Goal: Information Seeking & Learning: Find specific page/section

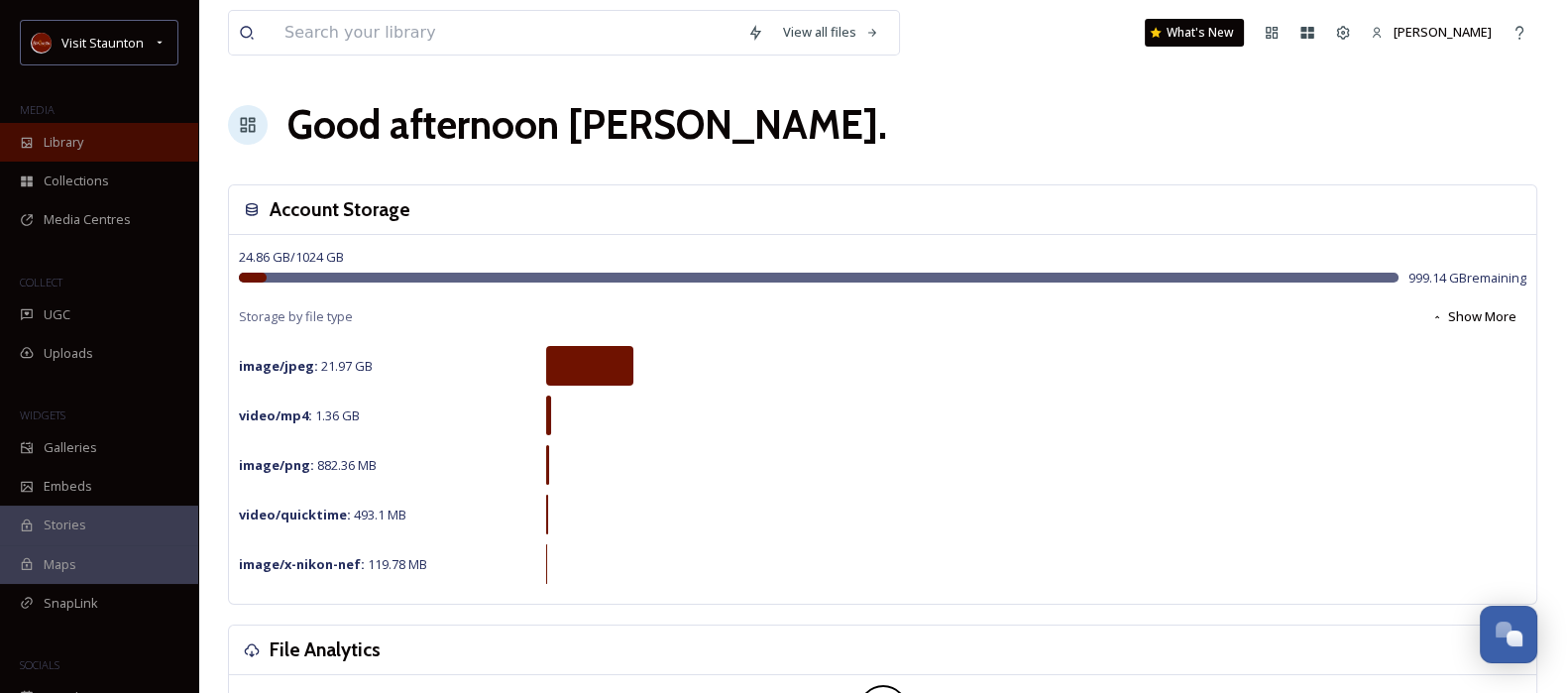
click at [78, 144] on span "Library" at bounding box center [64, 142] width 40 height 19
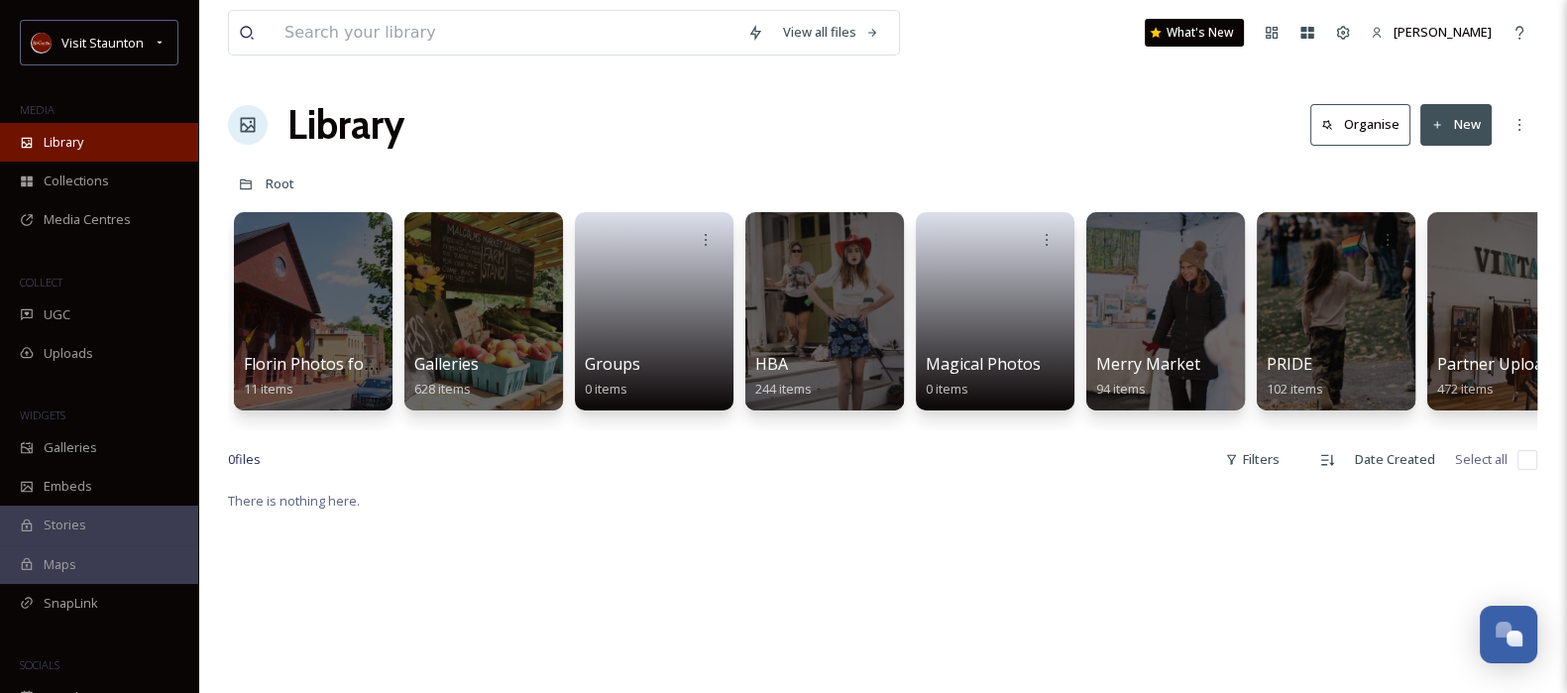
click at [74, 140] on span "Library" at bounding box center [64, 142] width 40 height 19
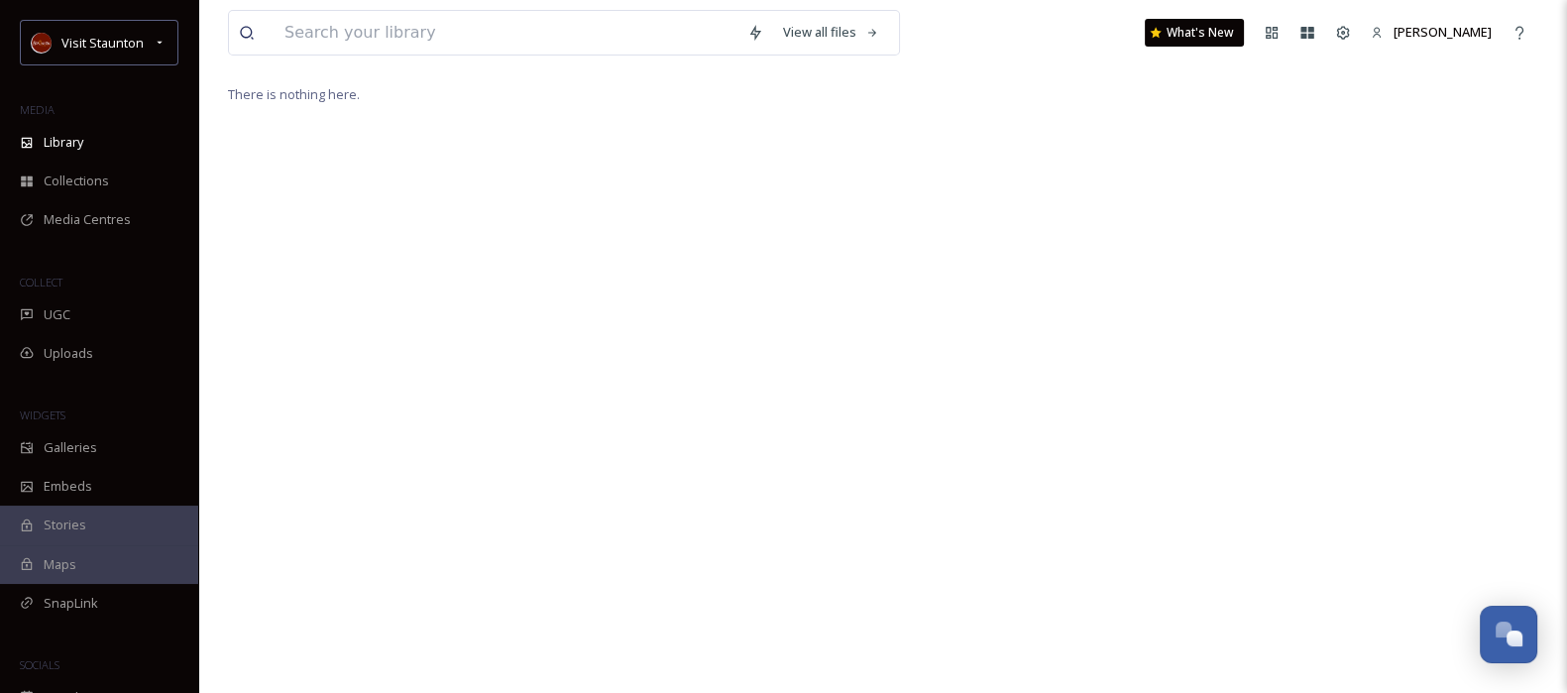
scroll to position [346, 0]
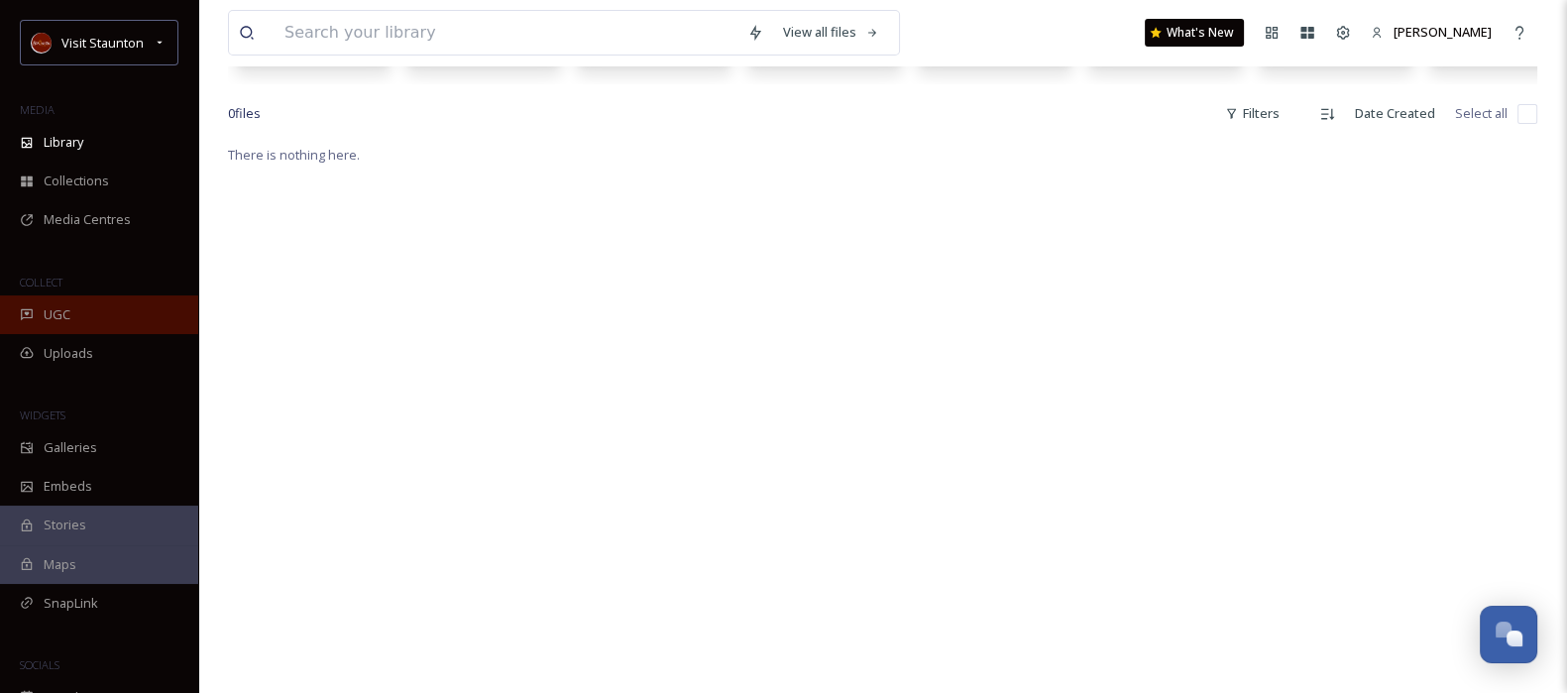
click at [84, 314] on div "UGC" at bounding box center [99, 314] width 198 height 39
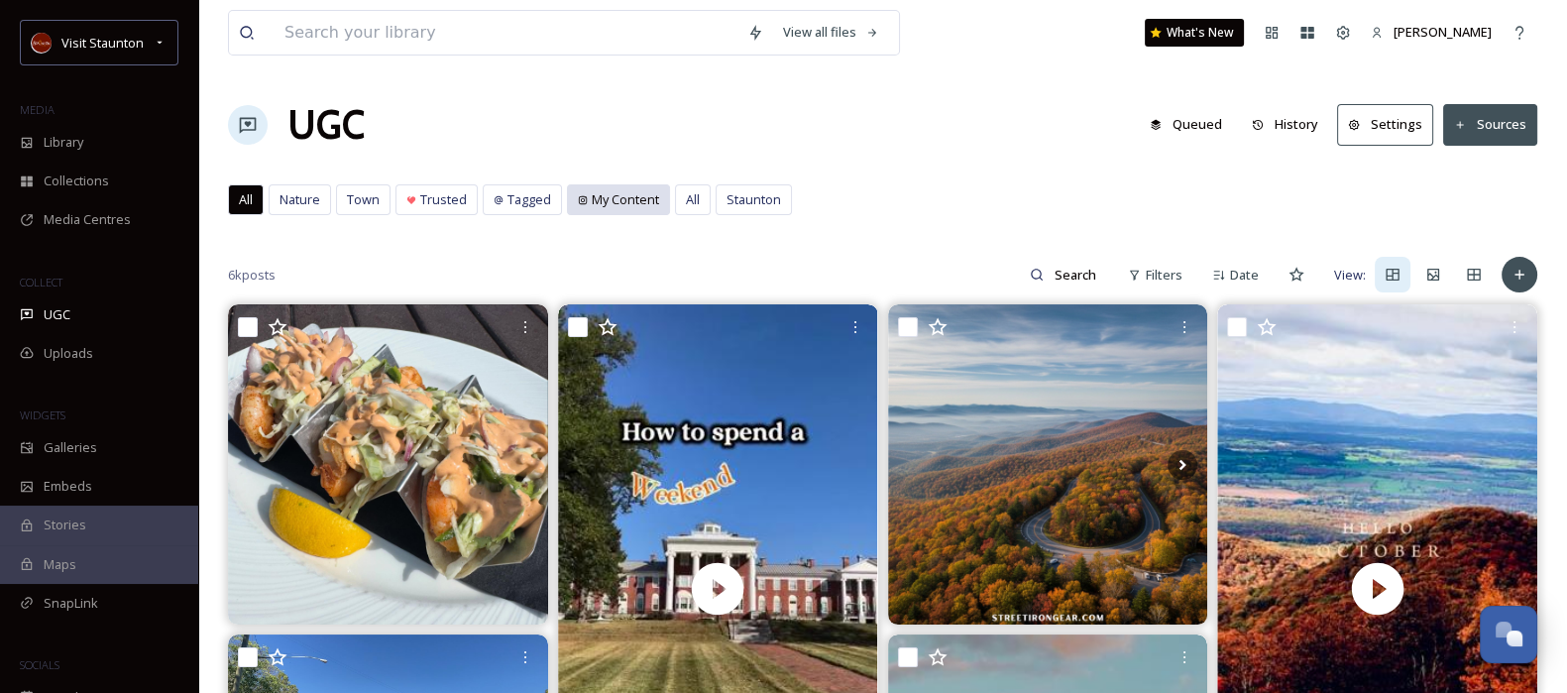
click at [609, 195] on span "My Content" at bounding box center [625, 199] width 67 height 19
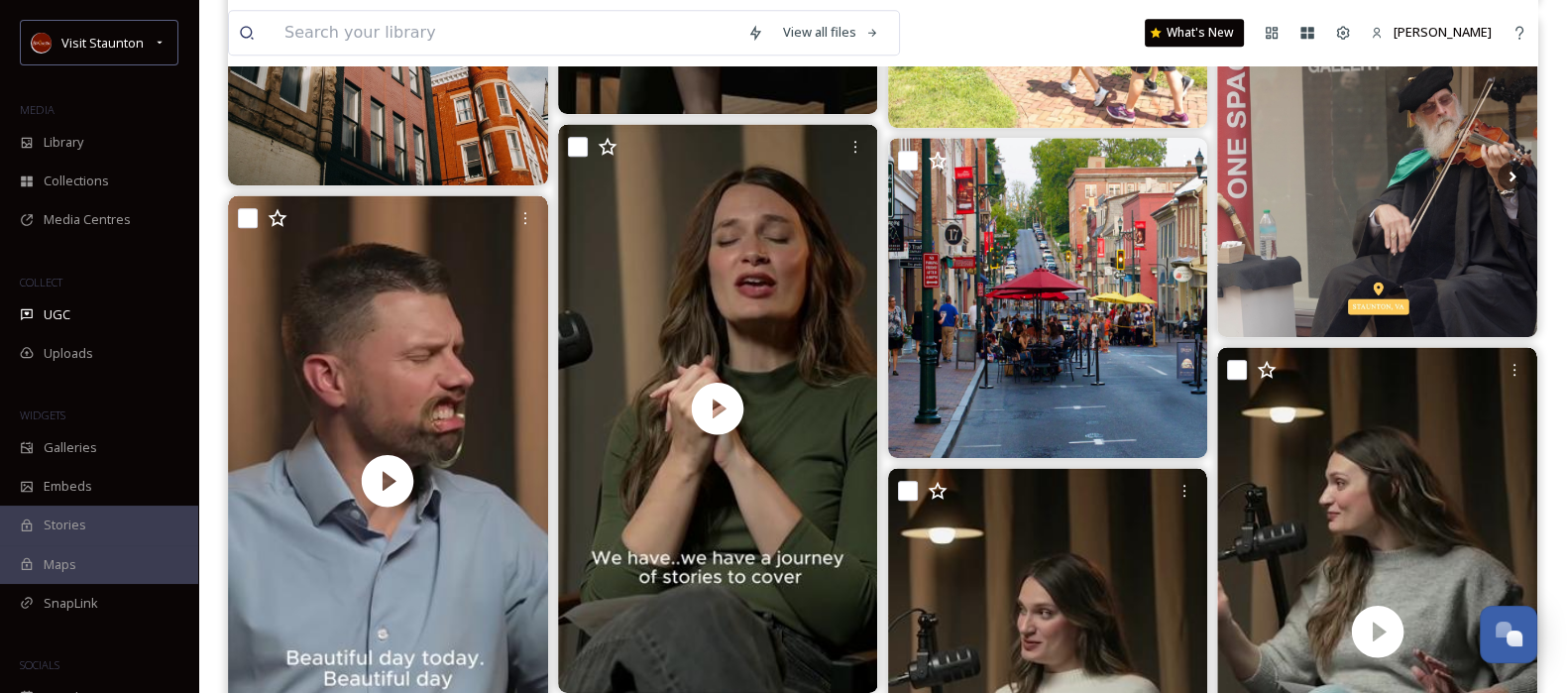
scroll to position [1720, 0]
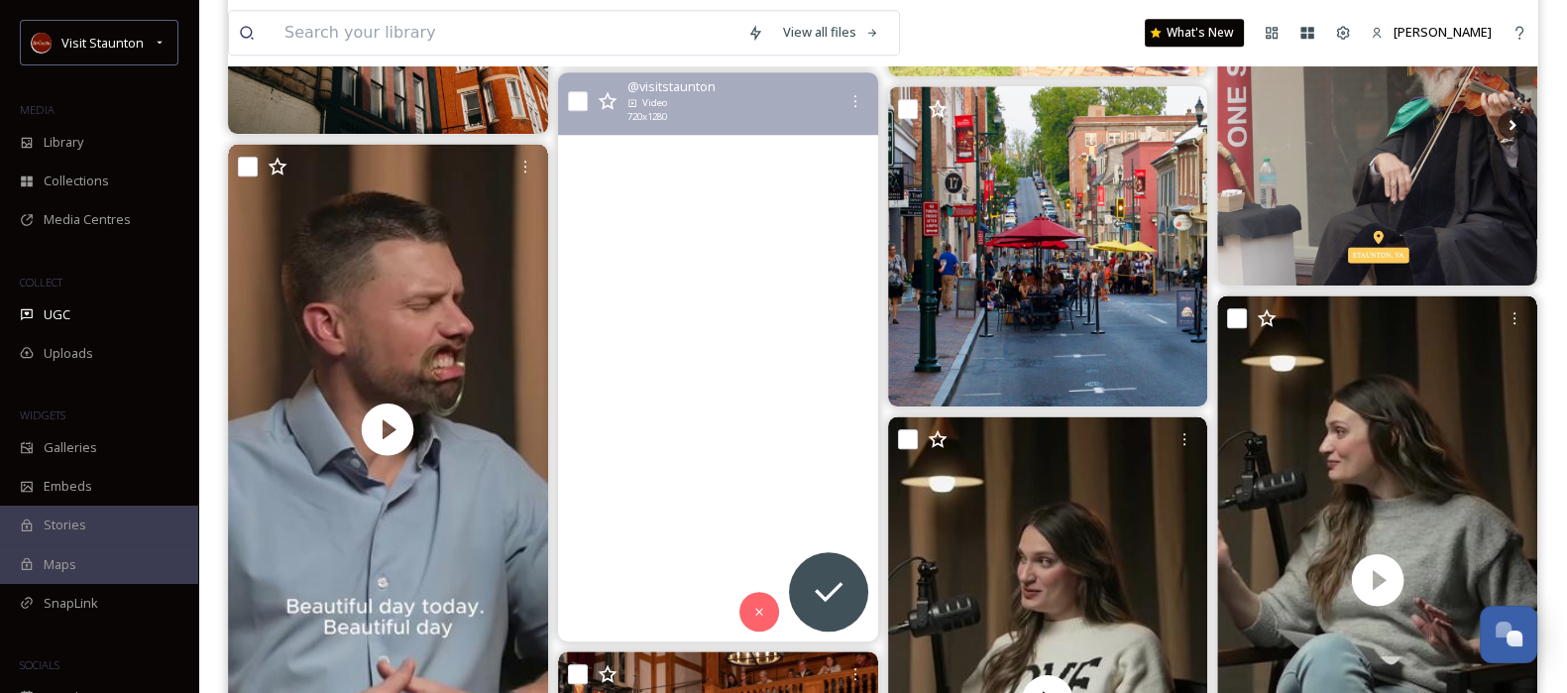
click at [701, 479] on video "What’s it like growing up with country music royalty—and choosing your own path…" at bounding box center [718, 356] width 320 height 569
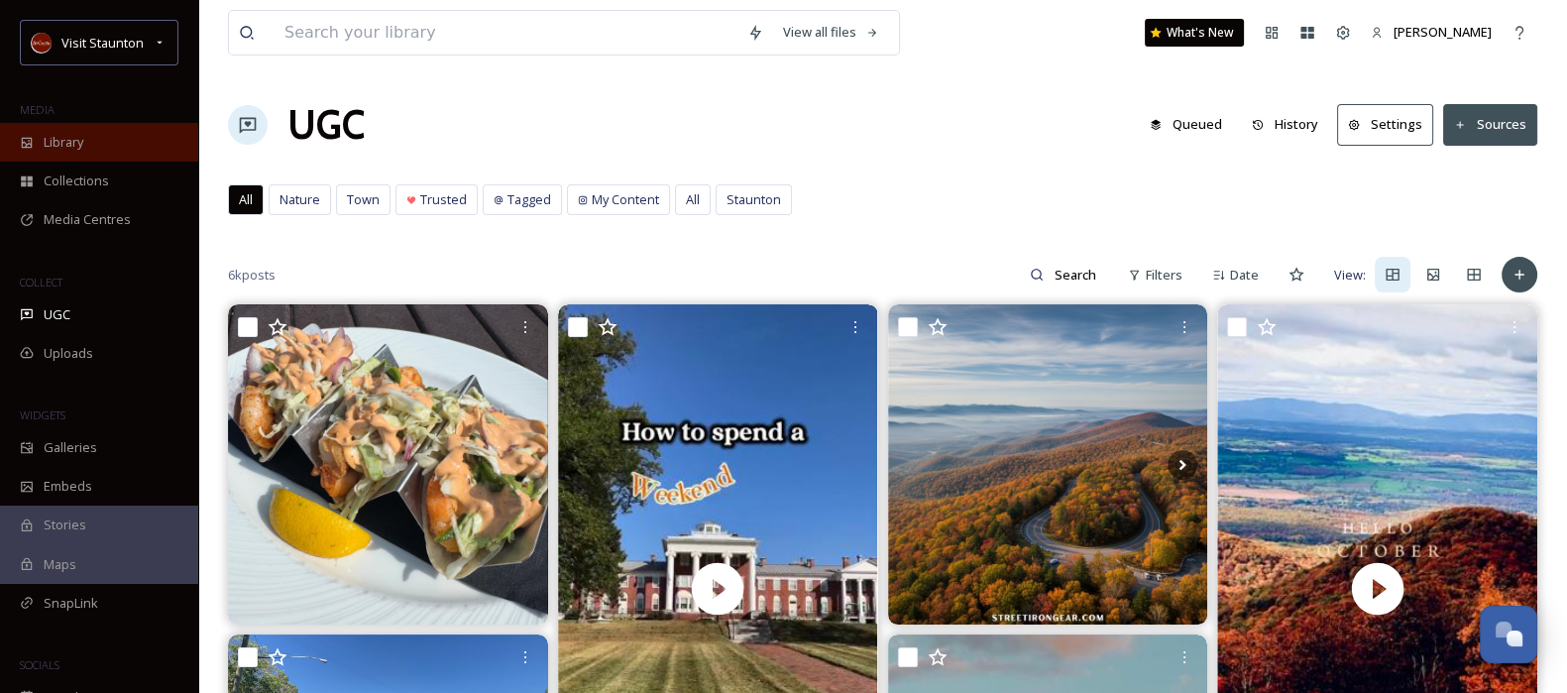
click at [36, 152] on div "Library" at bounding box center [99, 142] width 198 height 39
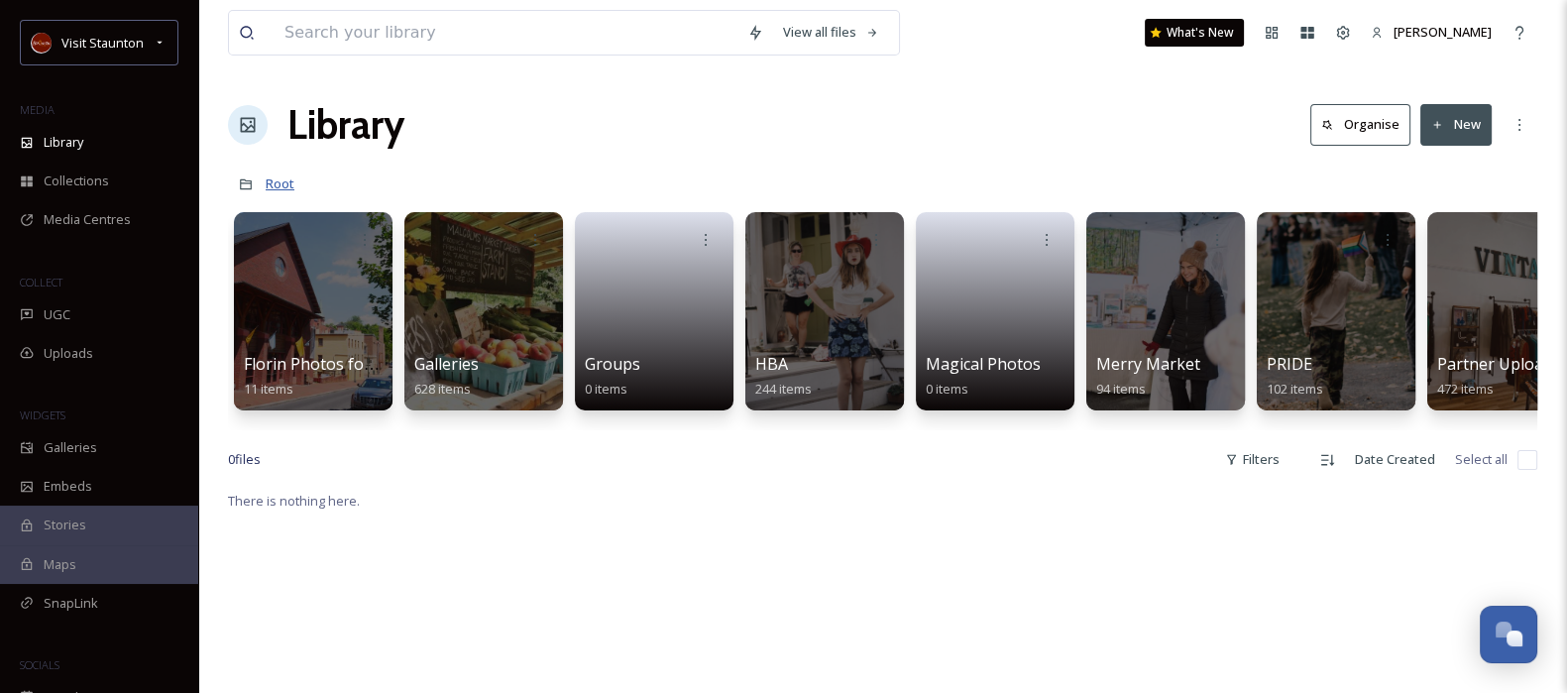
click at [273, 183] on span "Root" at bounding box center [280, 183] width 29 height 18
click at [805, 315] on div at bounding box center [824, 311] width 162 height 202
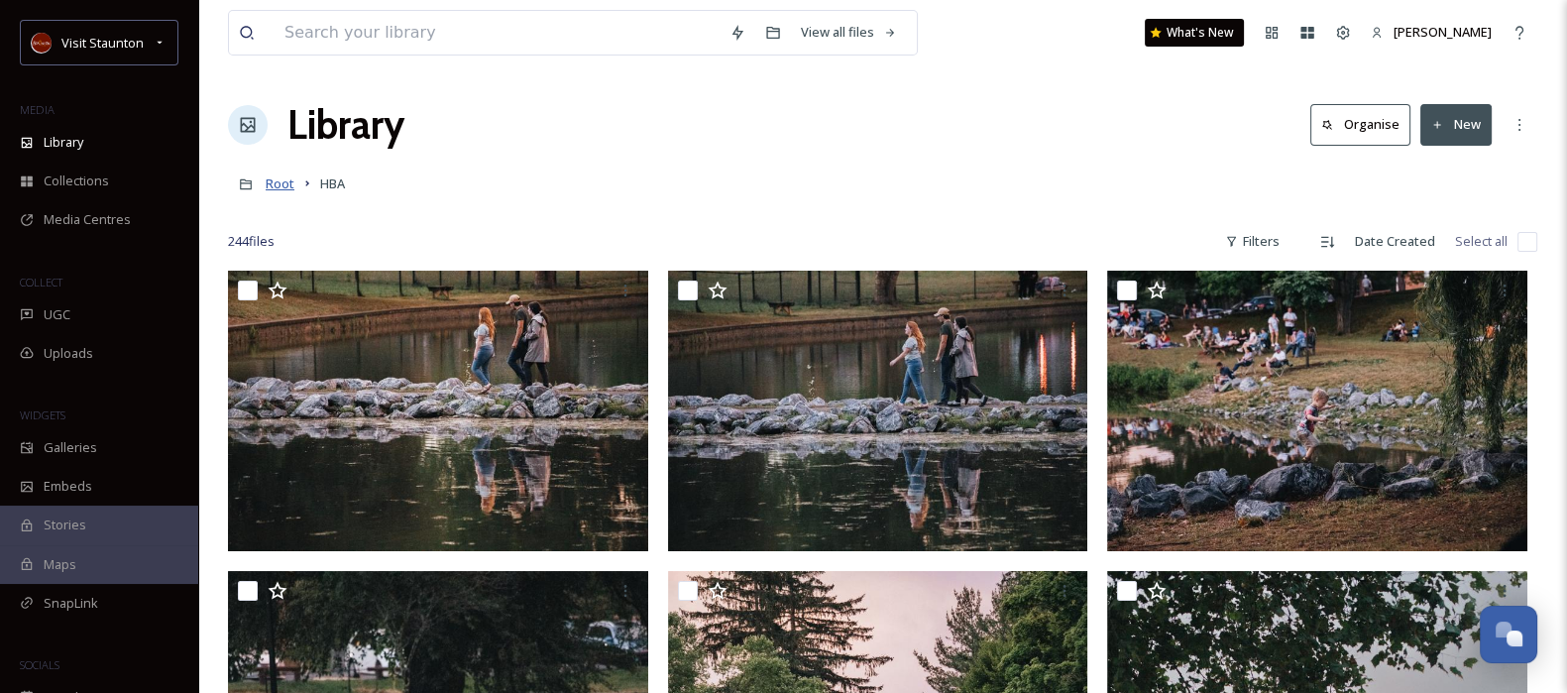
click at [276, 184] on span "Root" at bounding box center [280, 183] width 29 height 18
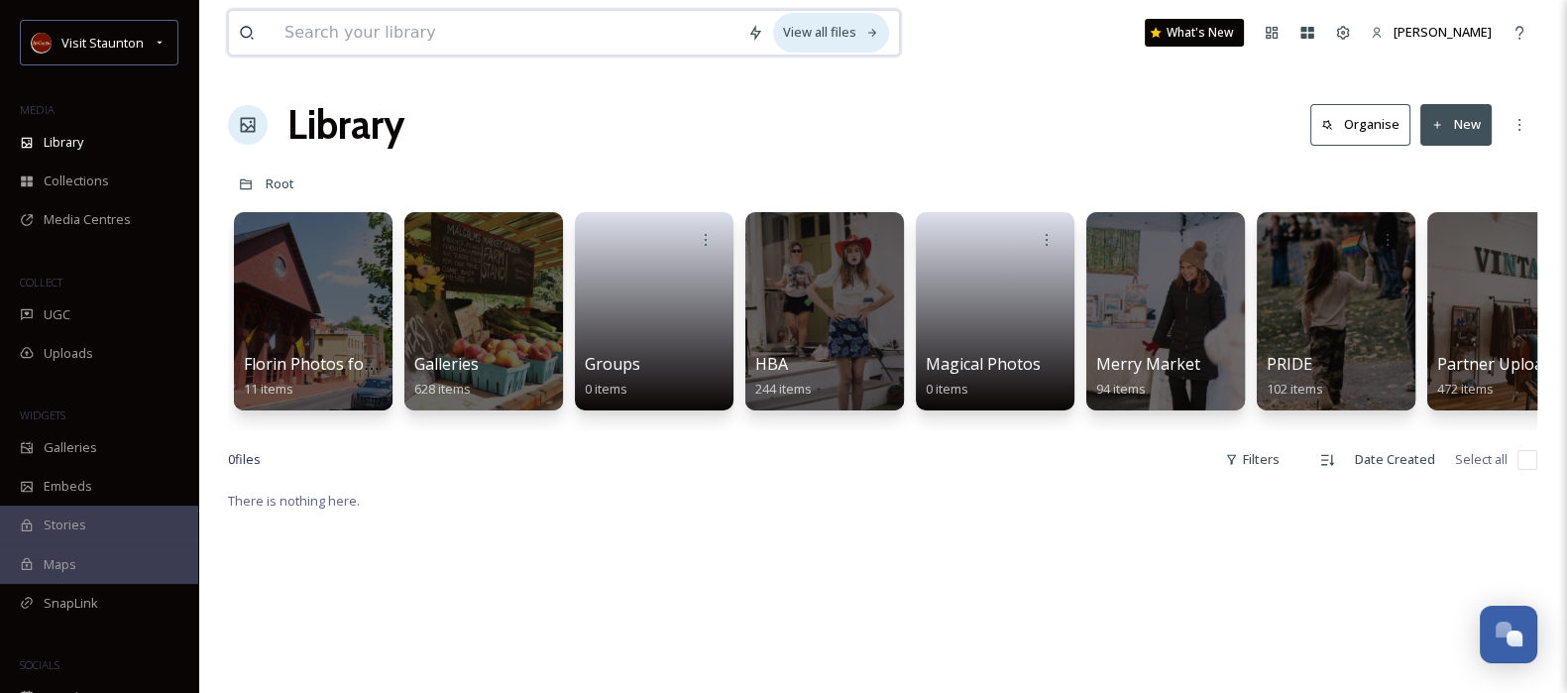
click at [838, 37] on div "View all files" at bounding box center [831, 32] width 116 height 39
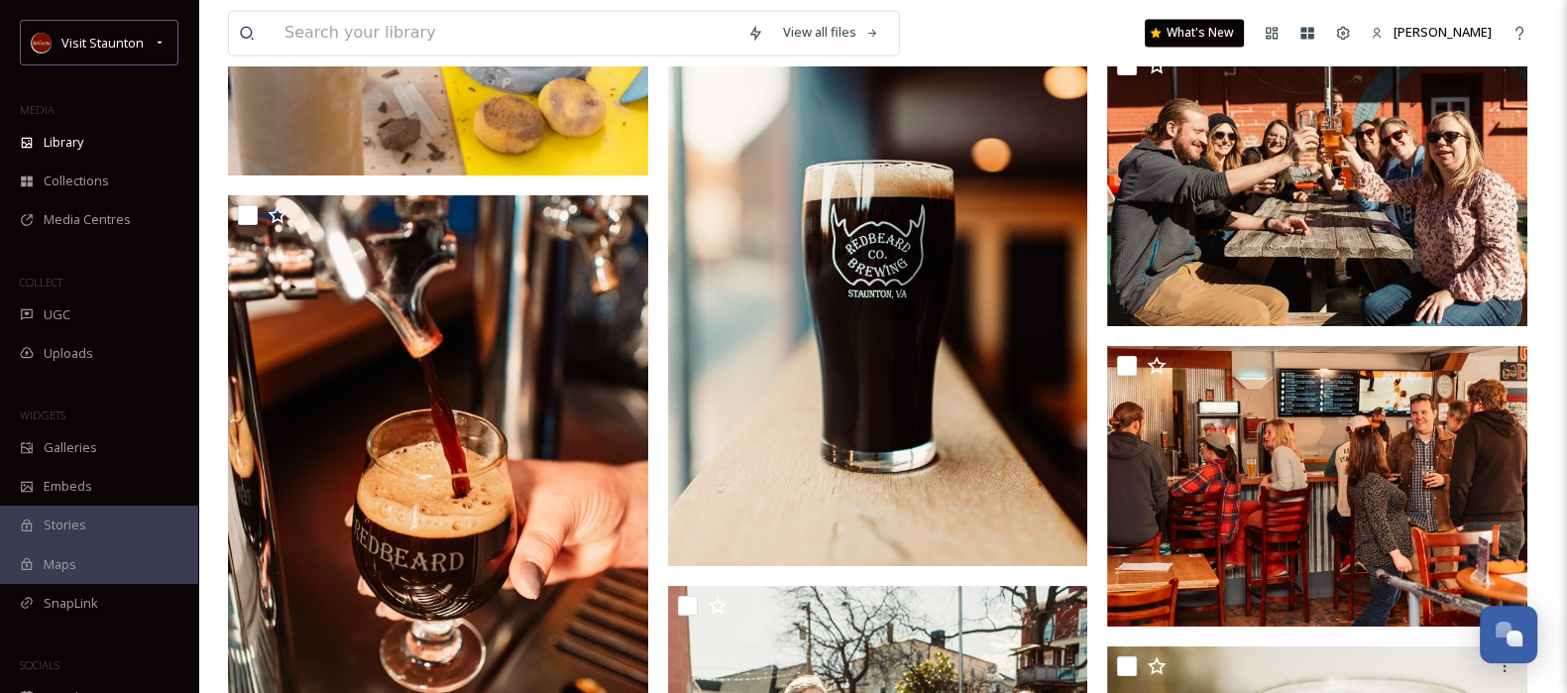
scroll to position [4145, 0]
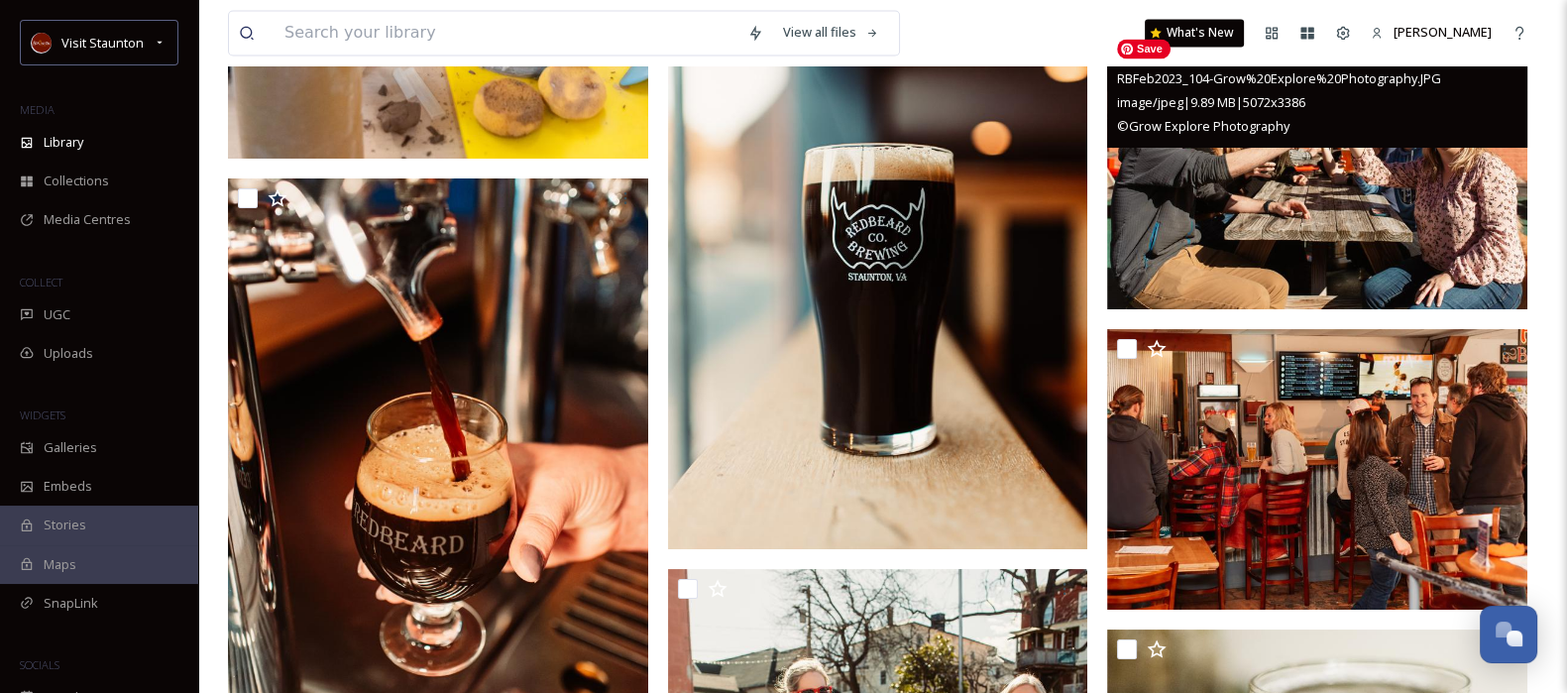
click at [1444, 234] on img at bounding box center [1317, 169] width 420 height 280
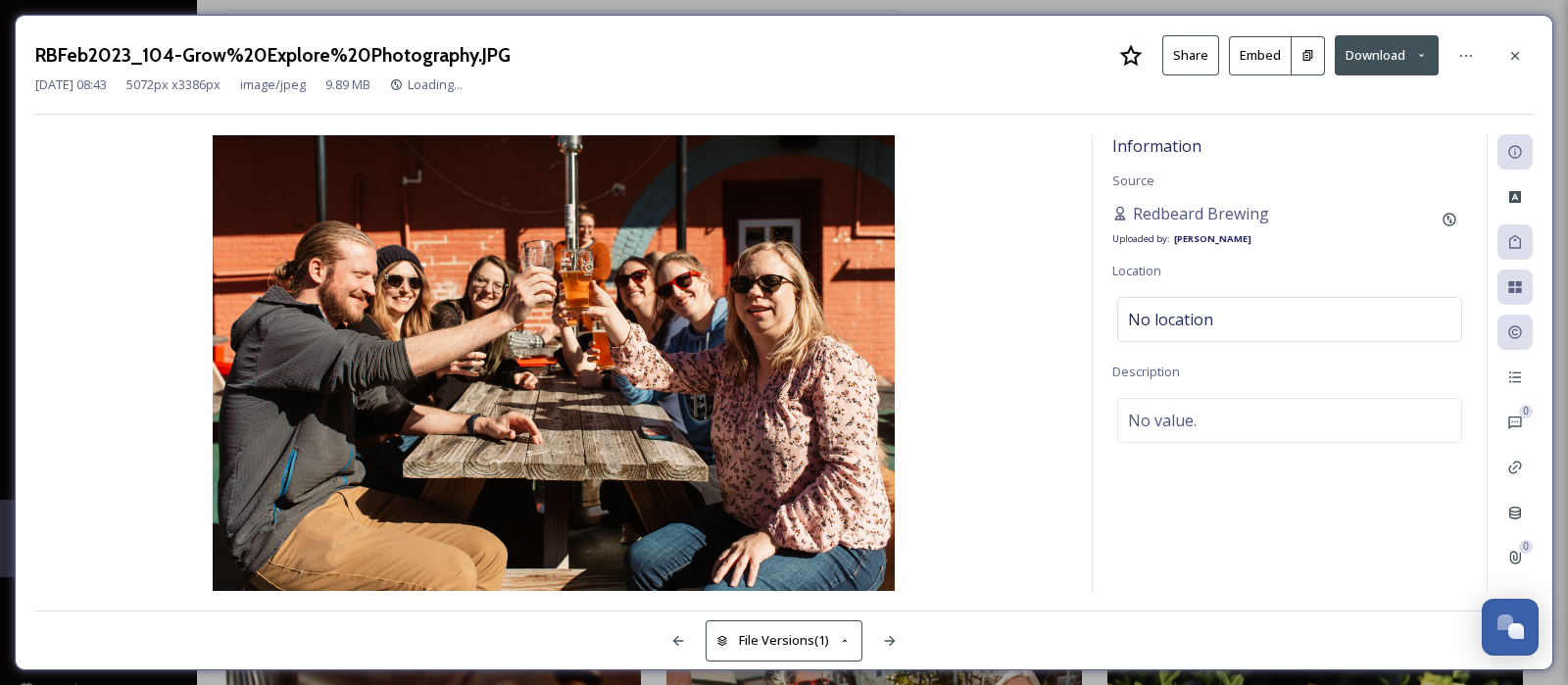
click at [1307, 47] on button at bounding box center [1308, 56] width 34 height 40
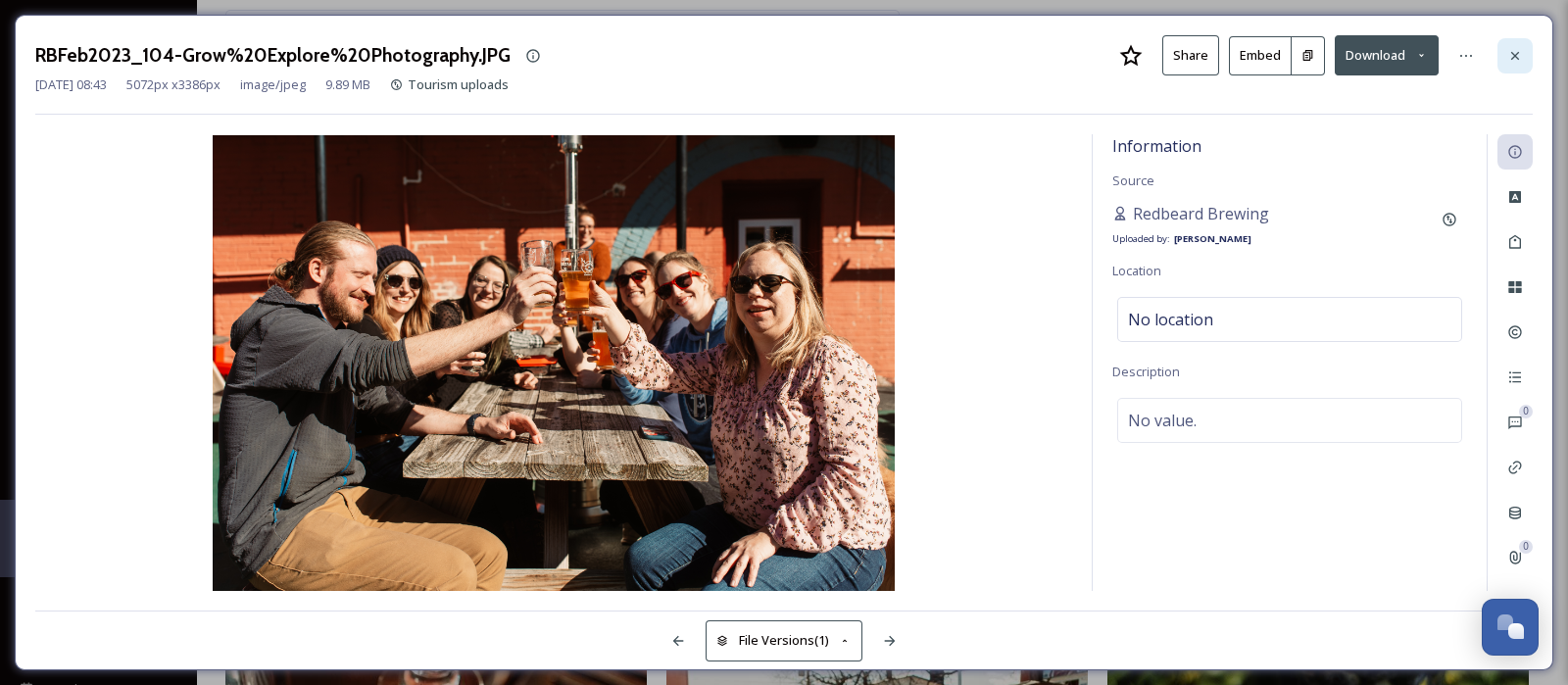
click at [1516, 48] on icon at bounding box center [1515, 56] width 16 height 16
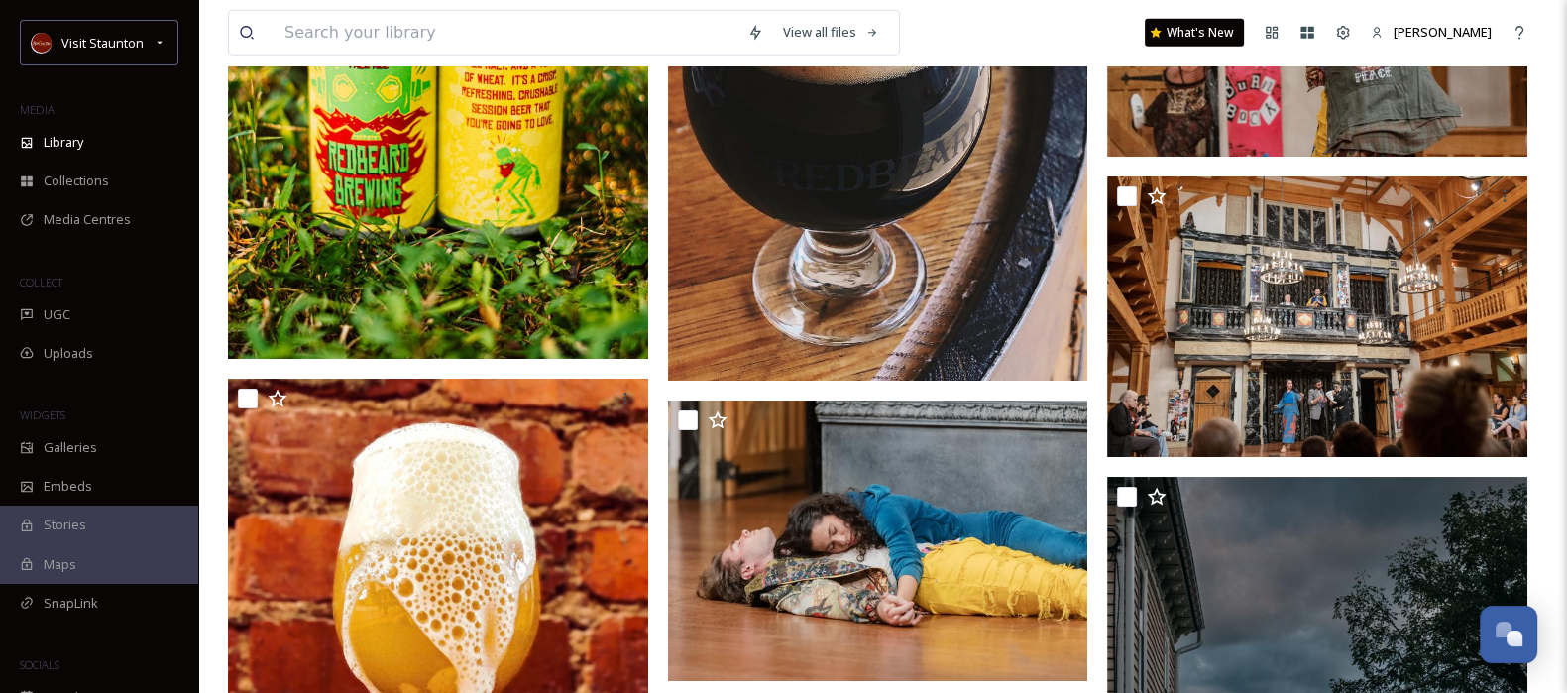
scroll to position [7283, 0]
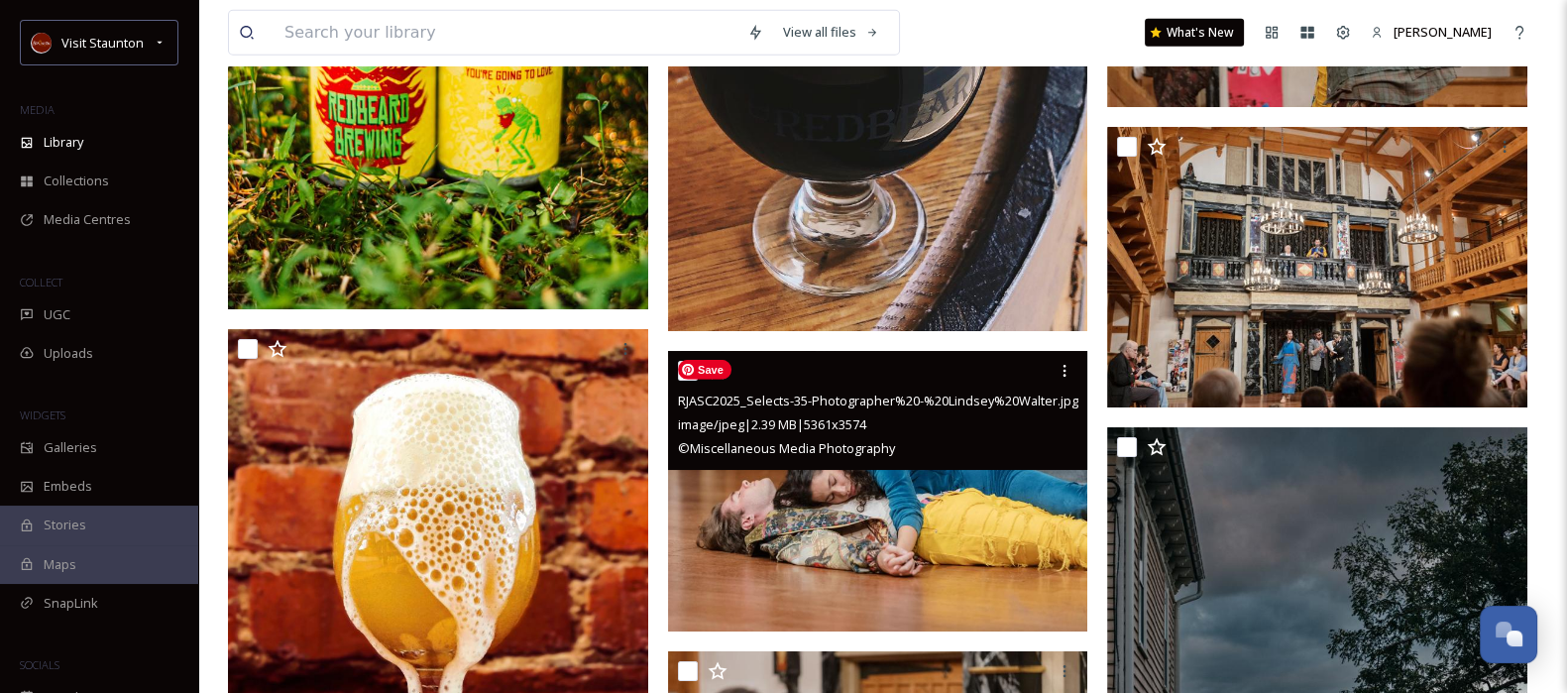
click at [975, 602] on img at bounding box center [878, 491] width 420 height 280
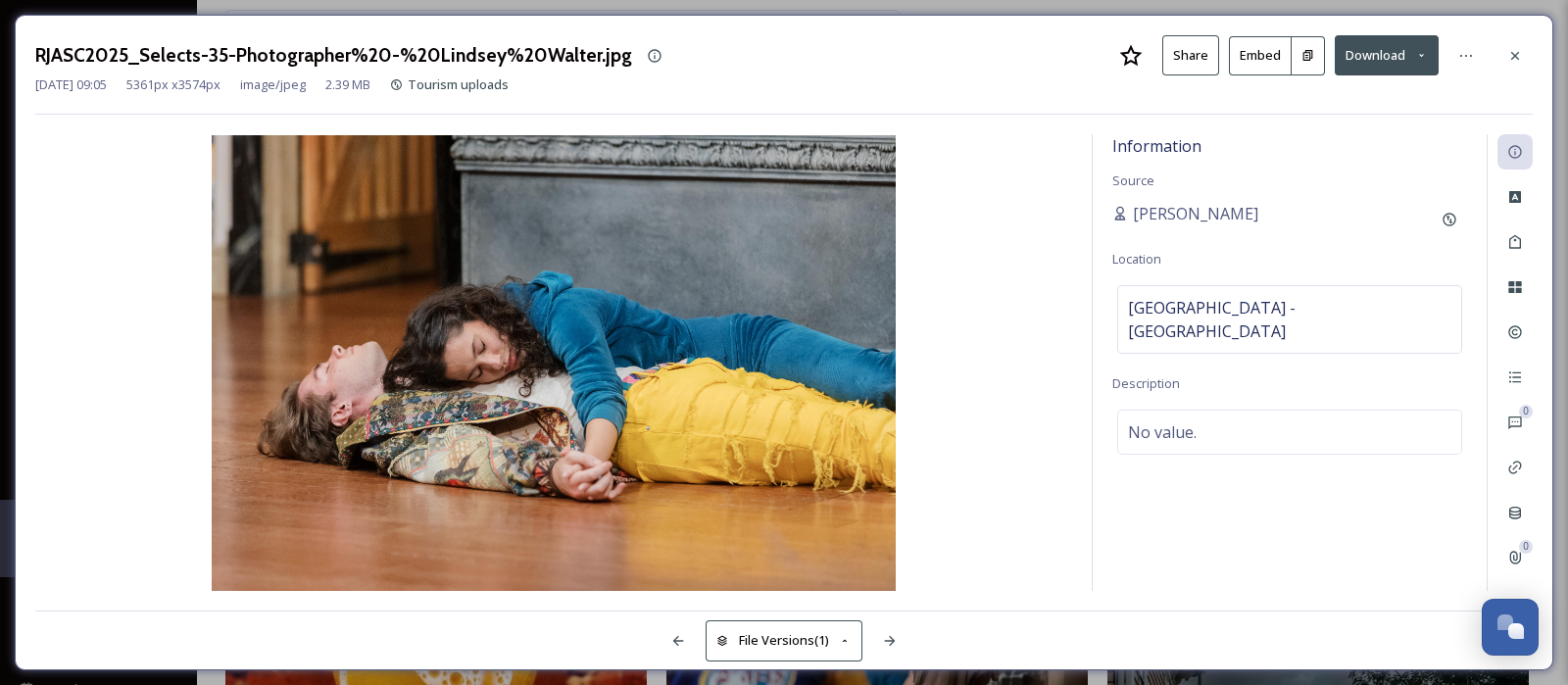
click at [1308, 51] on icon at bounding box center [1307, 55] width 13 height 13
click at [1515, 48] on icon at bounding box center [1515, 56] width 16 height 16
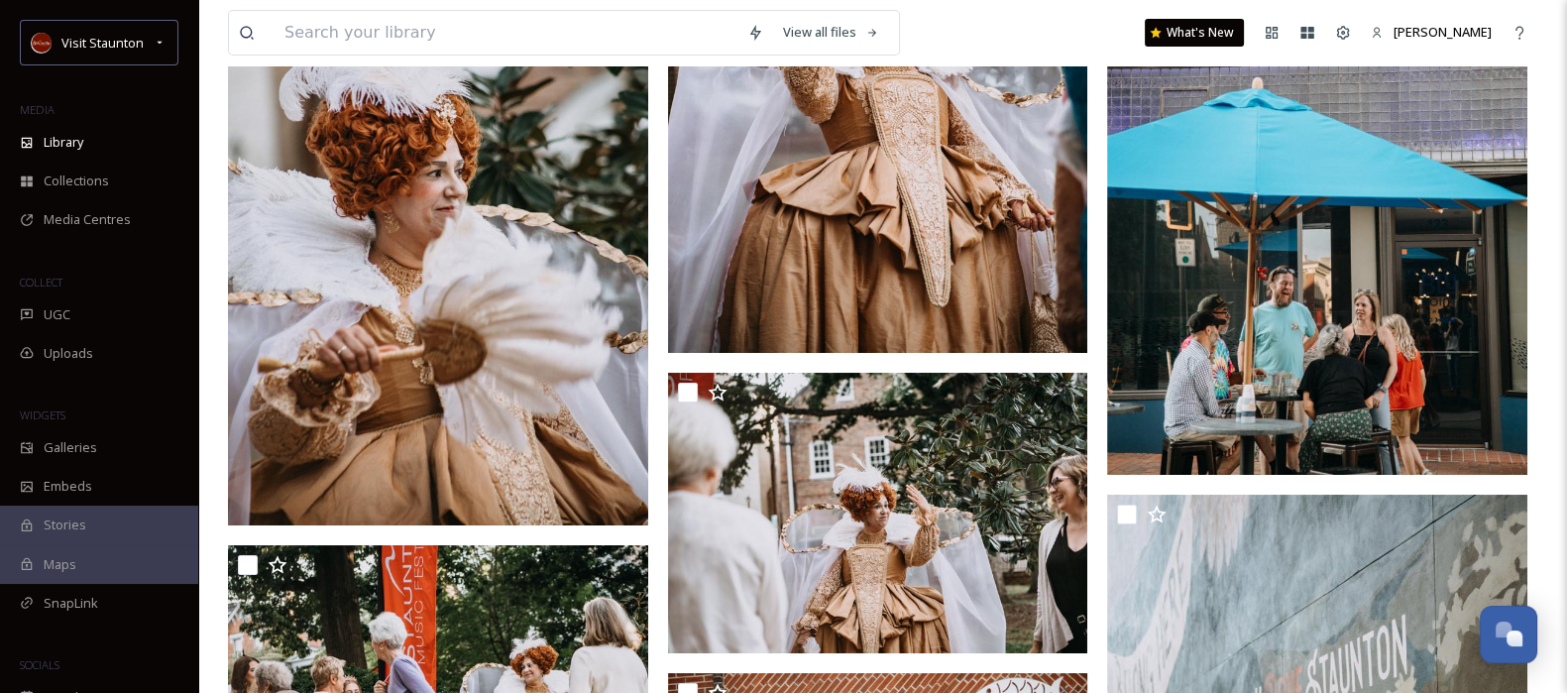
scroll to position [9811, 0]
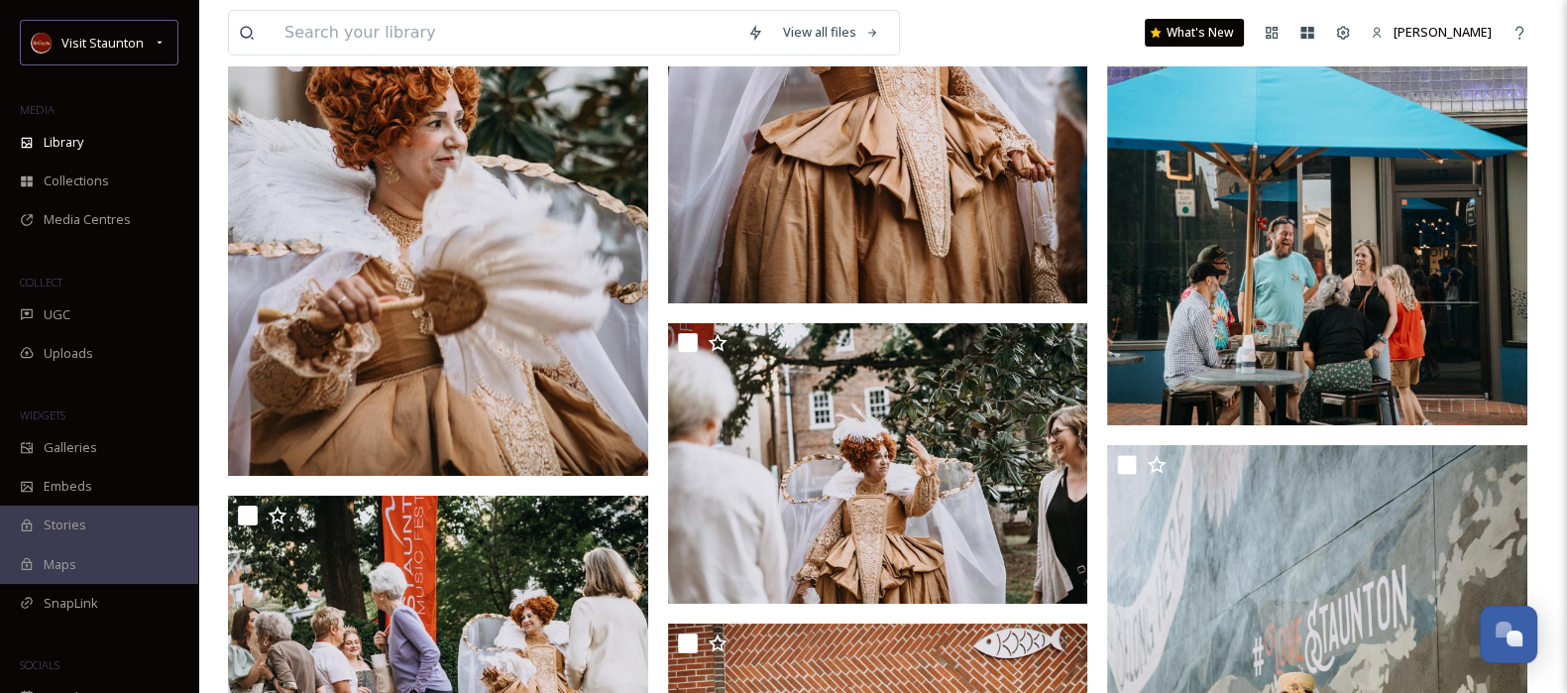
click at [1444, 345] on img at bounding box center [1317, 110] width 420 height 630
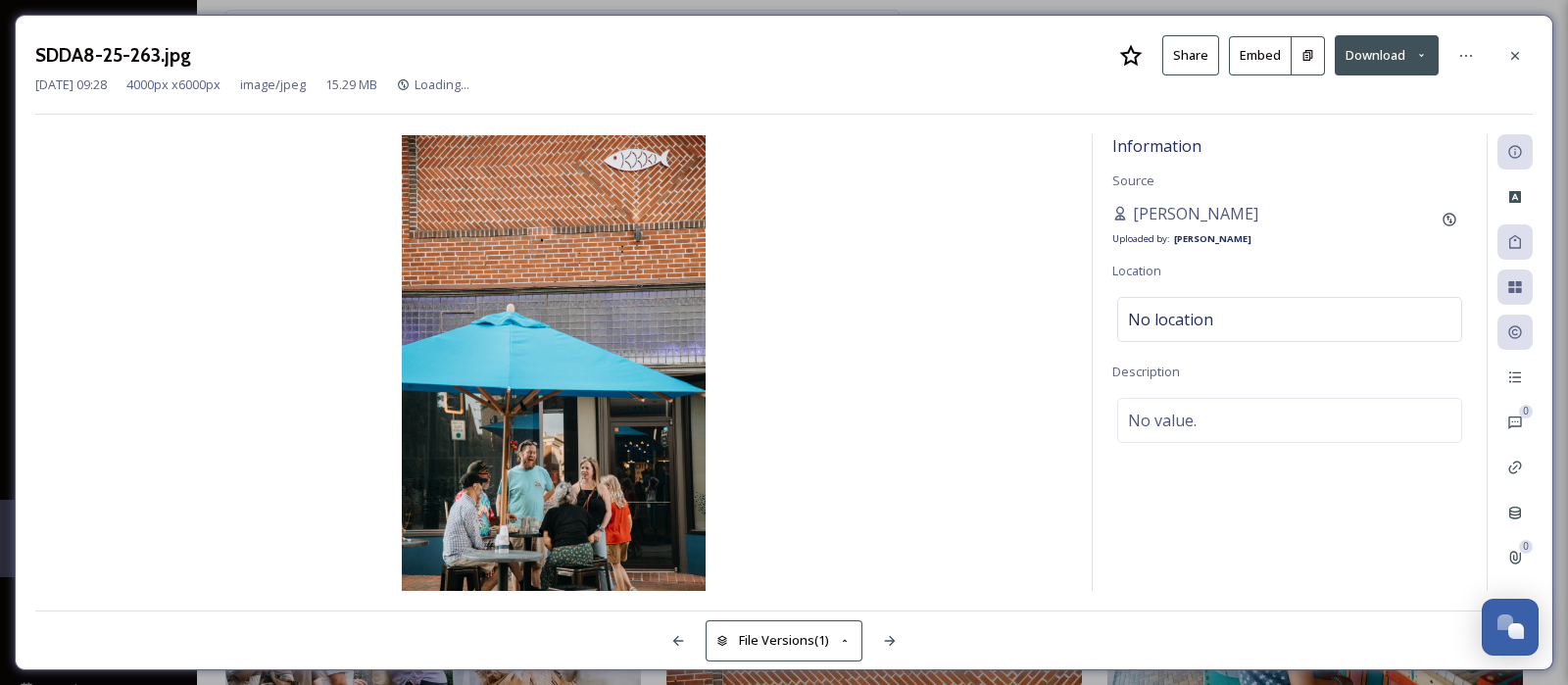
click at [1305, 49] on icon at bounding box center [1307, 55] width 13 height 13
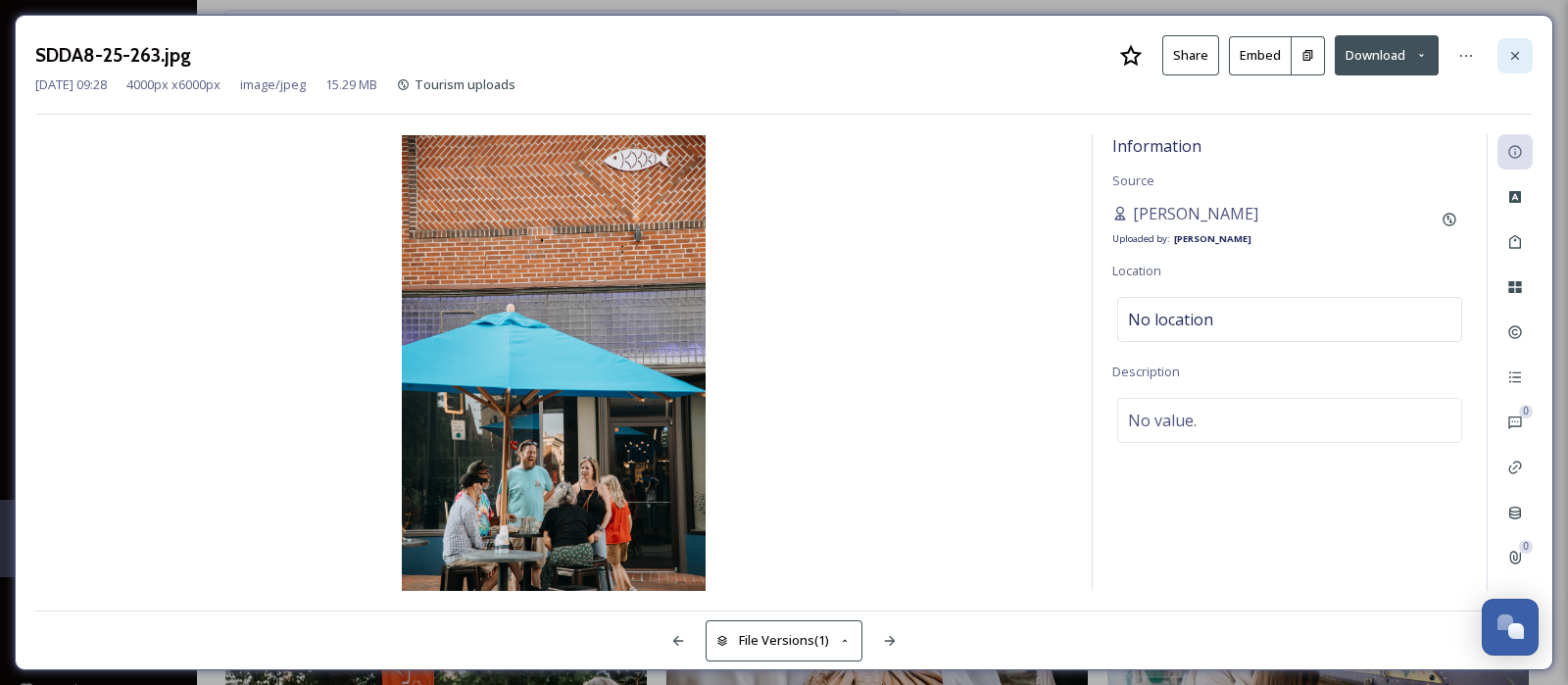
click at [1524, 53] on div at bounding box center [1515, 56] width 36 height 36
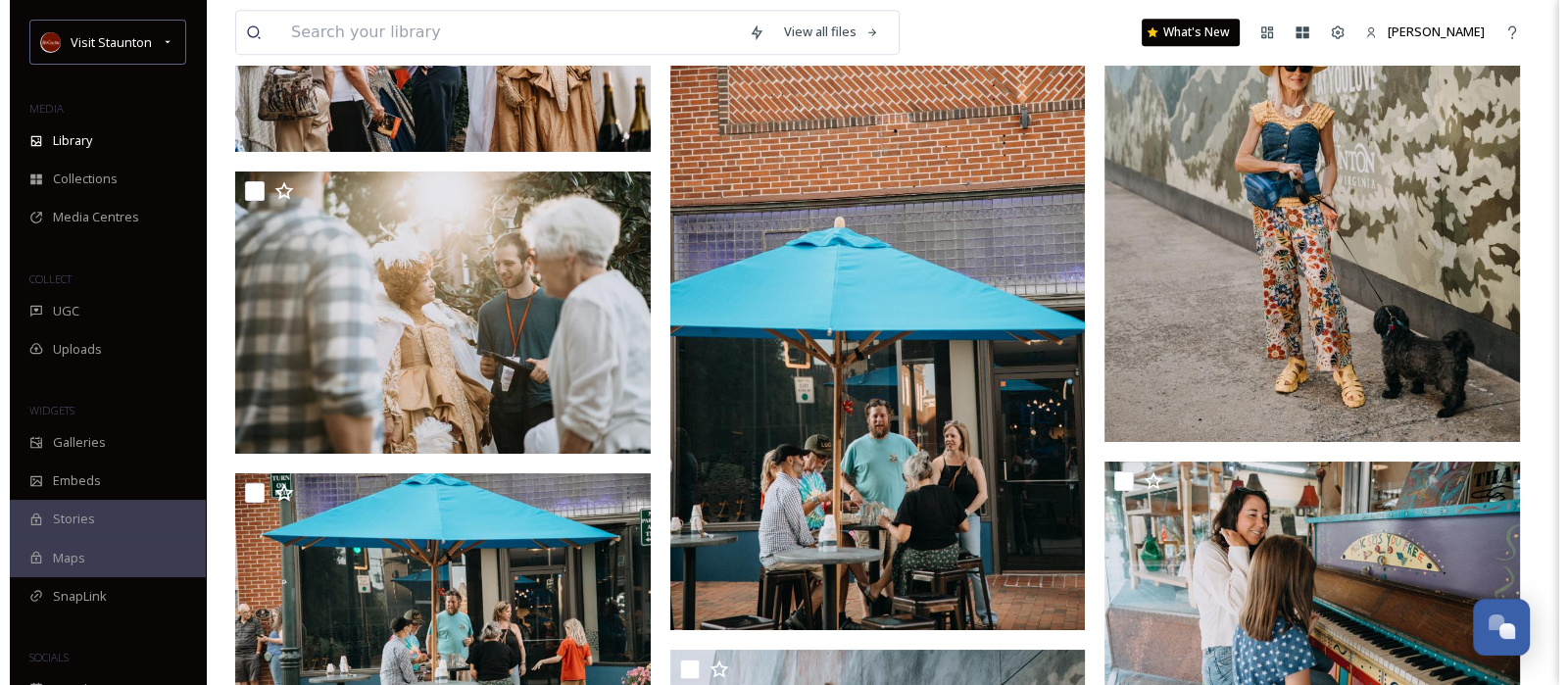
scroll to position [10465, 0]
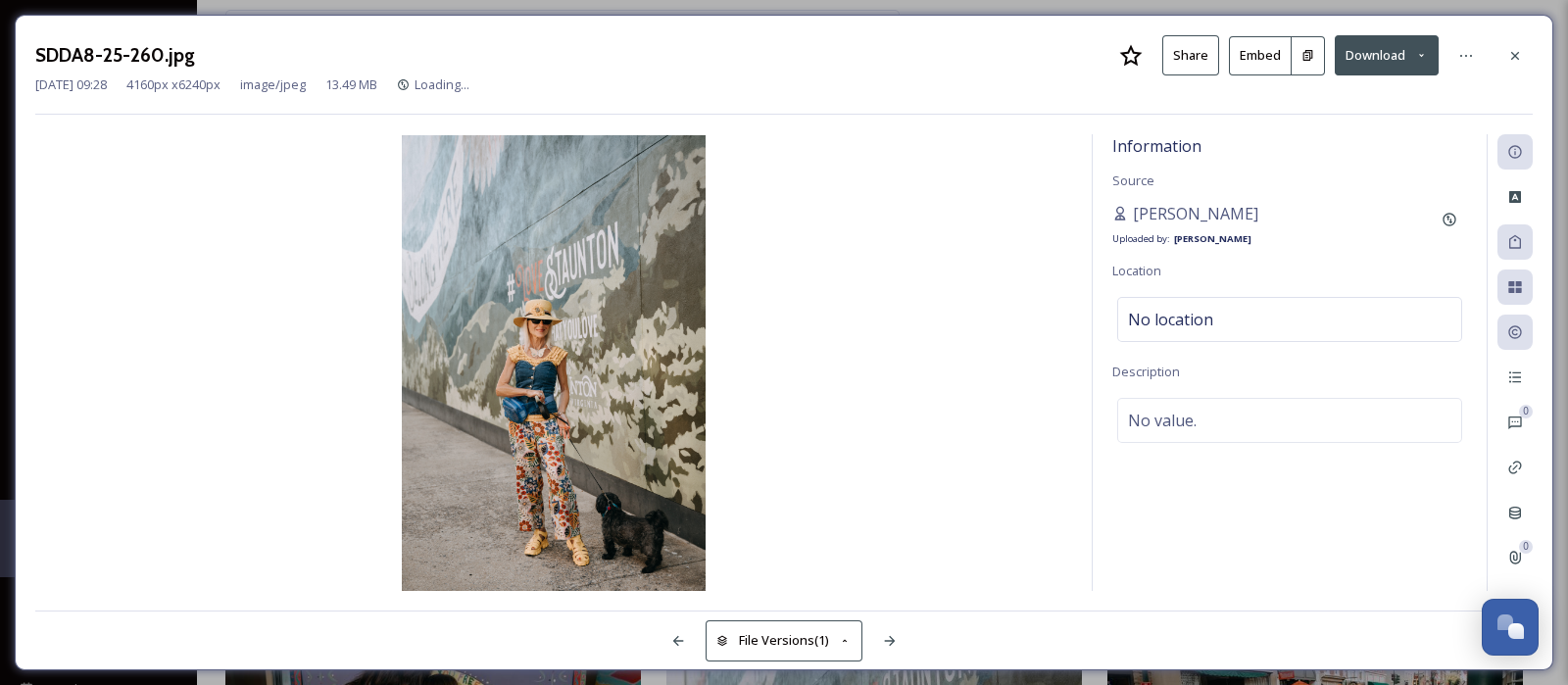
click at [1313, 52] on icon at bounding box center [1307, 55] width 13 height 13
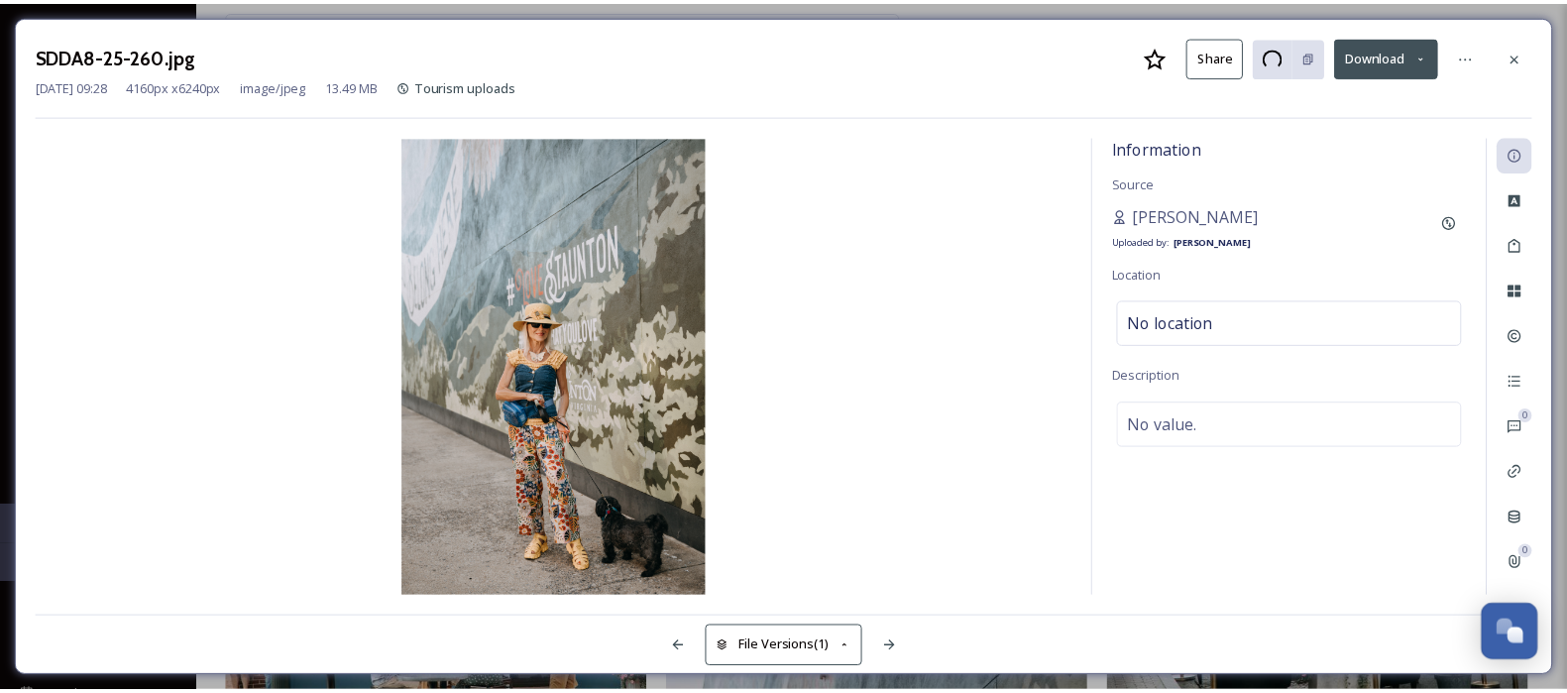
scroll to position [10727, 0]
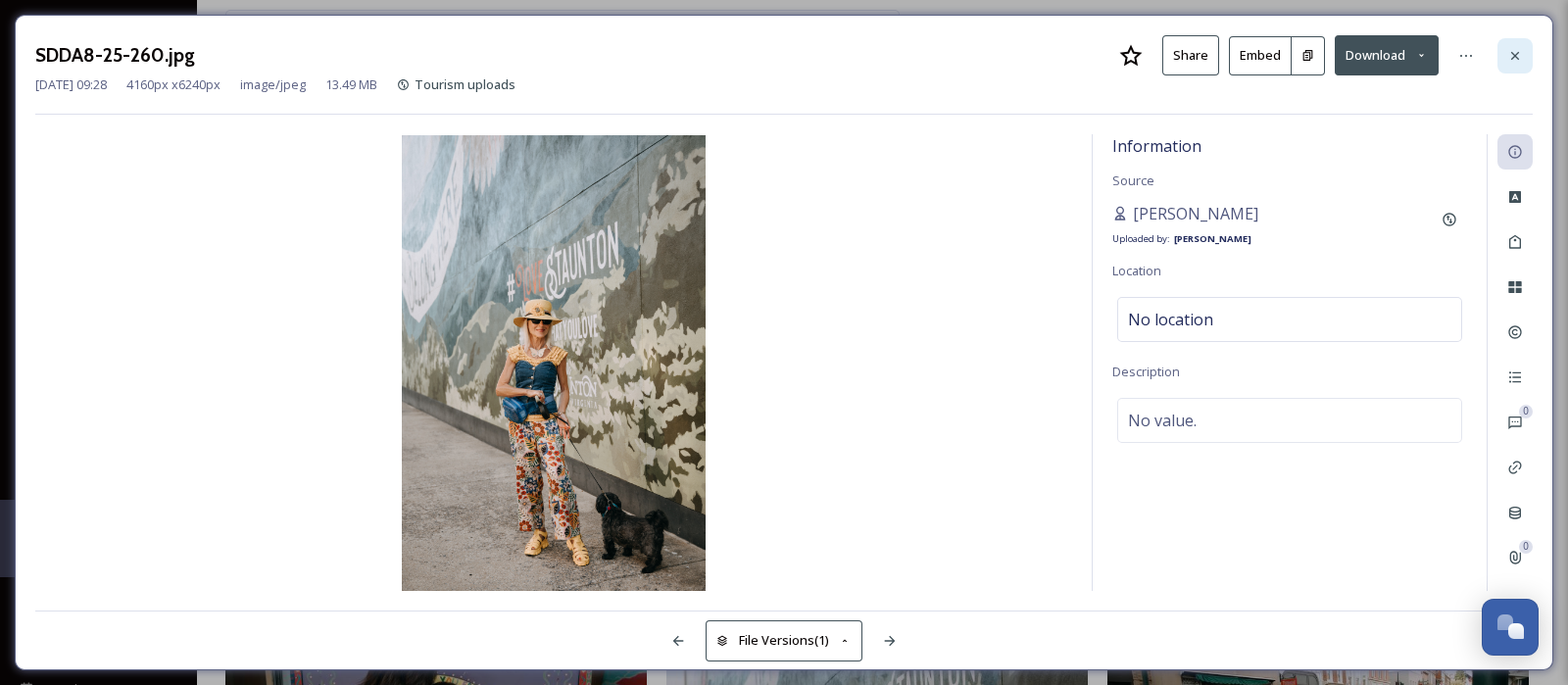
click at [1509, 55] on icon at bounding box center [1515, 56] width 16 height 16
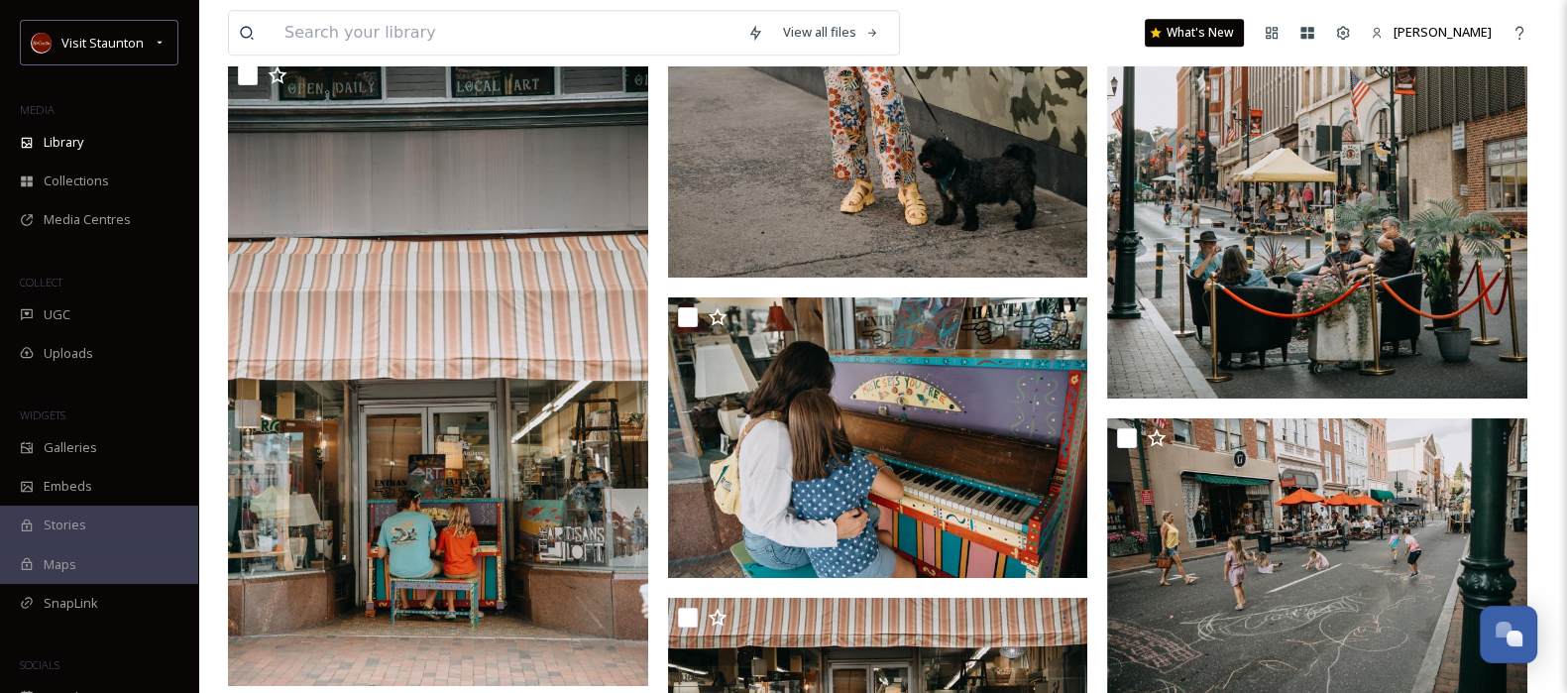
scroll to position [11486, 0]
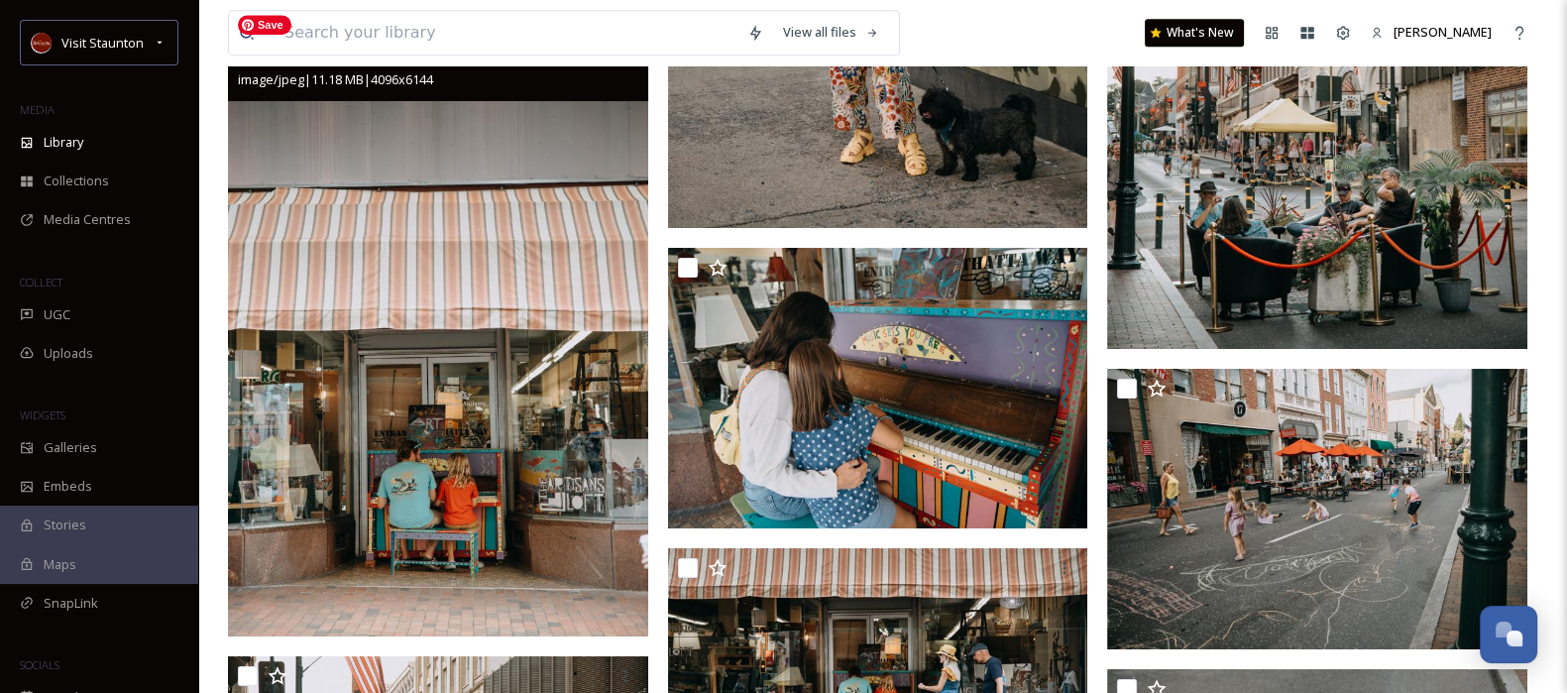
click at [547, 468] on img at bounding box center [438, 321] width 420 height 630
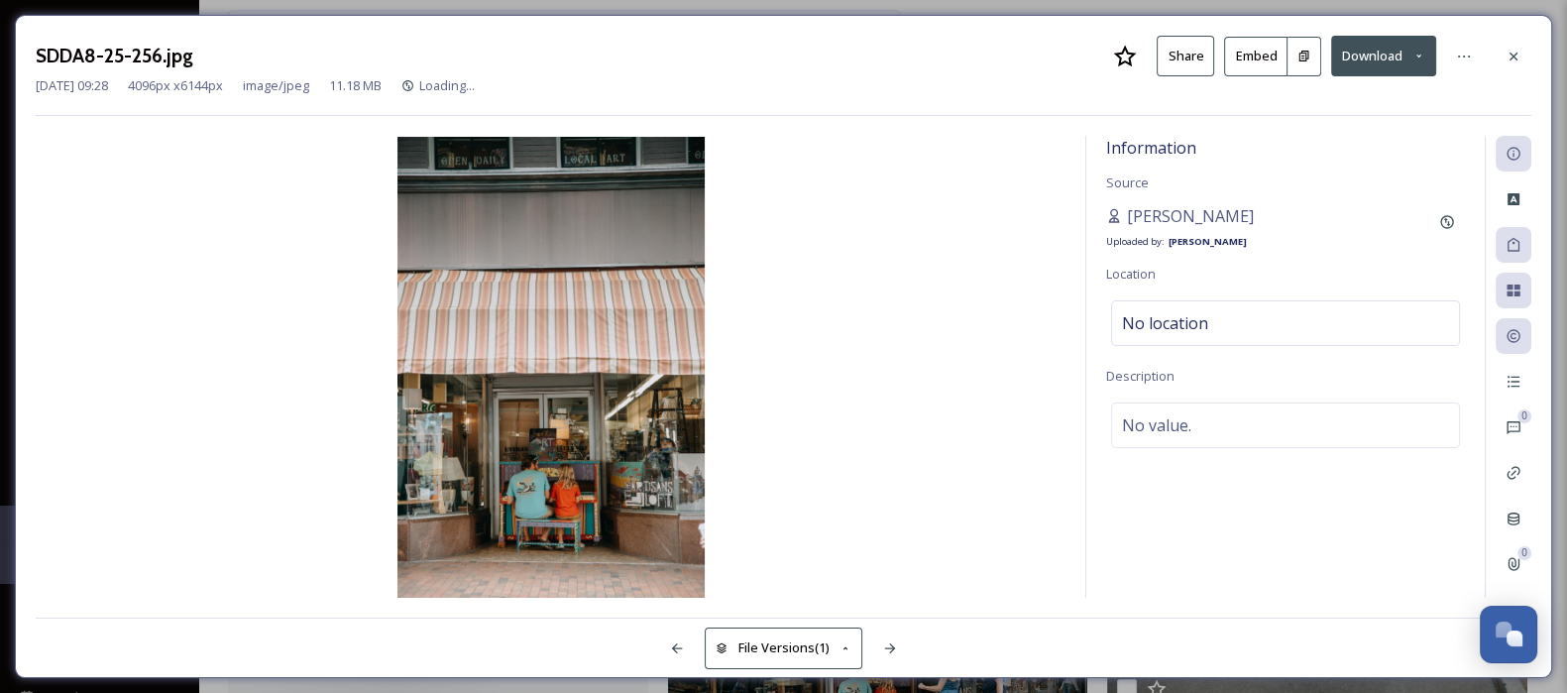
scroll to position [10837, 0]
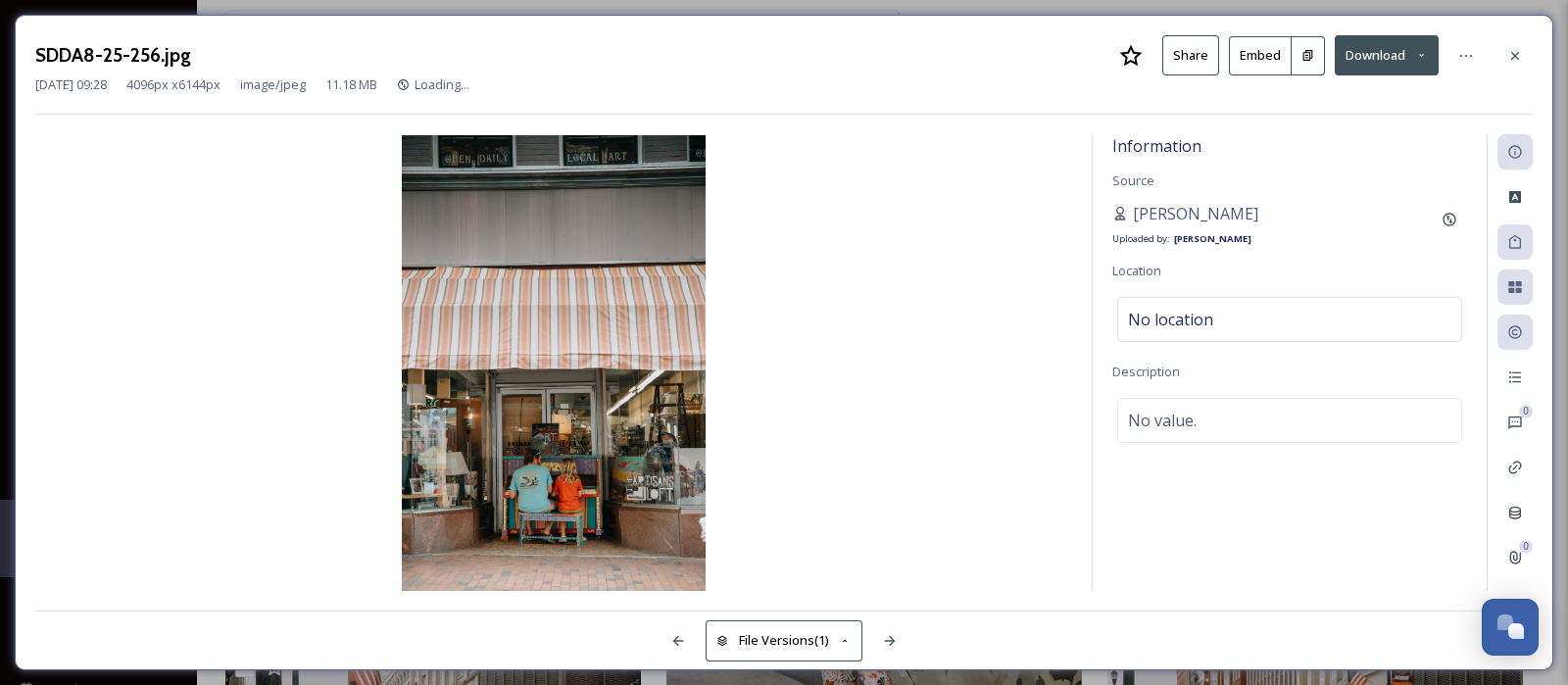
click at [1310, 57] on icon at bounding box center [1308, 55] width 10 height 11
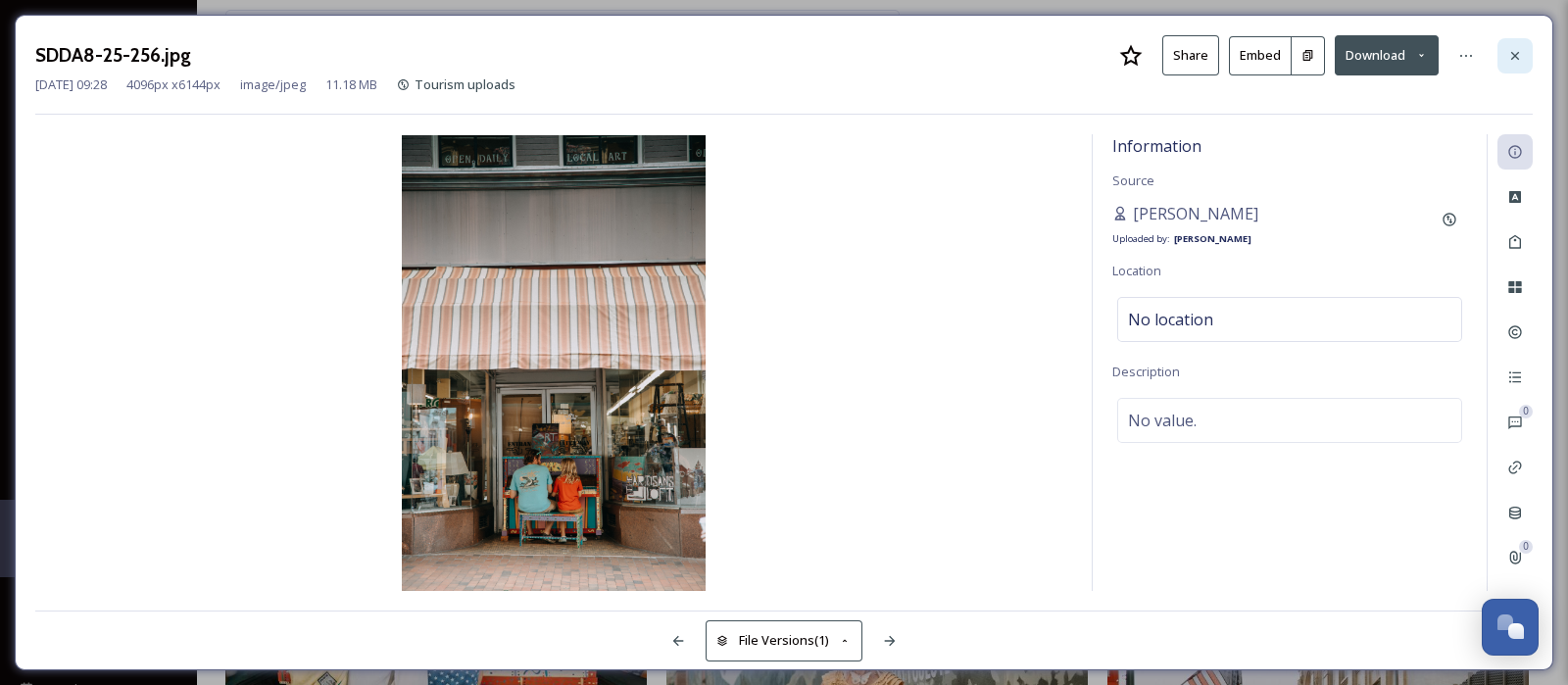
click at [1522, 53] on icon at bounding box center [1515, 56] width 16 height 16
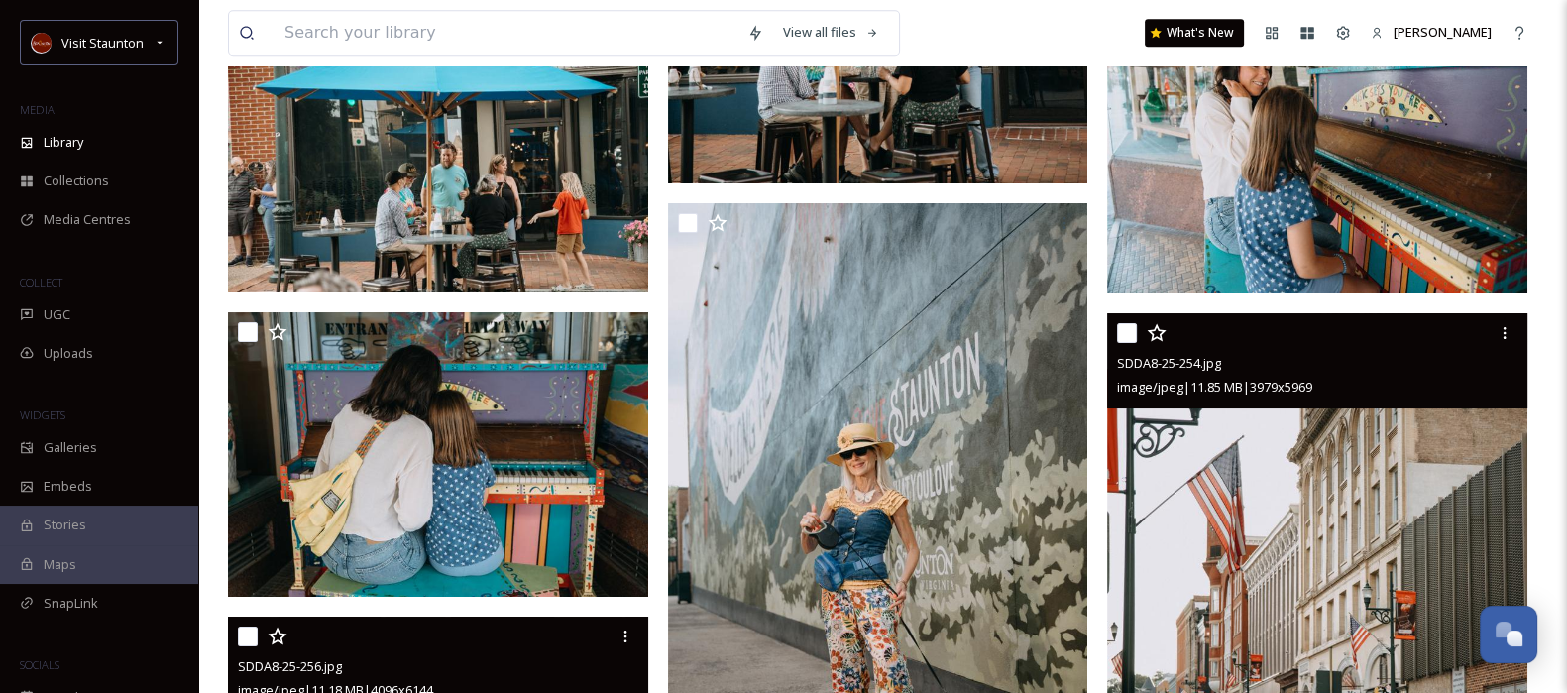
scroll to position [11036, 0]
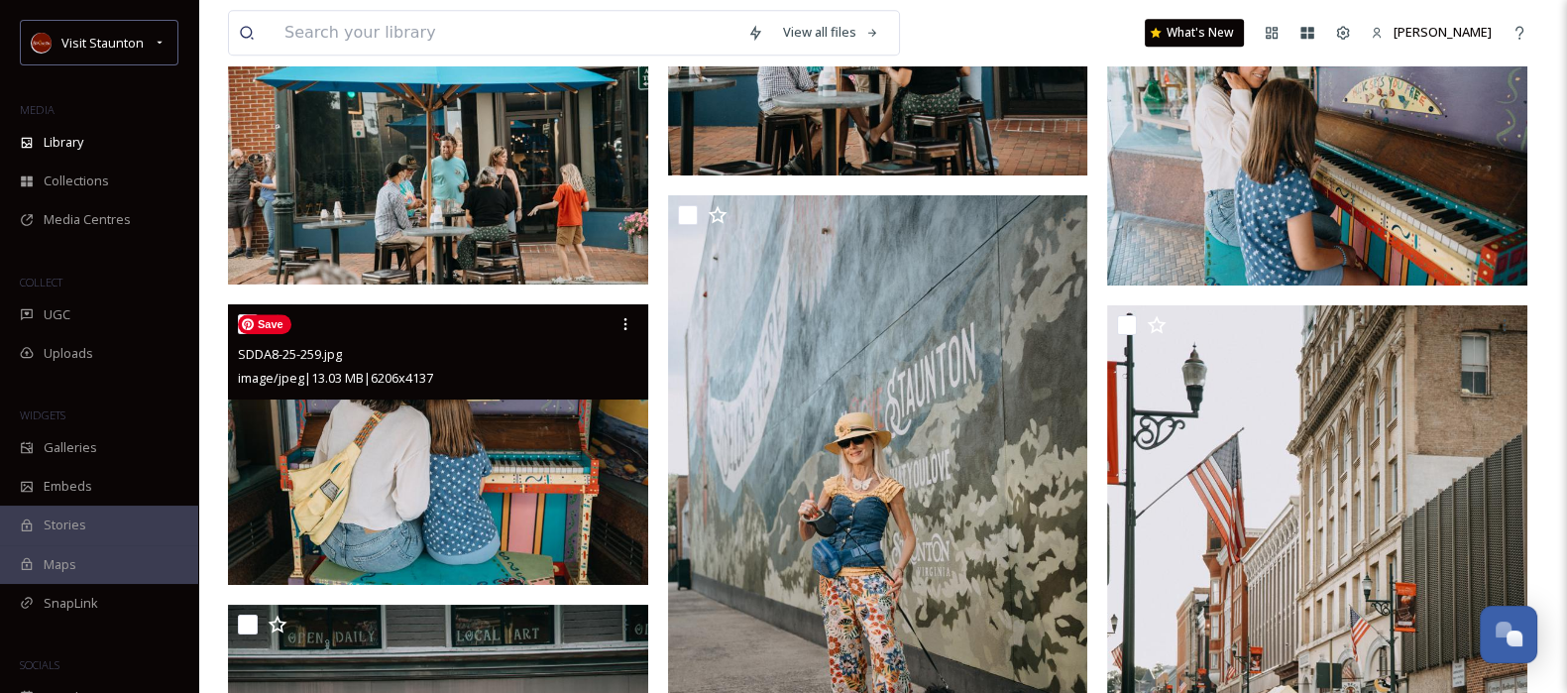
click at [539, 520] on img at bounding box center [438, 444] width 420 height 280
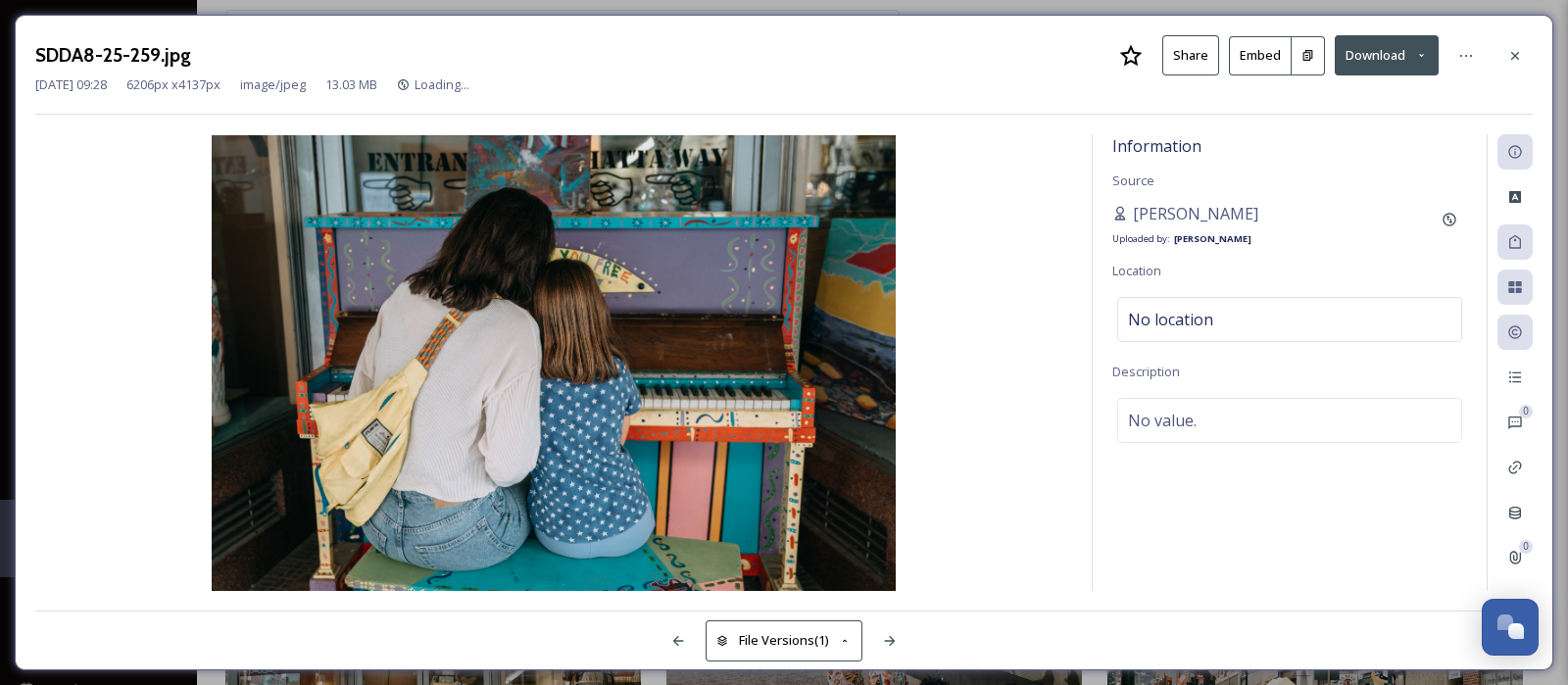
click at [1314, 60] on button at bounding box center [1308, 56] width 34 height 40
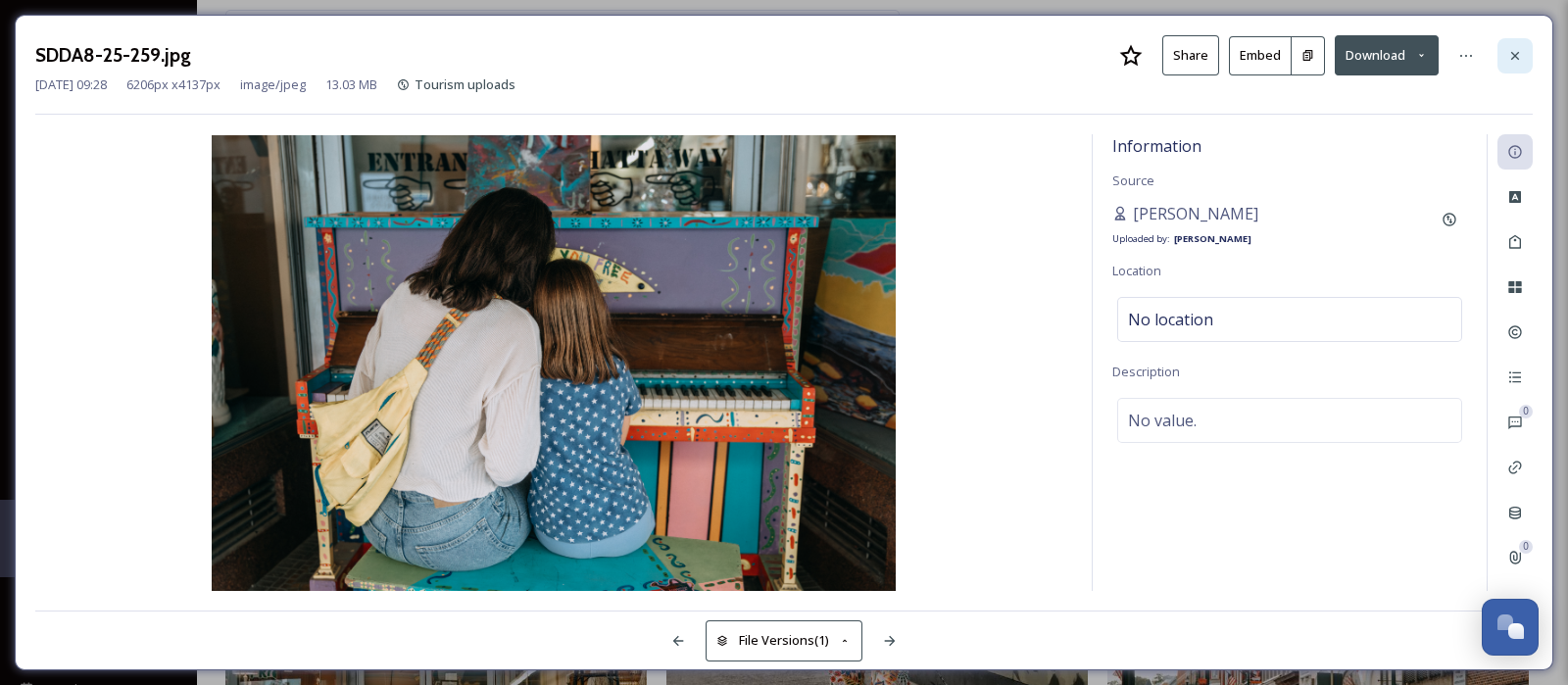
click at [1517, 48] on icon at bounding box center [1515, 56] width 16 height 16
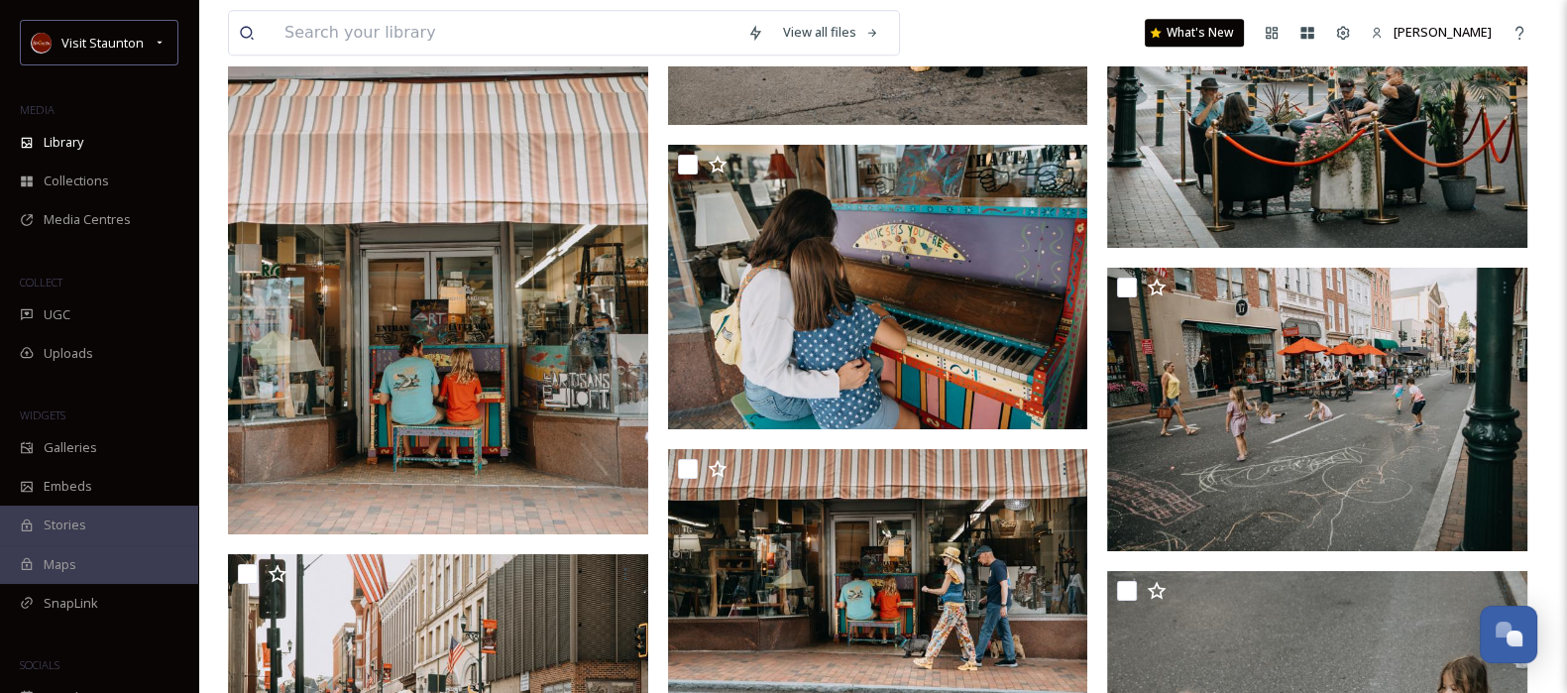
scroll to position [11861, 0]
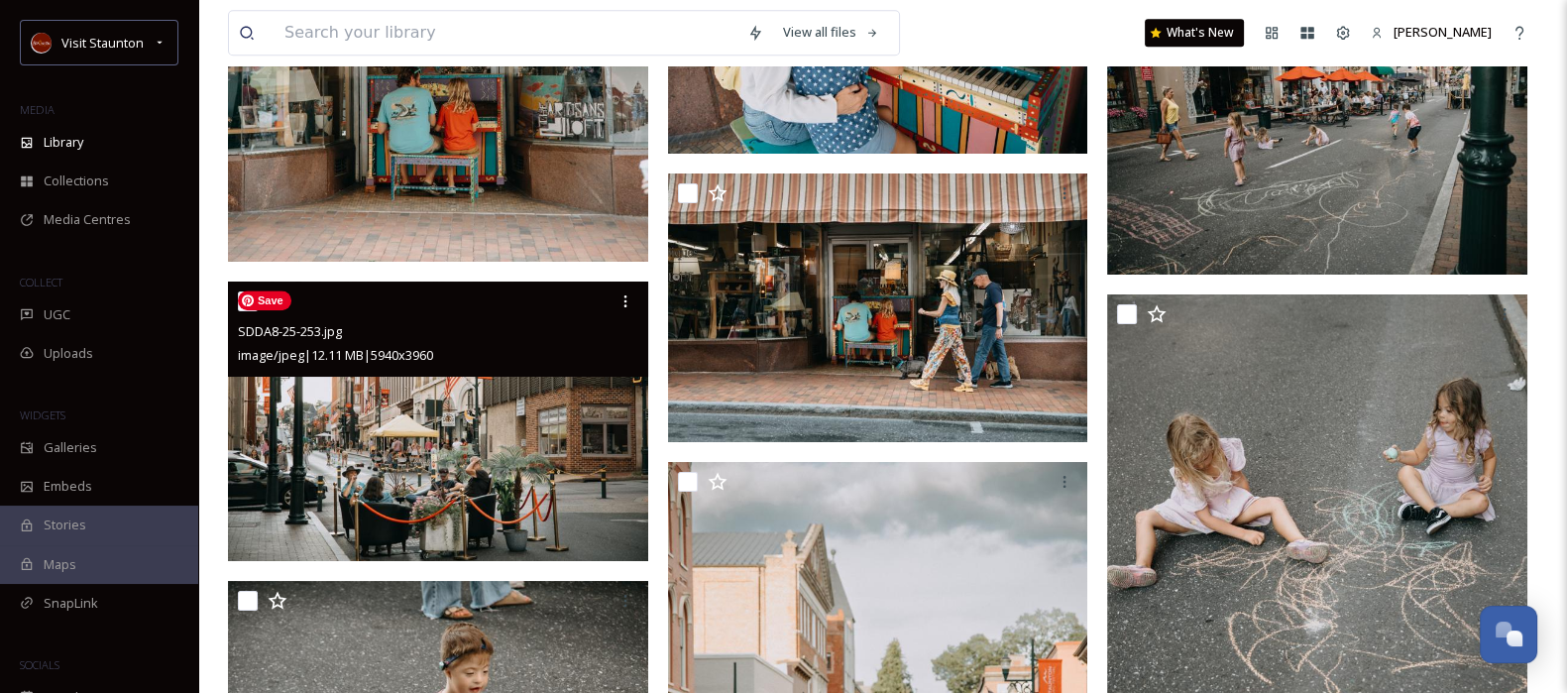
click at [544, 499] on img at bounding box center [438, 421] width 420 height 280
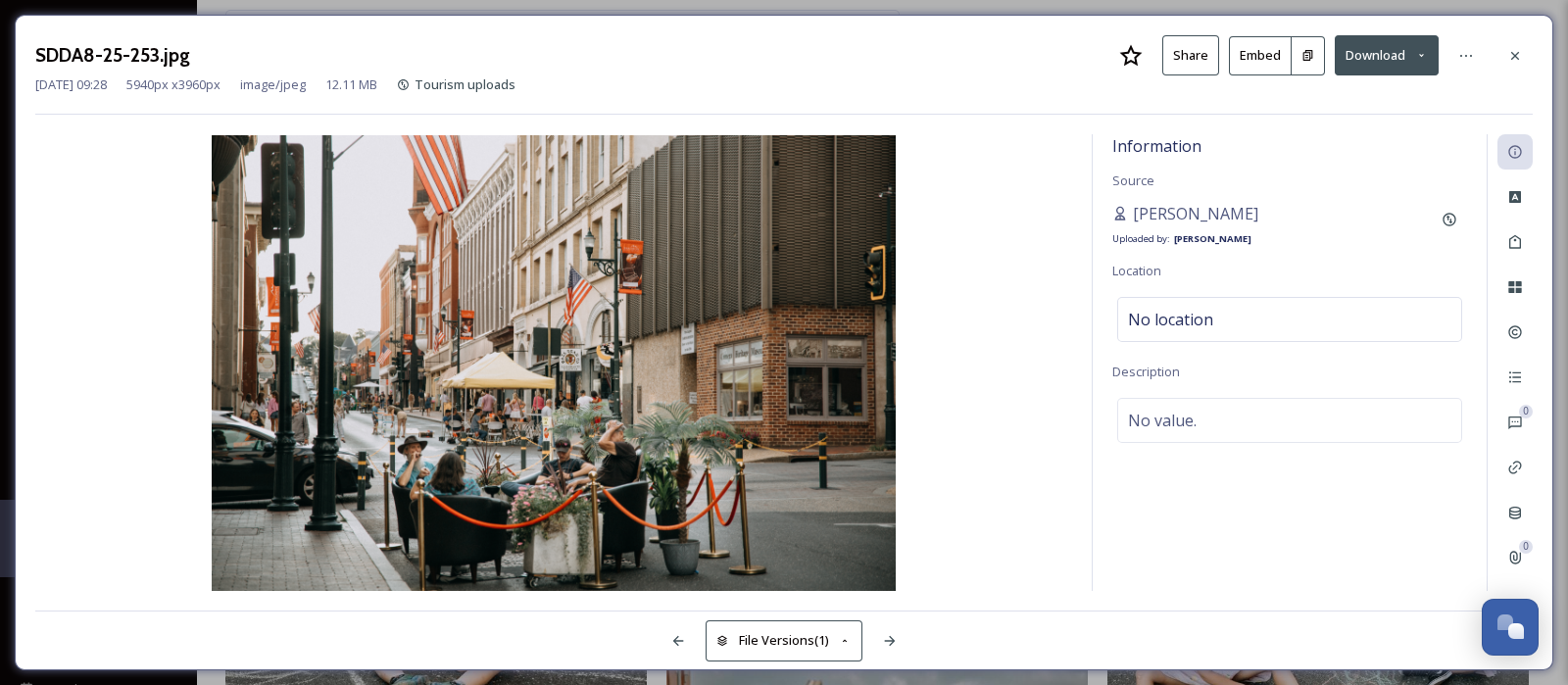
click at [1314, 52] on button at bounding box center [1308, 56] width 34 height 40
click at [1505, 49] on div at bounding box center [1515, 56] width 36 height 36
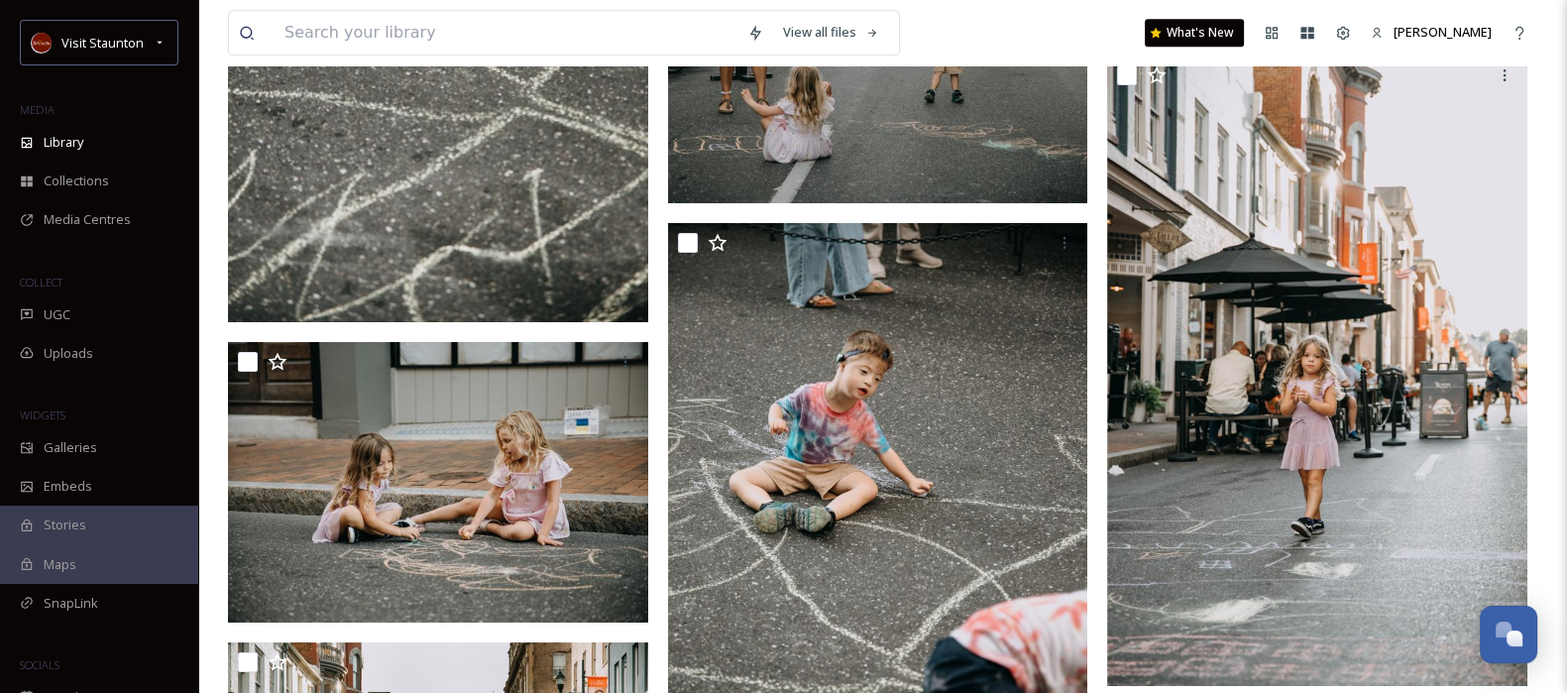
scroll to position [12757, 0]
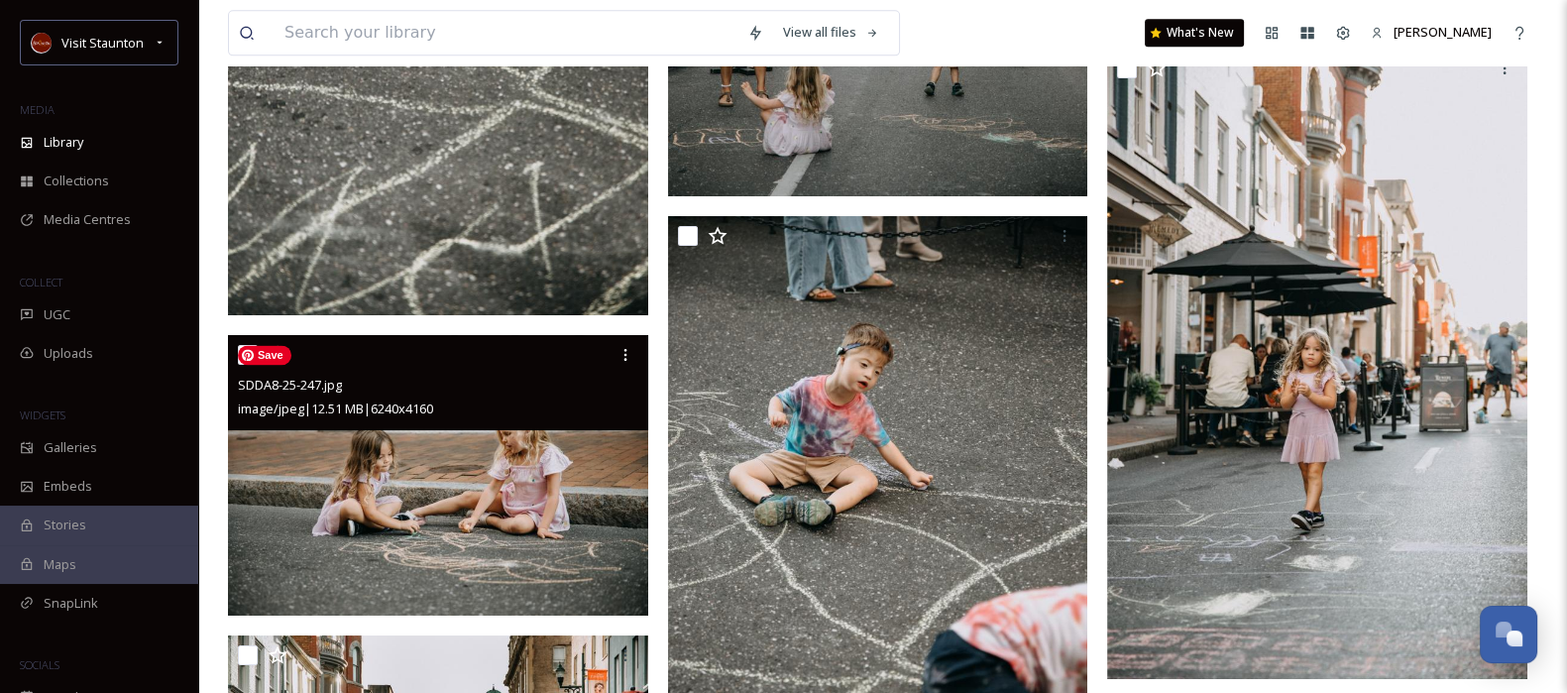
click at [498, 567] on img at bounding box center [438, 475] width 420 height 280
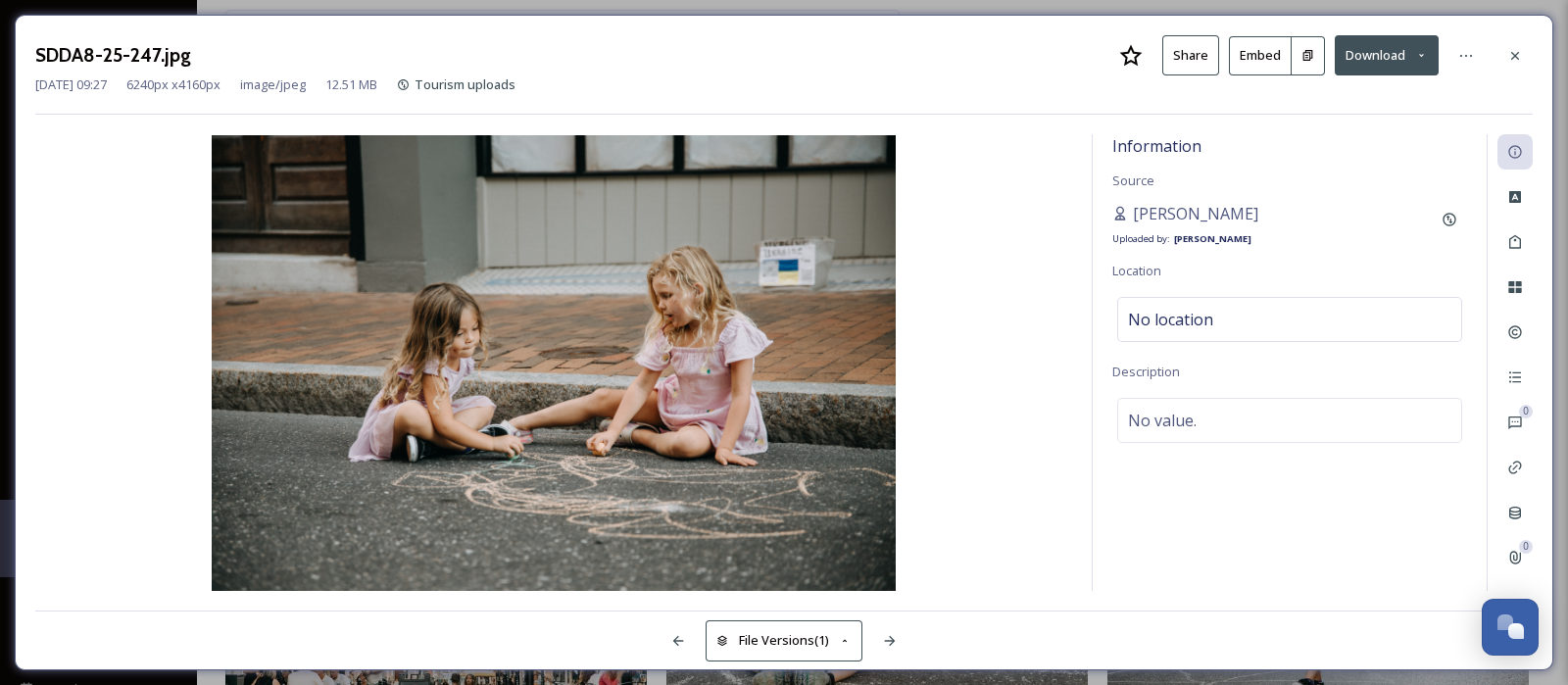
click at [1318, 55] on button at bounding box center [1308, 56] width 34 height 40
click at [1518, 58] on icon at bounding box center [1515, 56] width 16 height 16
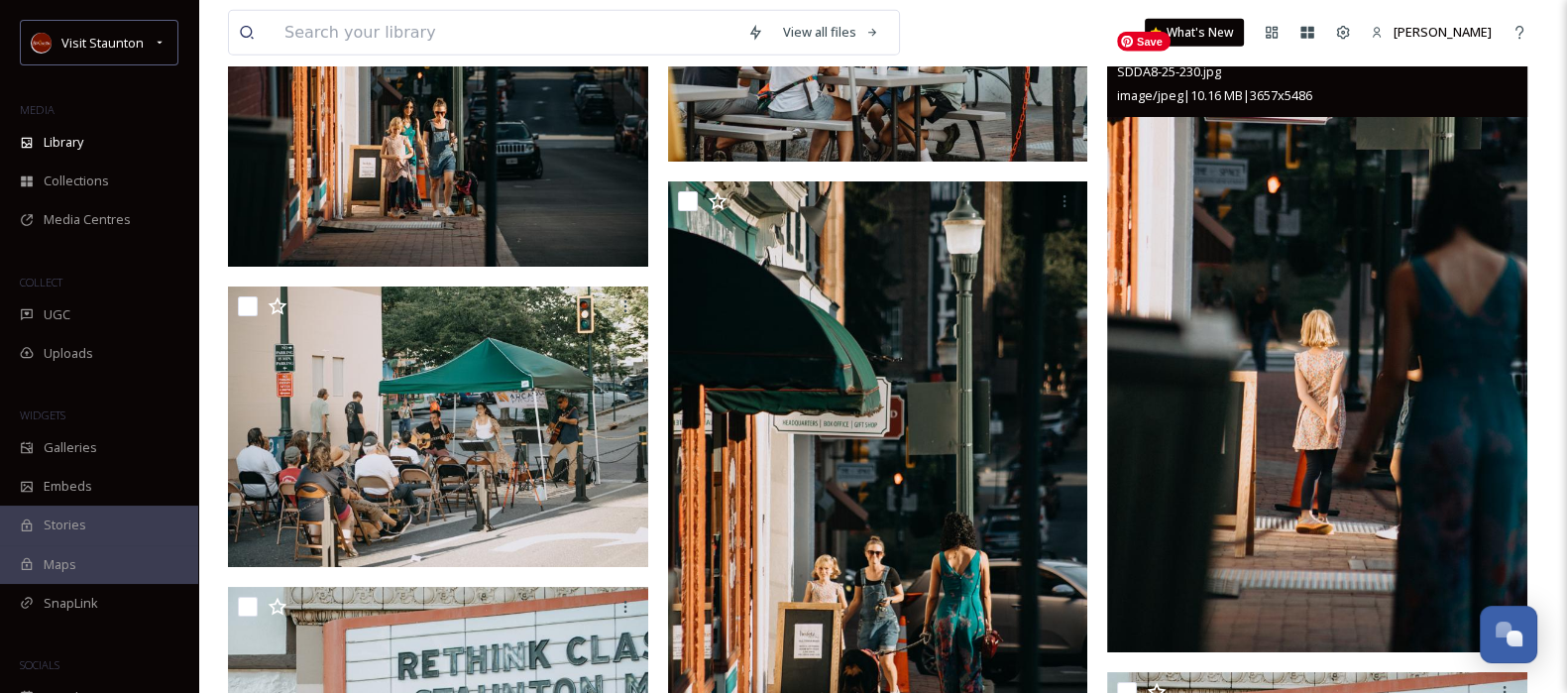
scroll to position [15705, 0]
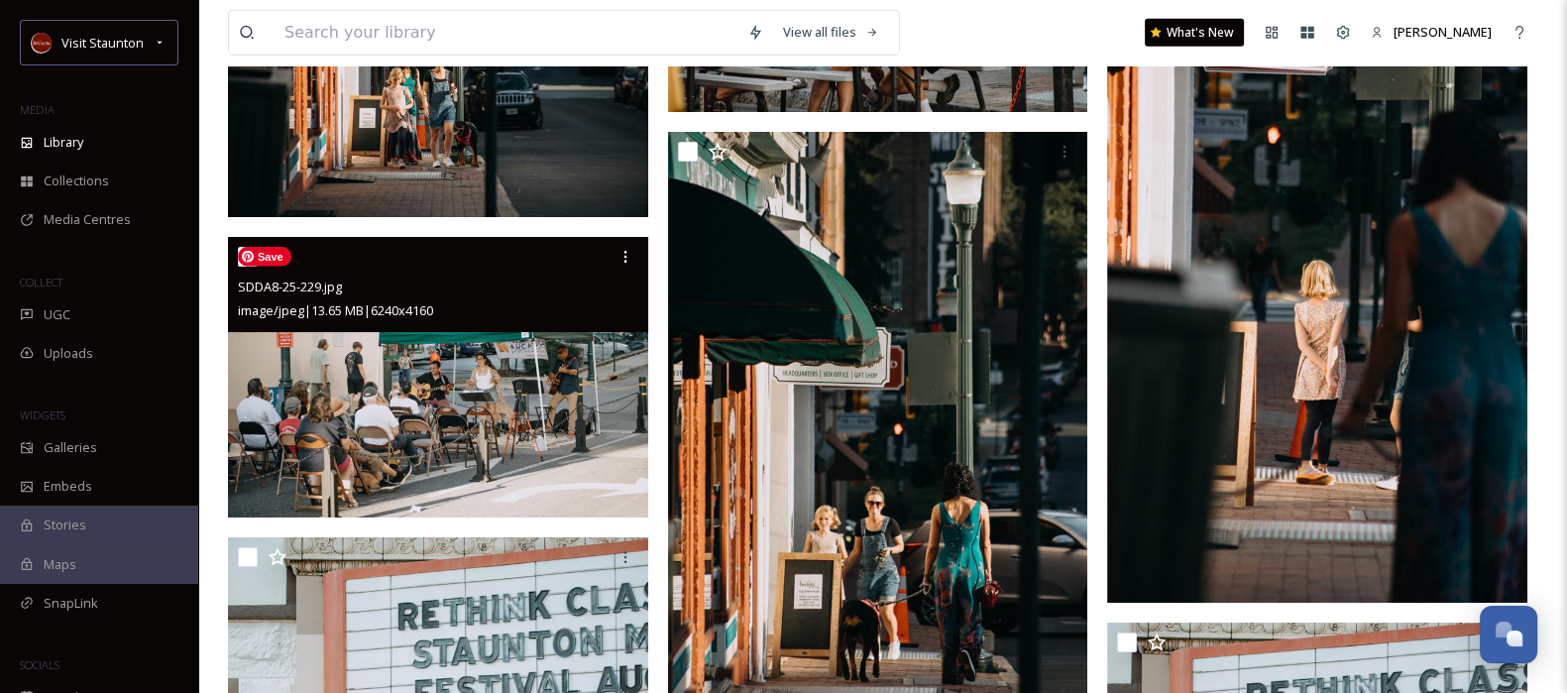
click at [548, 406] on img at bounding box center [438, 377] width 420 height 280
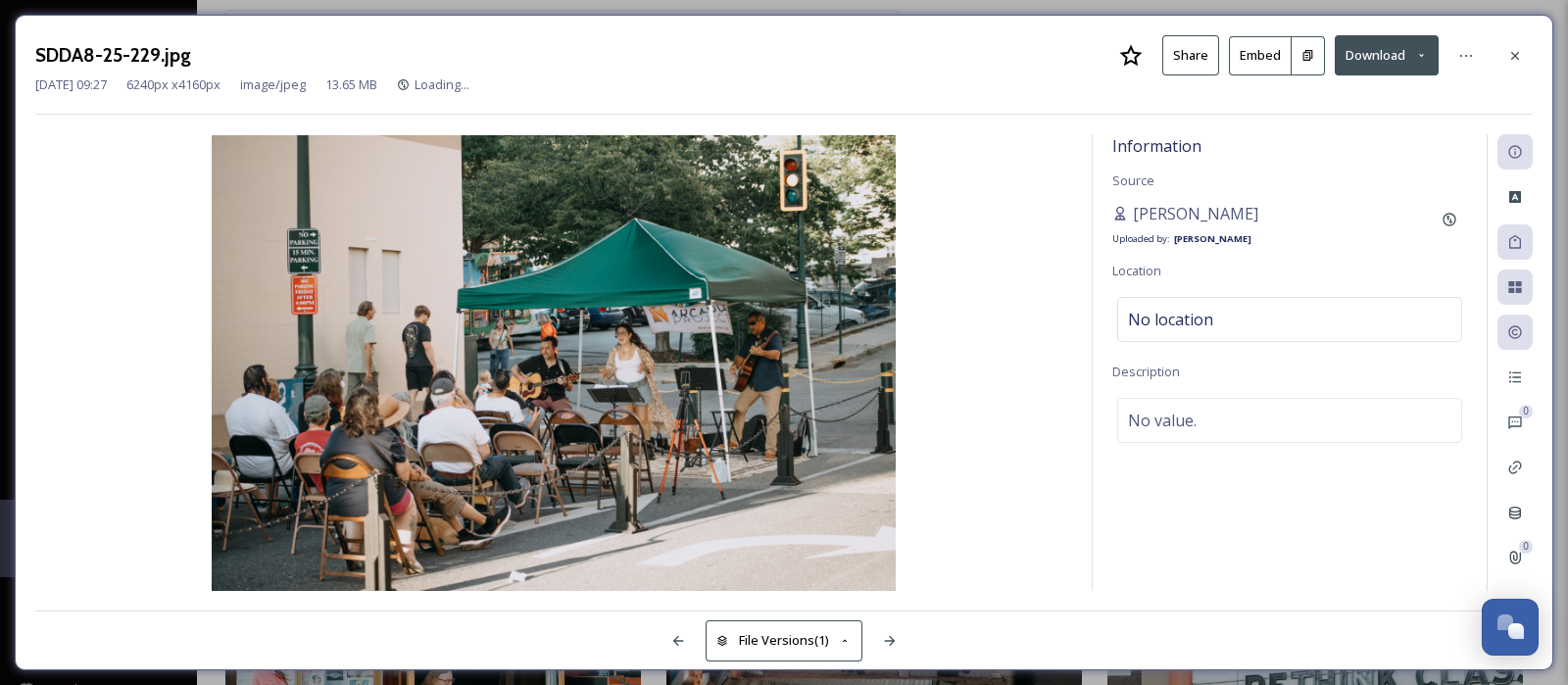
click at [1306, 47] on button at bounding box center [1308, 56] width 34 height 40
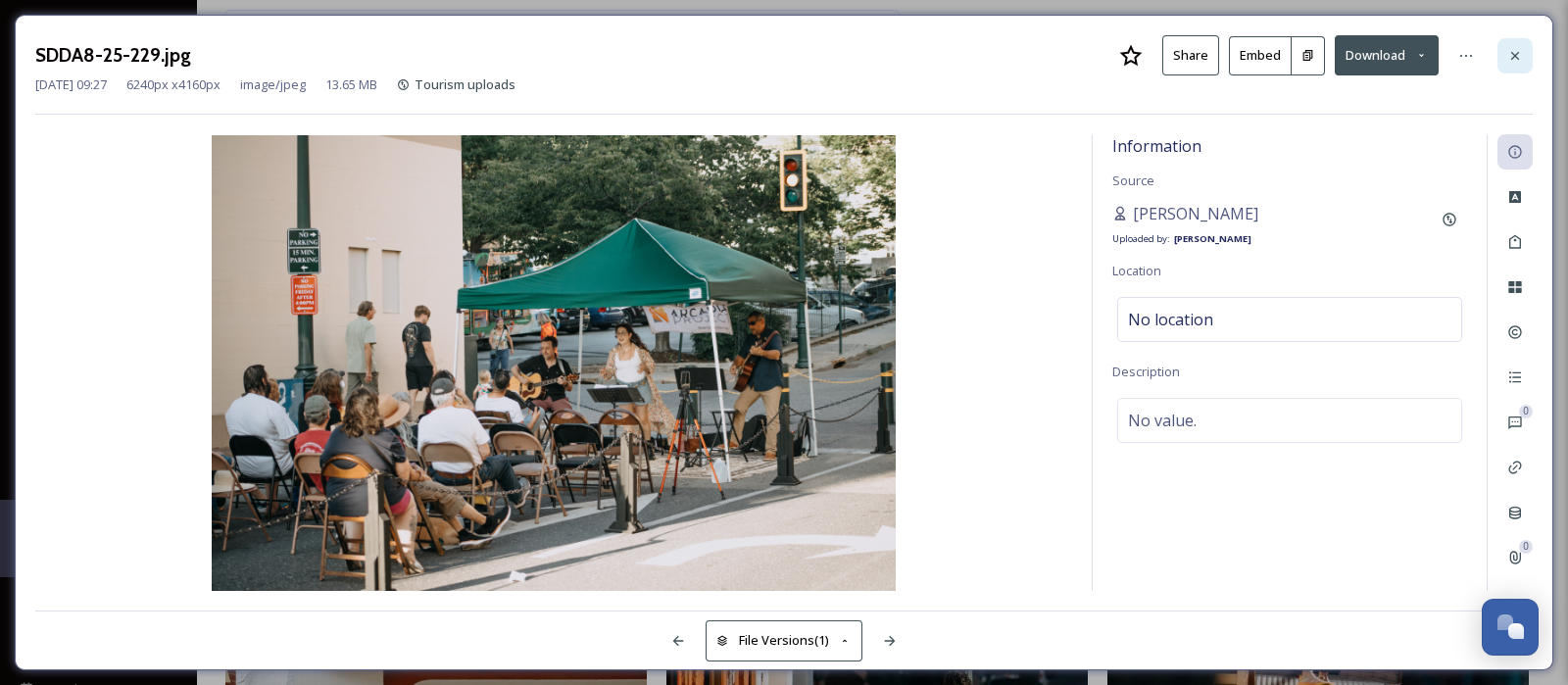
click at [1523, 57] on div at bounding box center [1515, 56] width 36 height 36
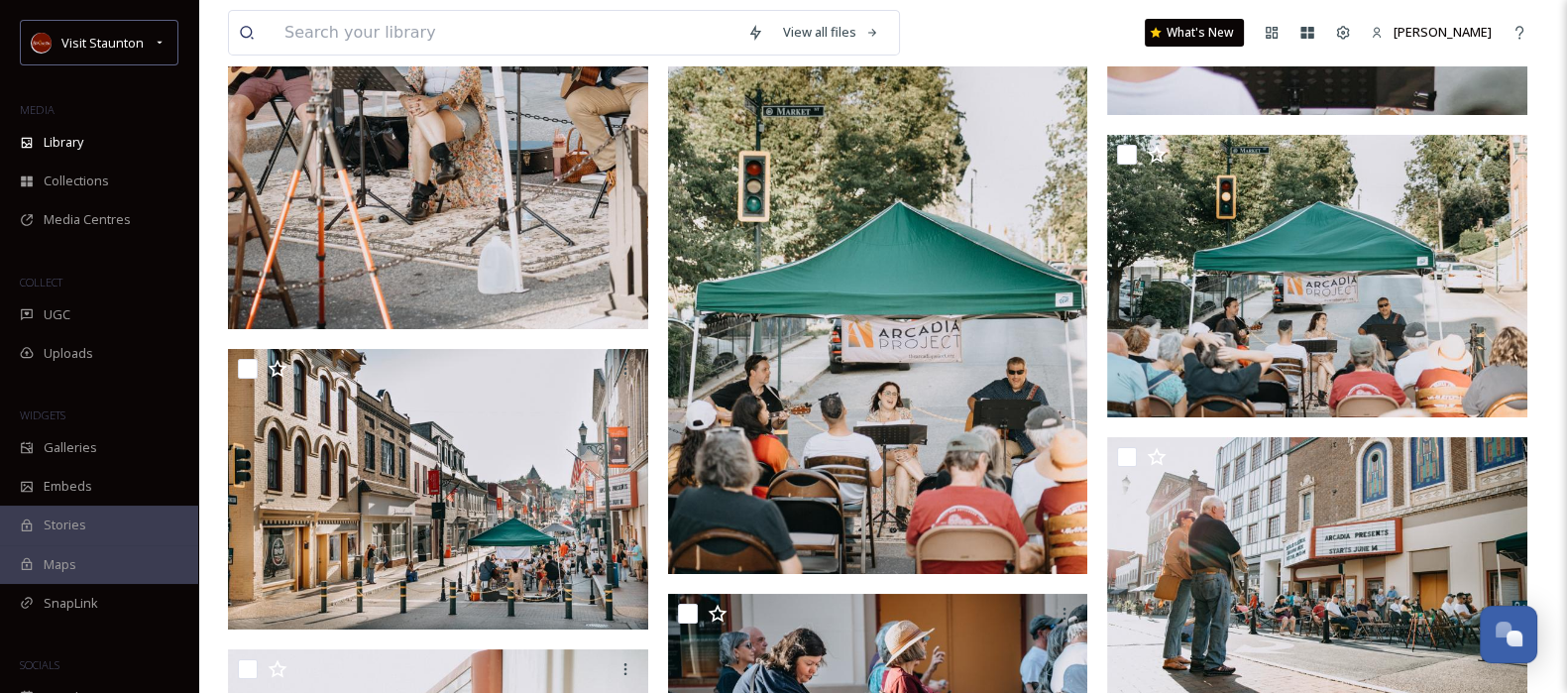
scroll to position [17804, 0]
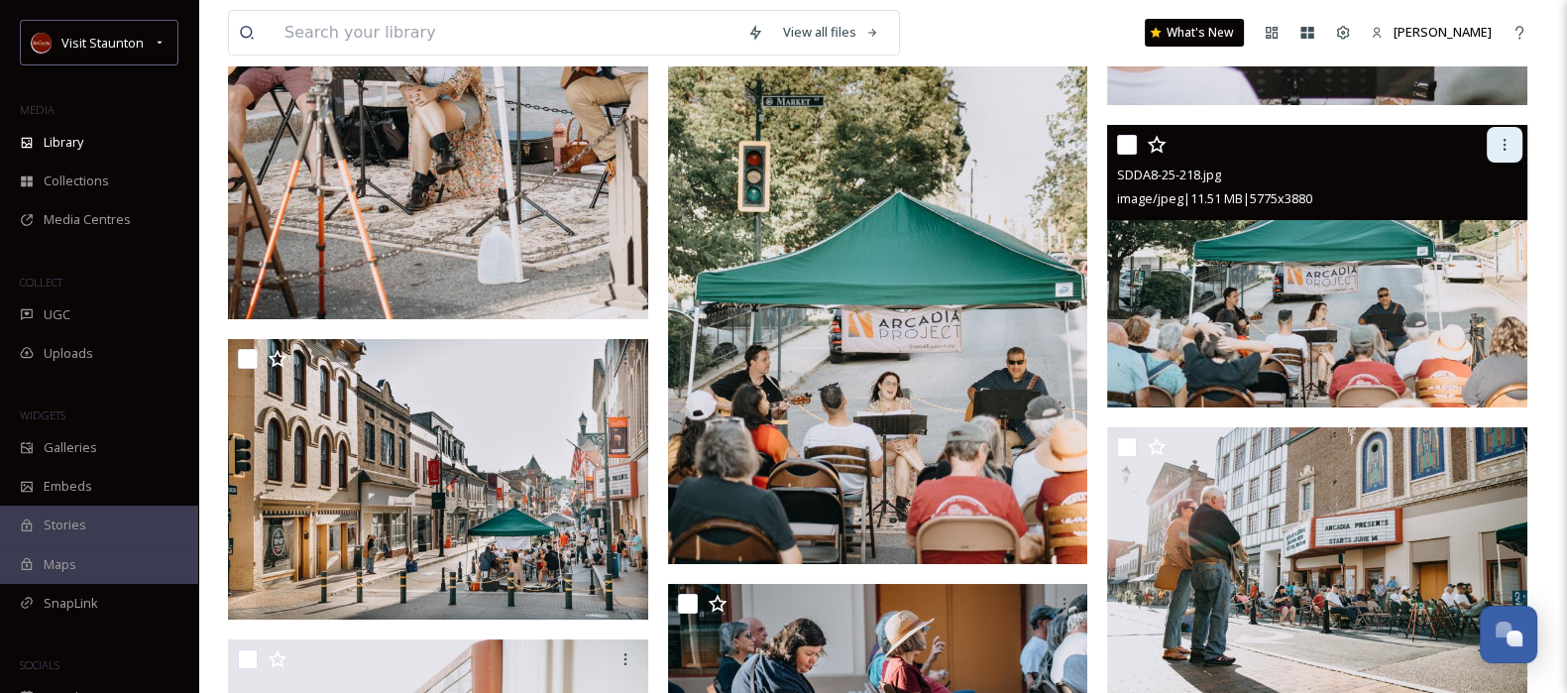
click at [1511, 146] on icon at bounding box center [1505, 145] width 16 height 16
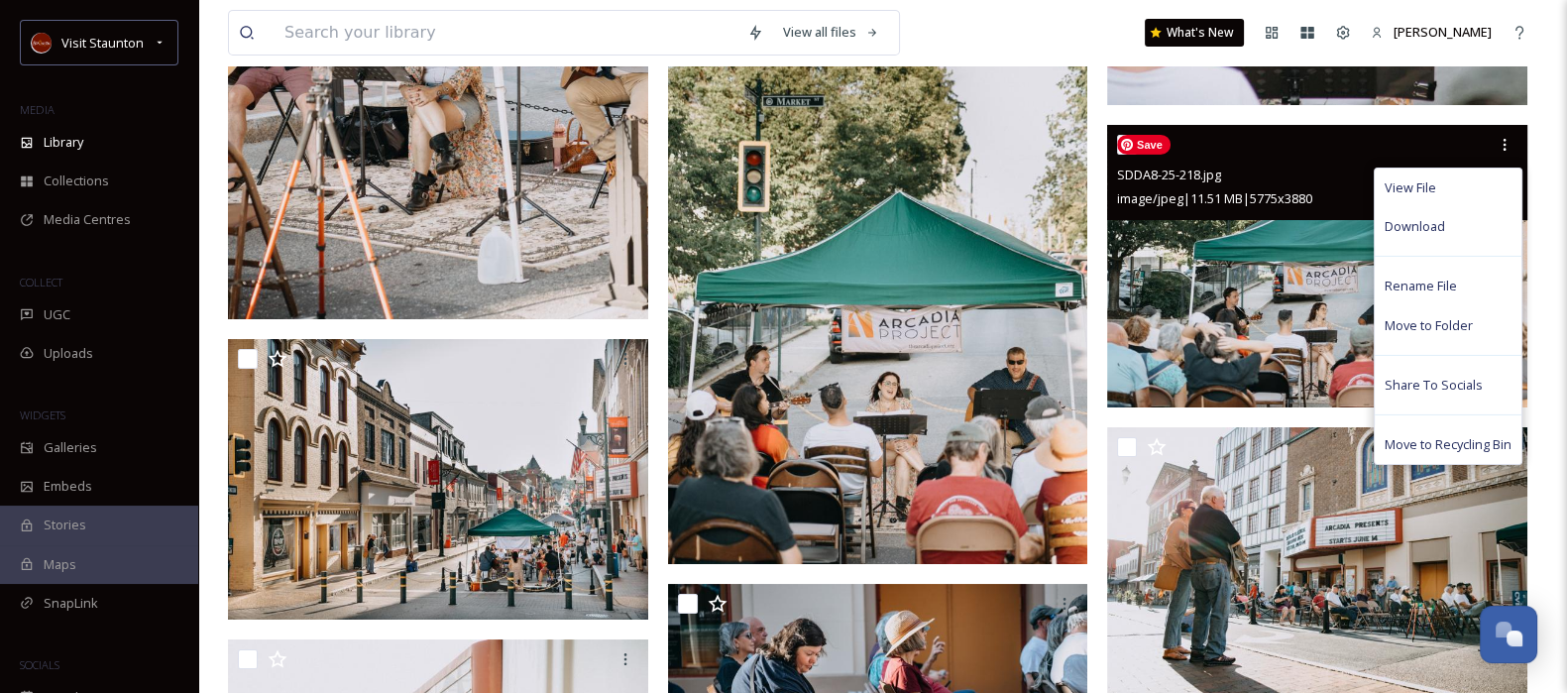
click at [1323, 261] on img at bounding box center [1317, 266] width 420 height 282
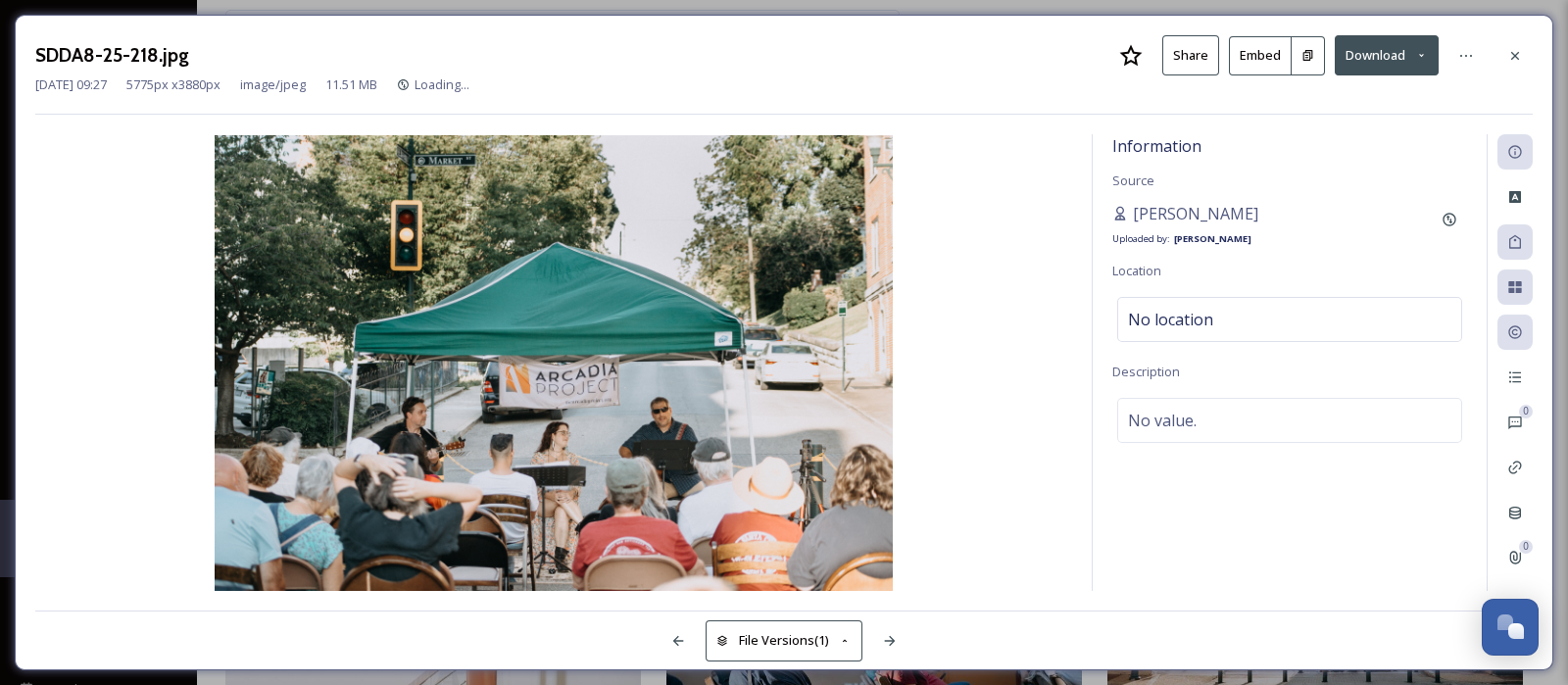
click at [1301, 44] on button at bounding box center [1308, 56] width 34 height 40
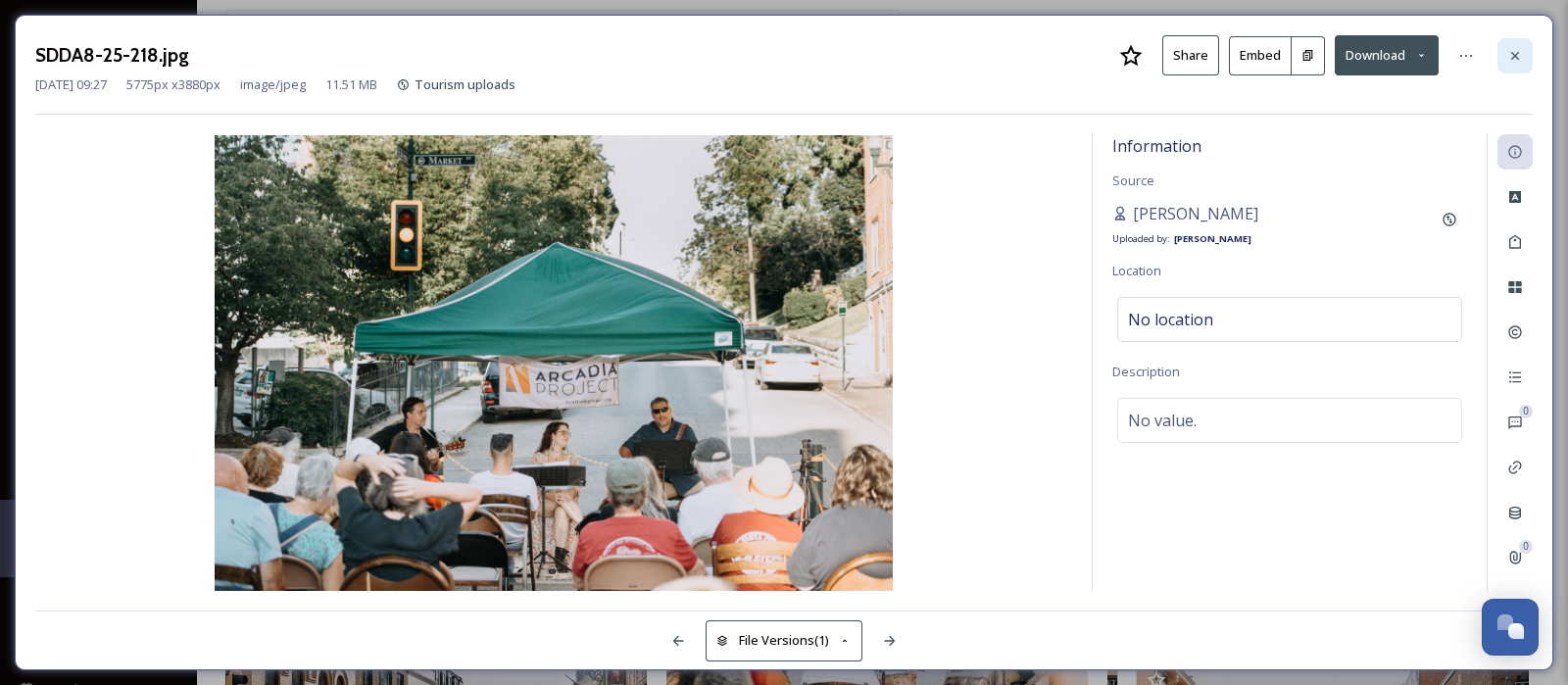
click at [1508, 49] on icon at bounding box center [1515, 56] width 16 height 16
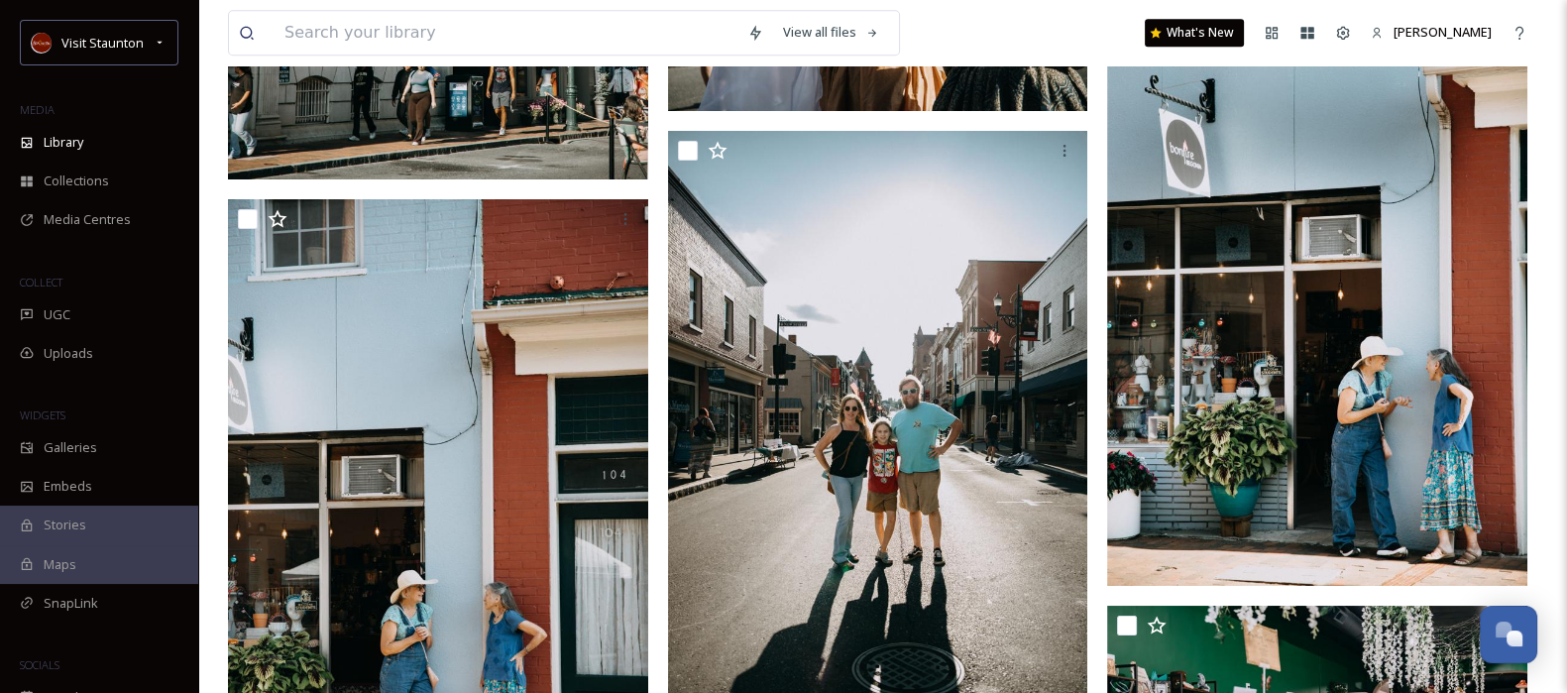
scroll to position [22365, 0]
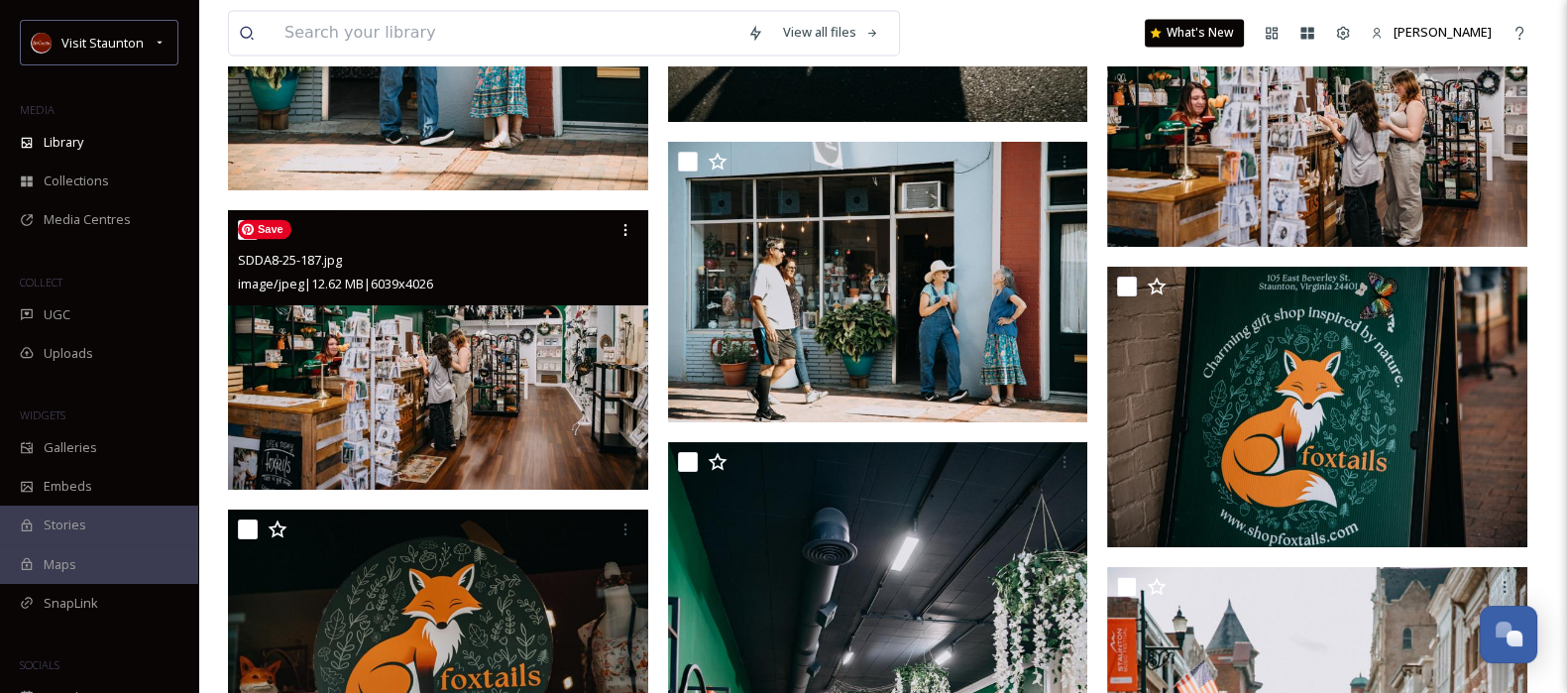
click at [552, 374] on img at bounding box center [438, 350] width 420 height 280
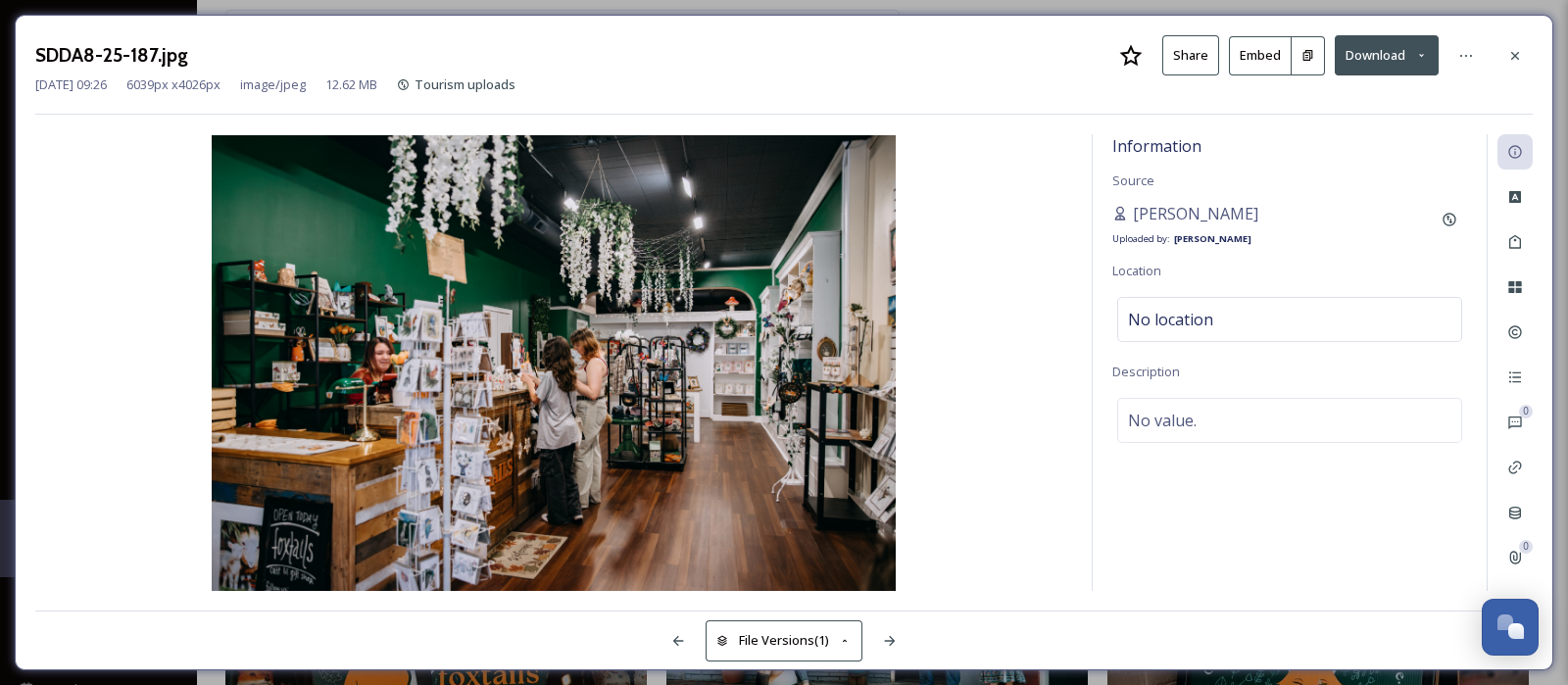
click at [1303, 52] on icon at bounding box center [1307, 55] width 13 height 13
click at [1516, 48] on icon at bounding box center [1515, 56] width 16 height 16
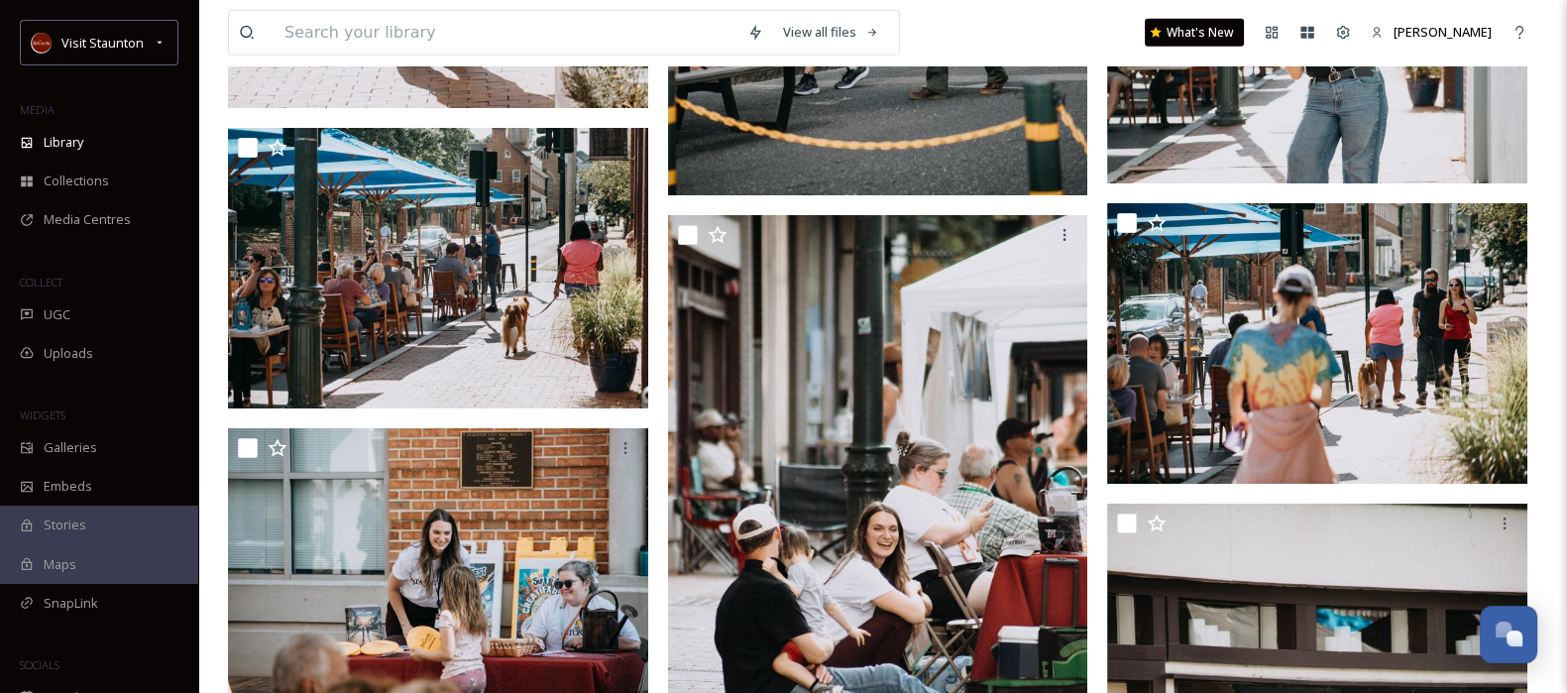
scroll to position [34078, 0]
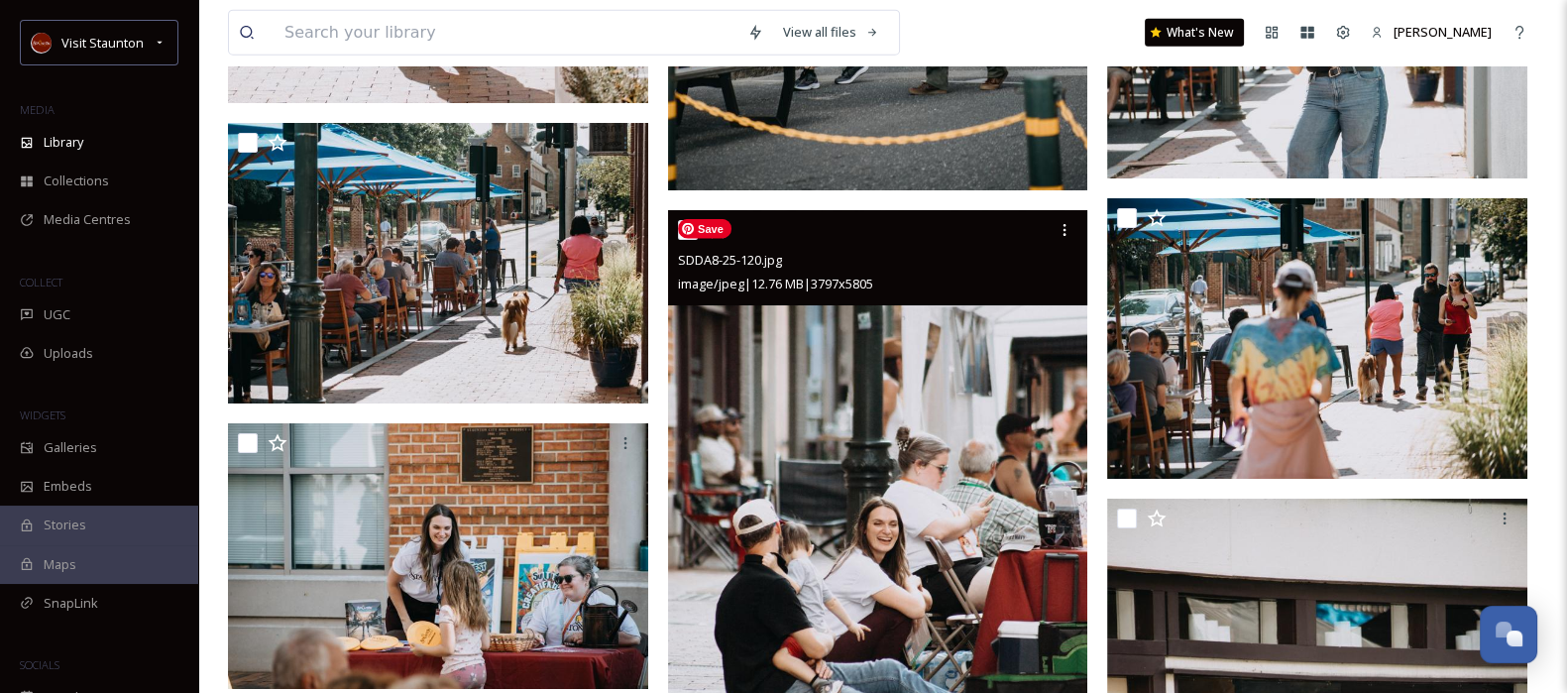
click at [791, 363] on img at bounding box center [878, 531] width 420 height 642
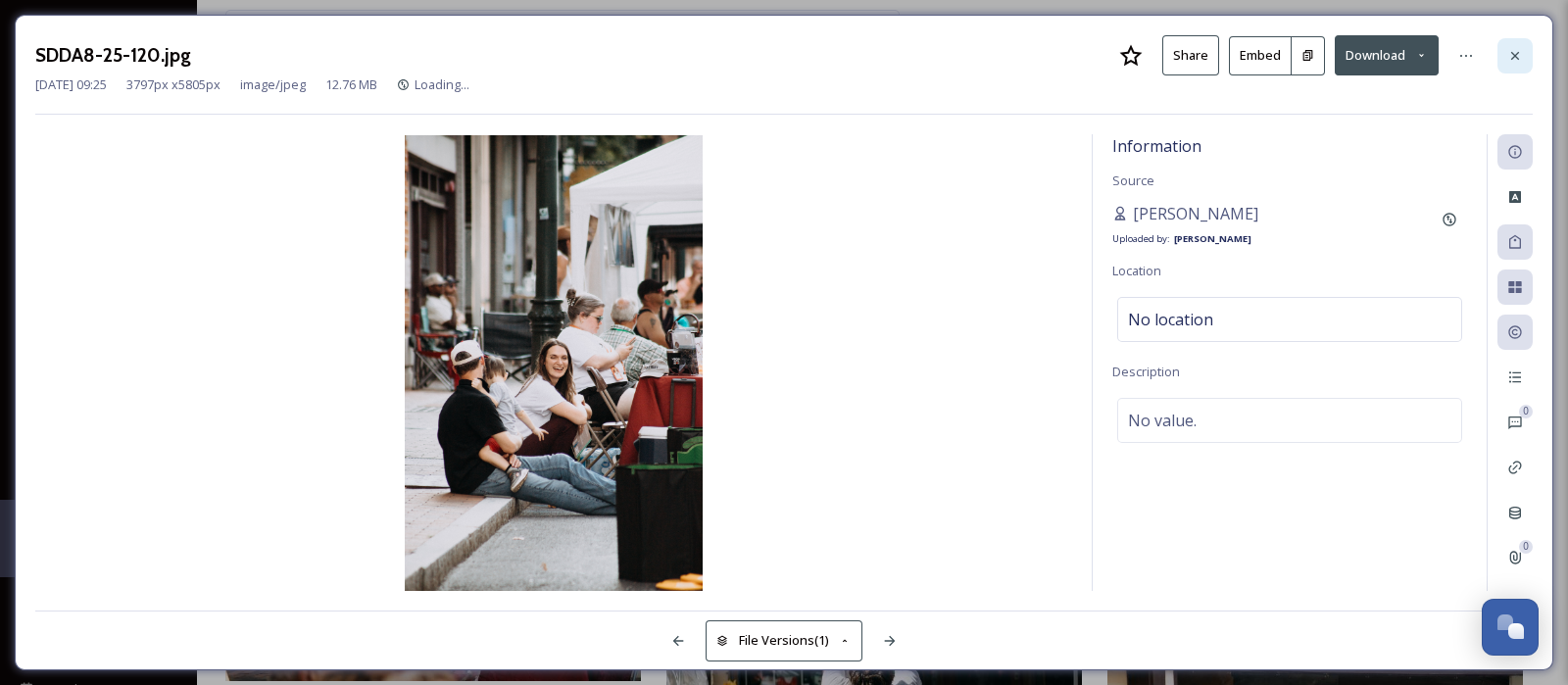
click at [1512, 58] on icon at bounding box center [1515, 56] width 16 height 16
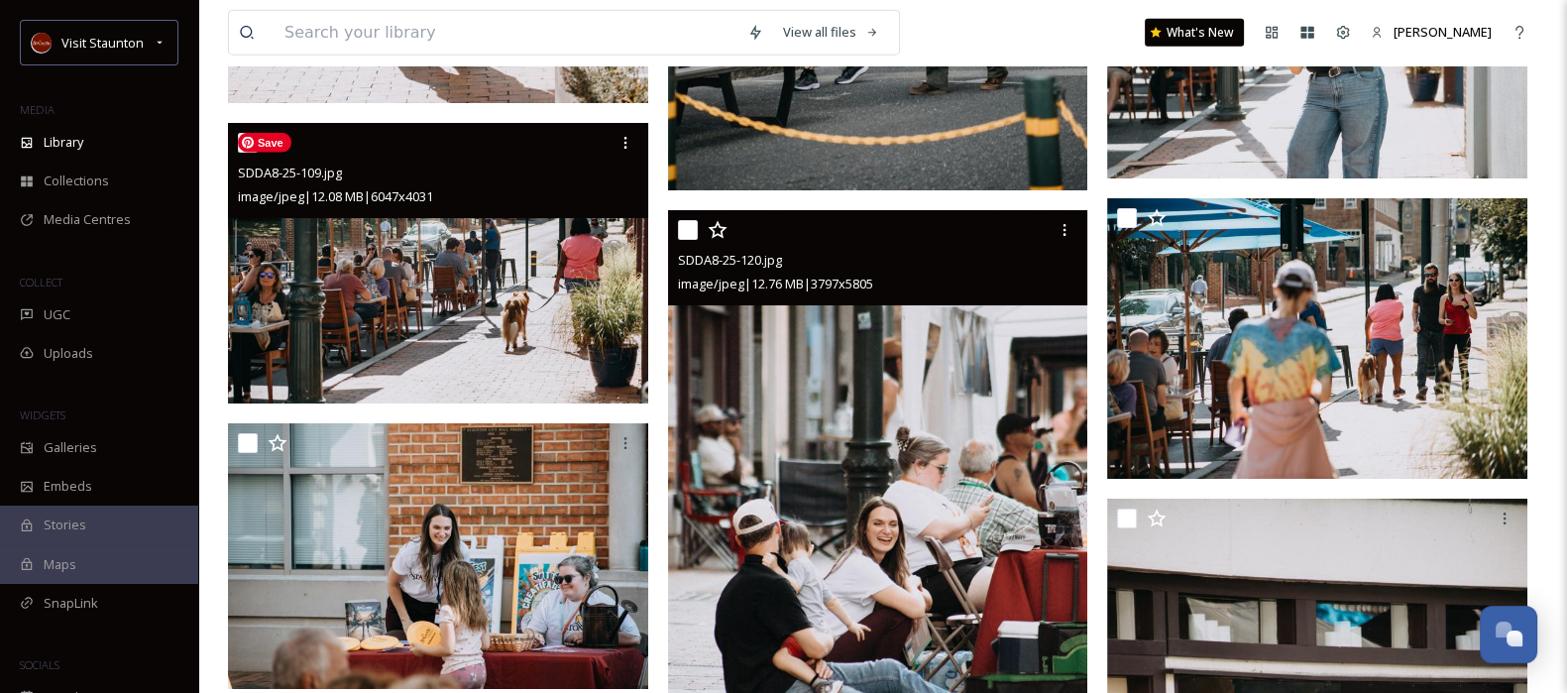
click at [483, 289] on img at bounding box center [438, 263] width 420 height 280
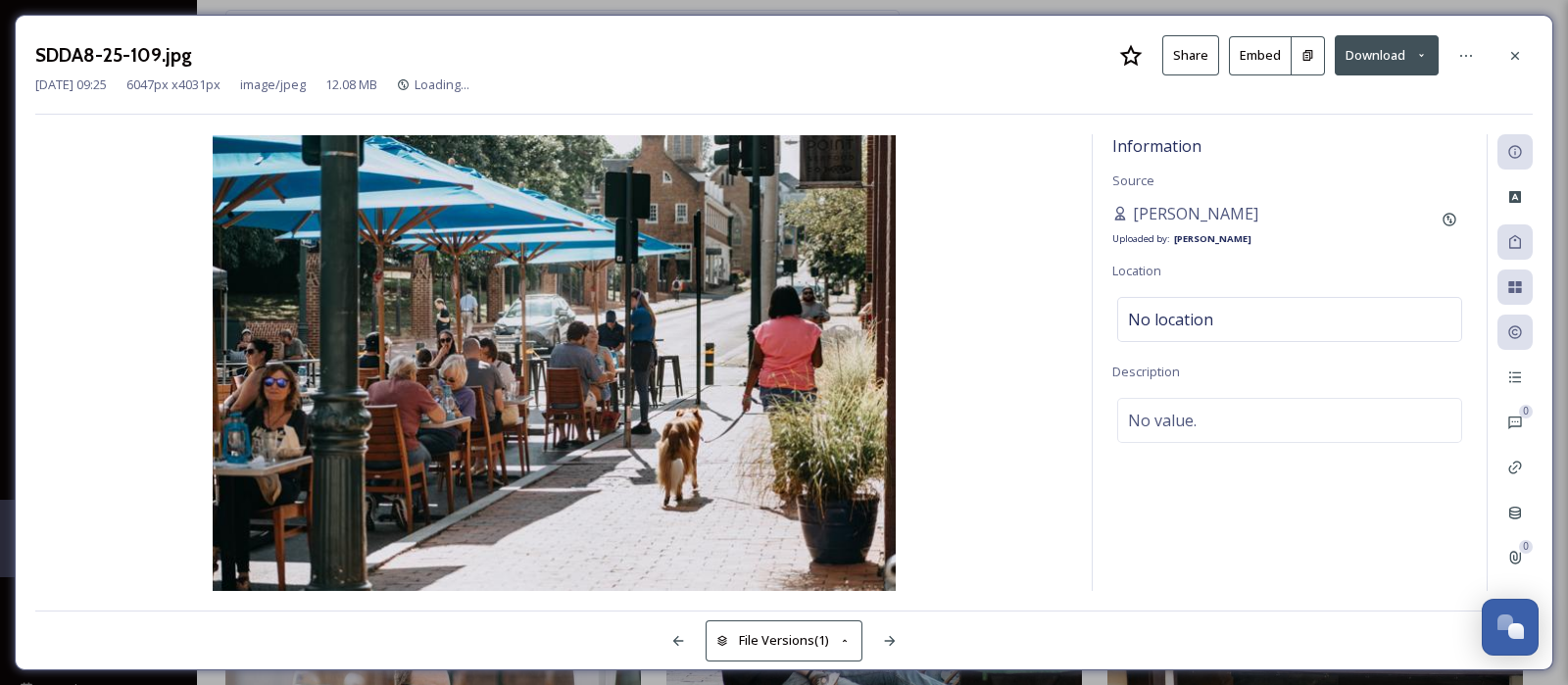
click at [1313, 59] on icon at bounding box center [1307, 55] width 13 height 13
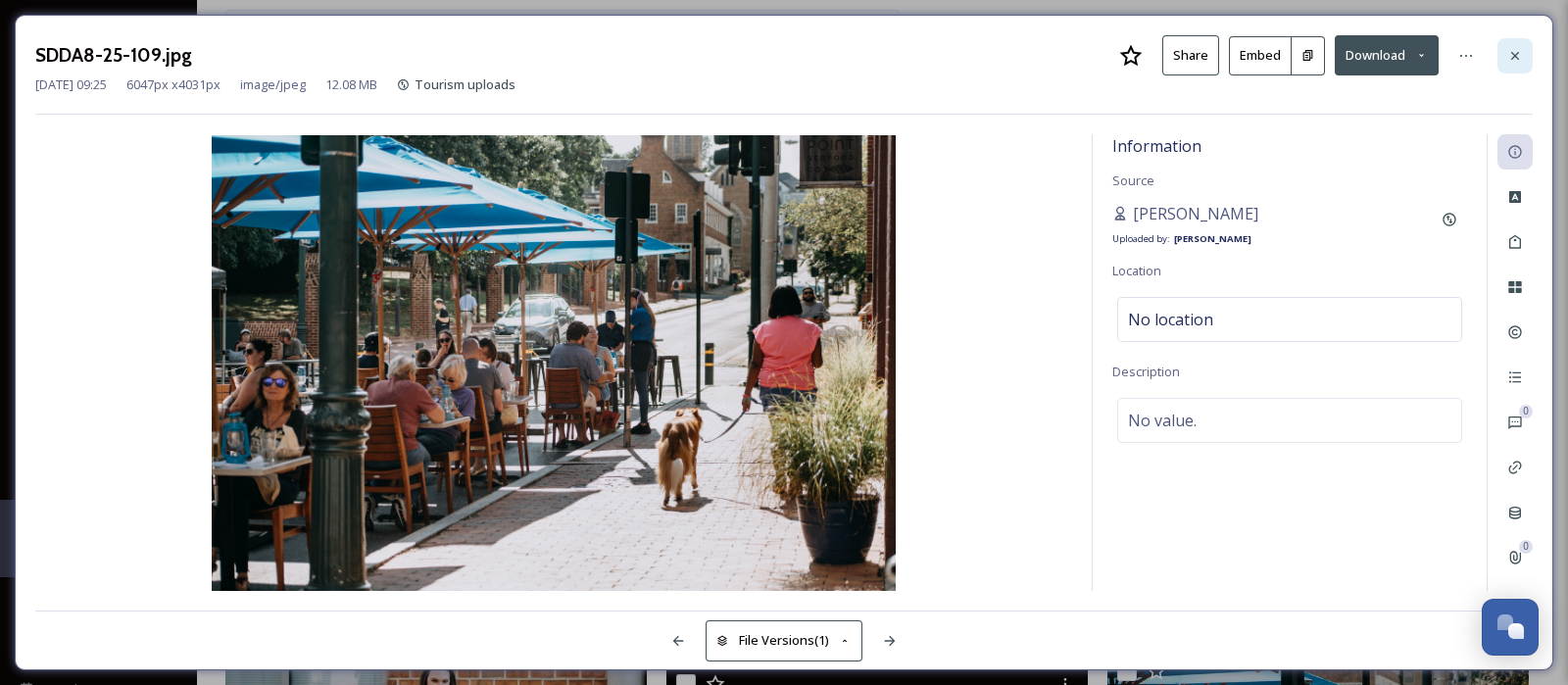
click at [1509, 49] on icon at bounding box center [1515, 56] width 16 height 16
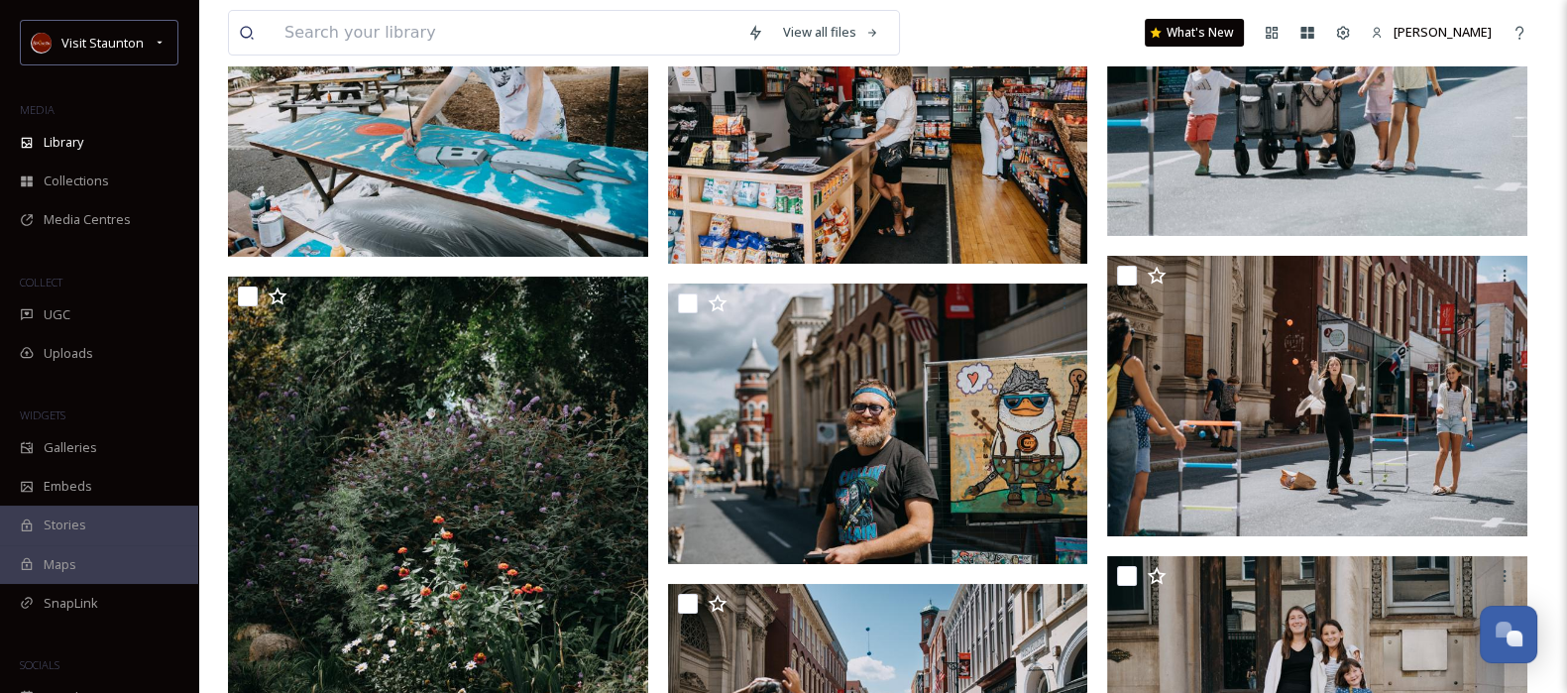
scroll to position [47903, 0]
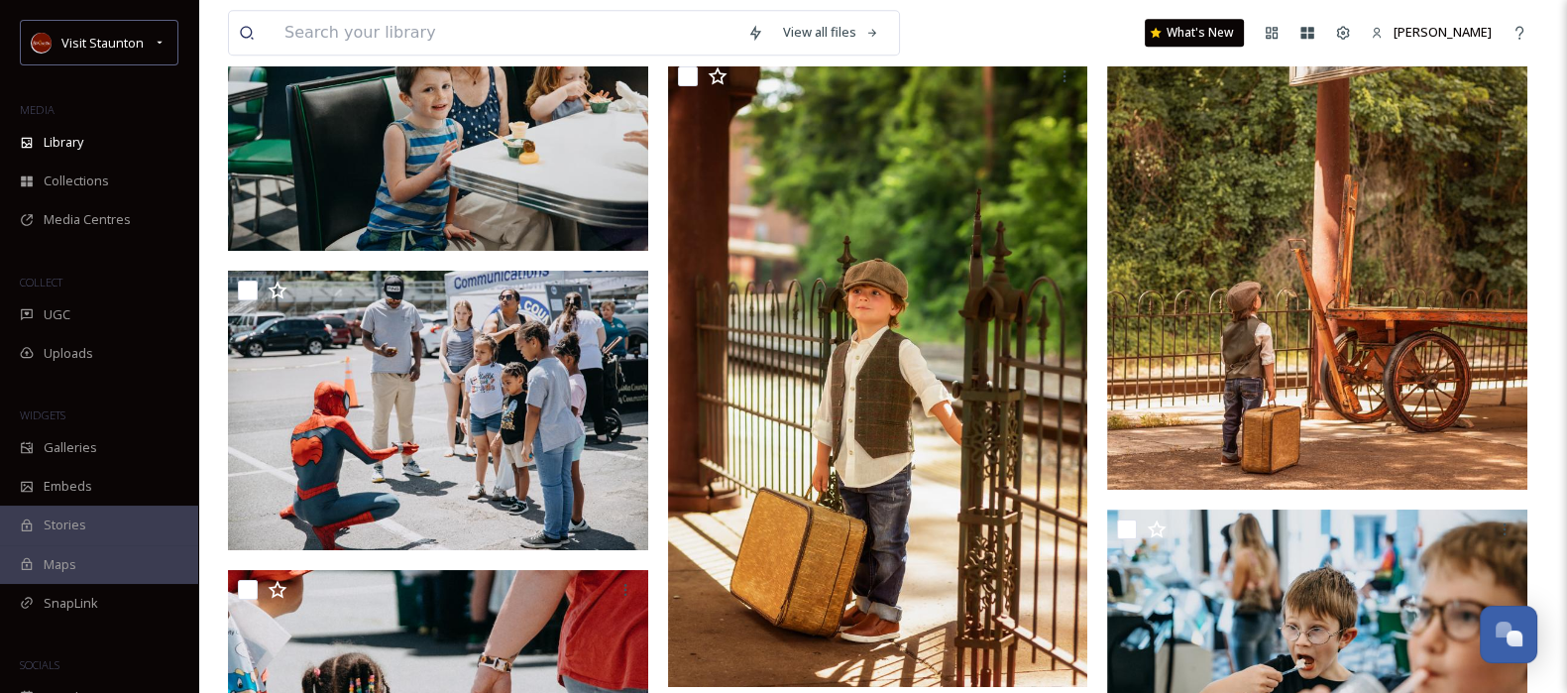
scroll to position [57926, 0]
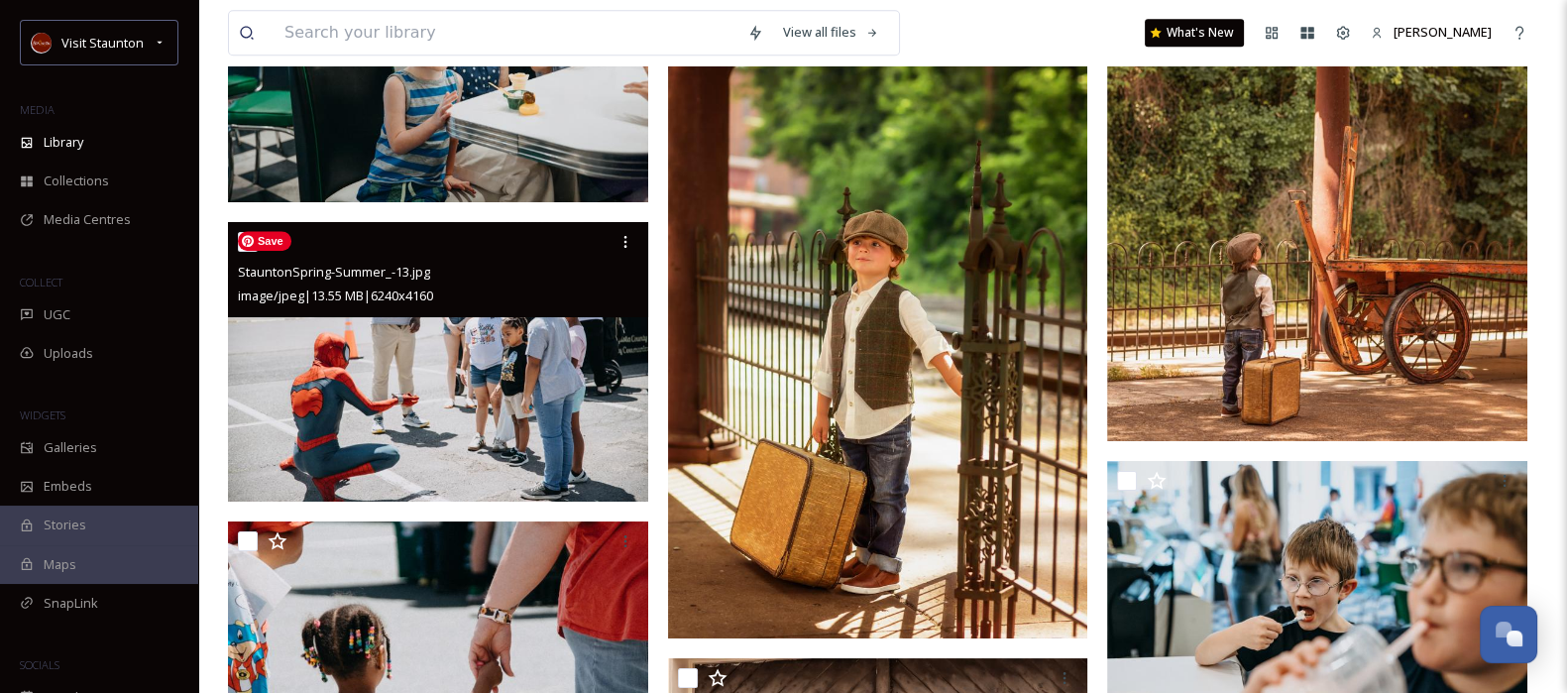
click at [573, 397] on img at bounding box center [438, 361] width 420 height 280
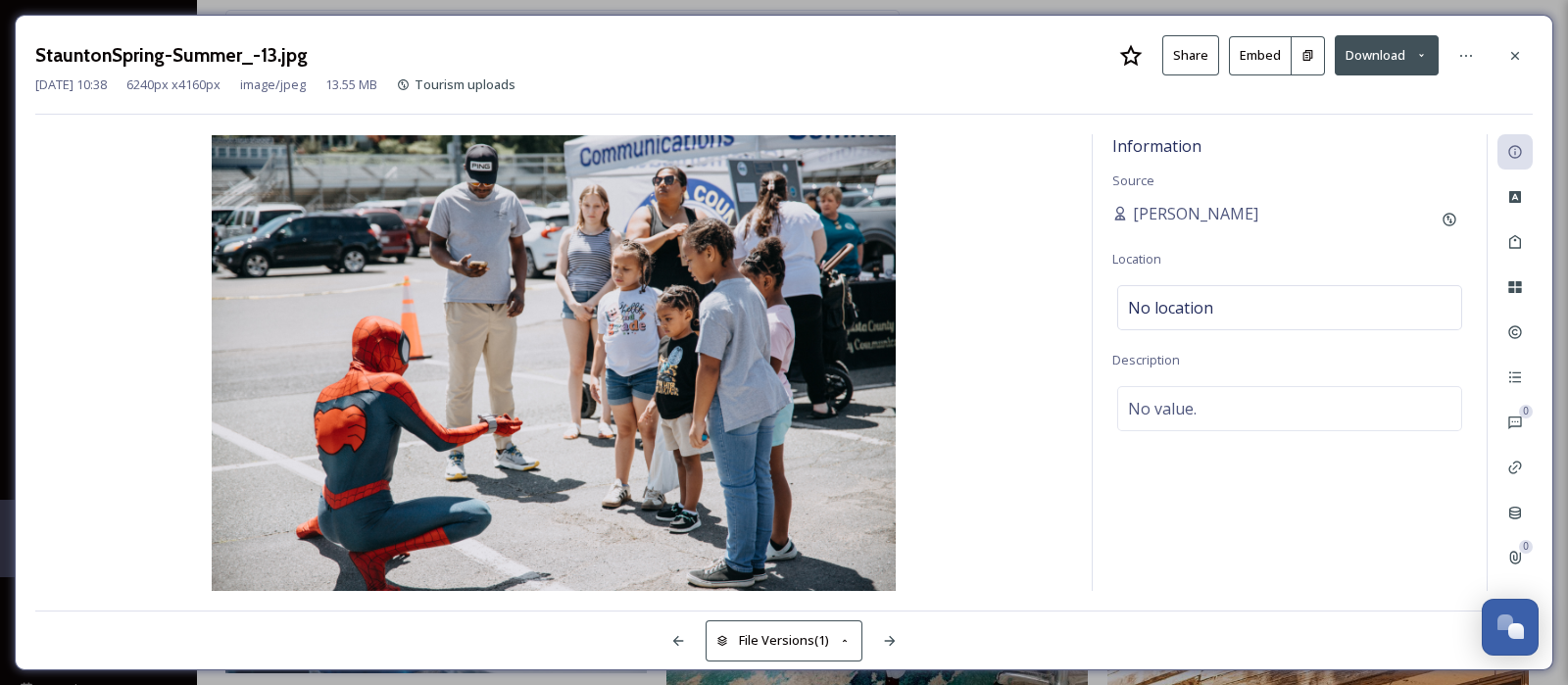
click at [1304, 61] on button at bounding box center [1308, 56] width 34 height 40
click at [1520, 65] on div at bounding box center [1515, 56] width 36 height 36
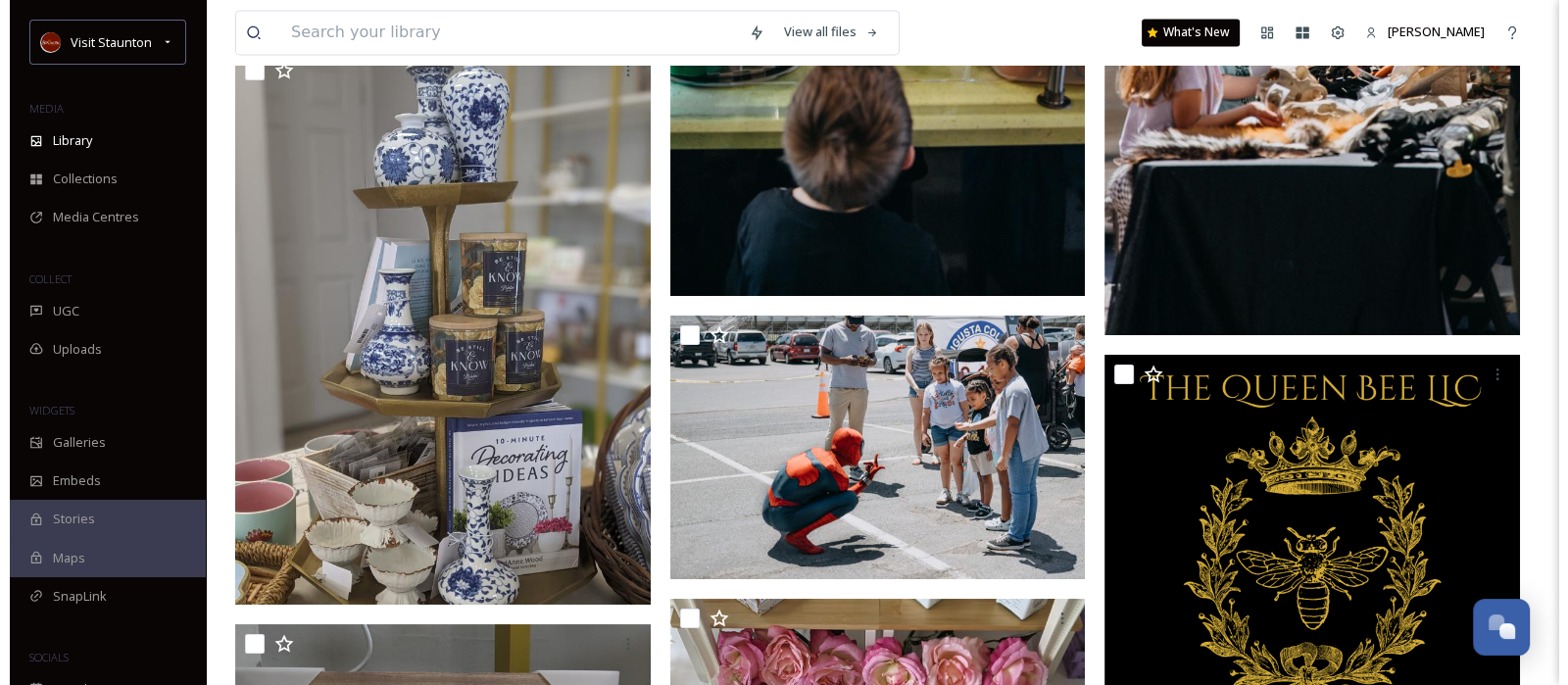
scroll to position [59519, 0]
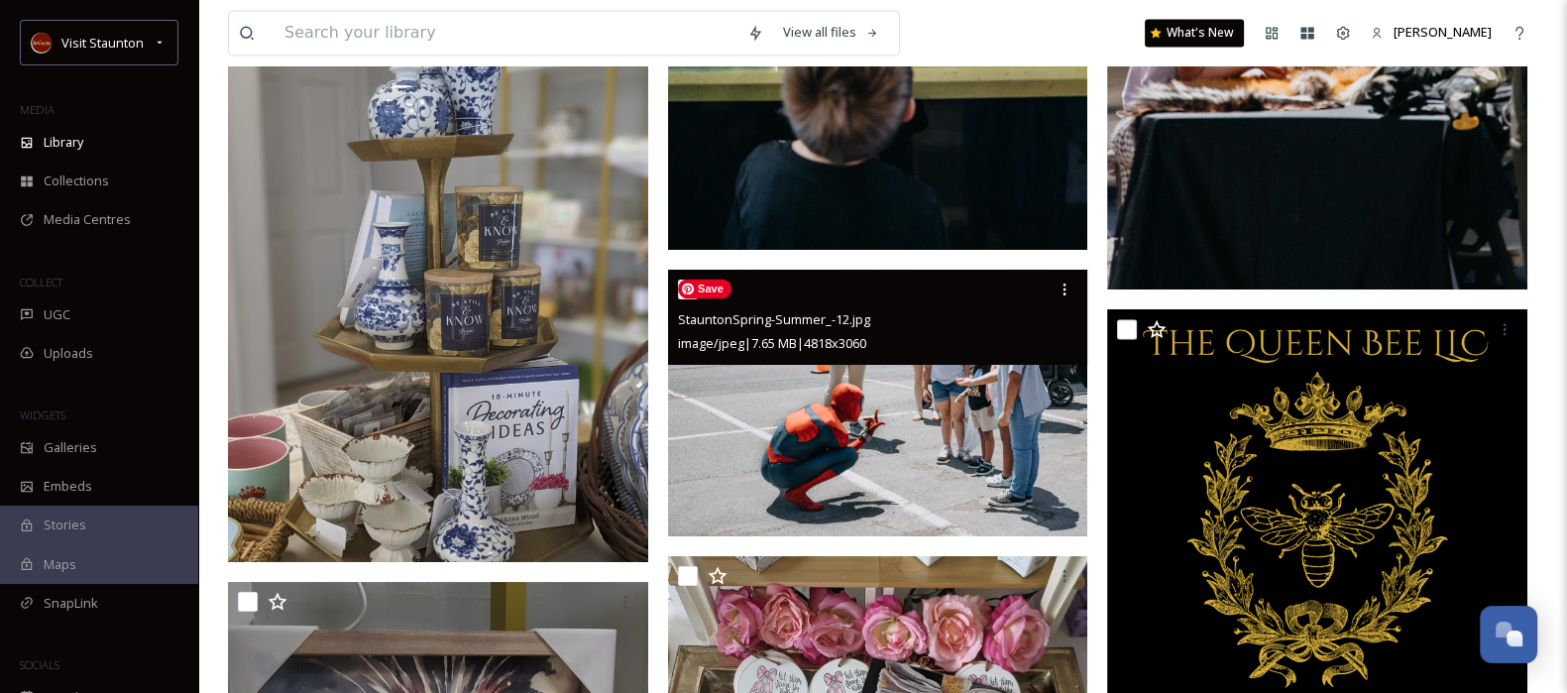
click at [917, 418] on img at bounding box center [878, 404] width 420 height 268
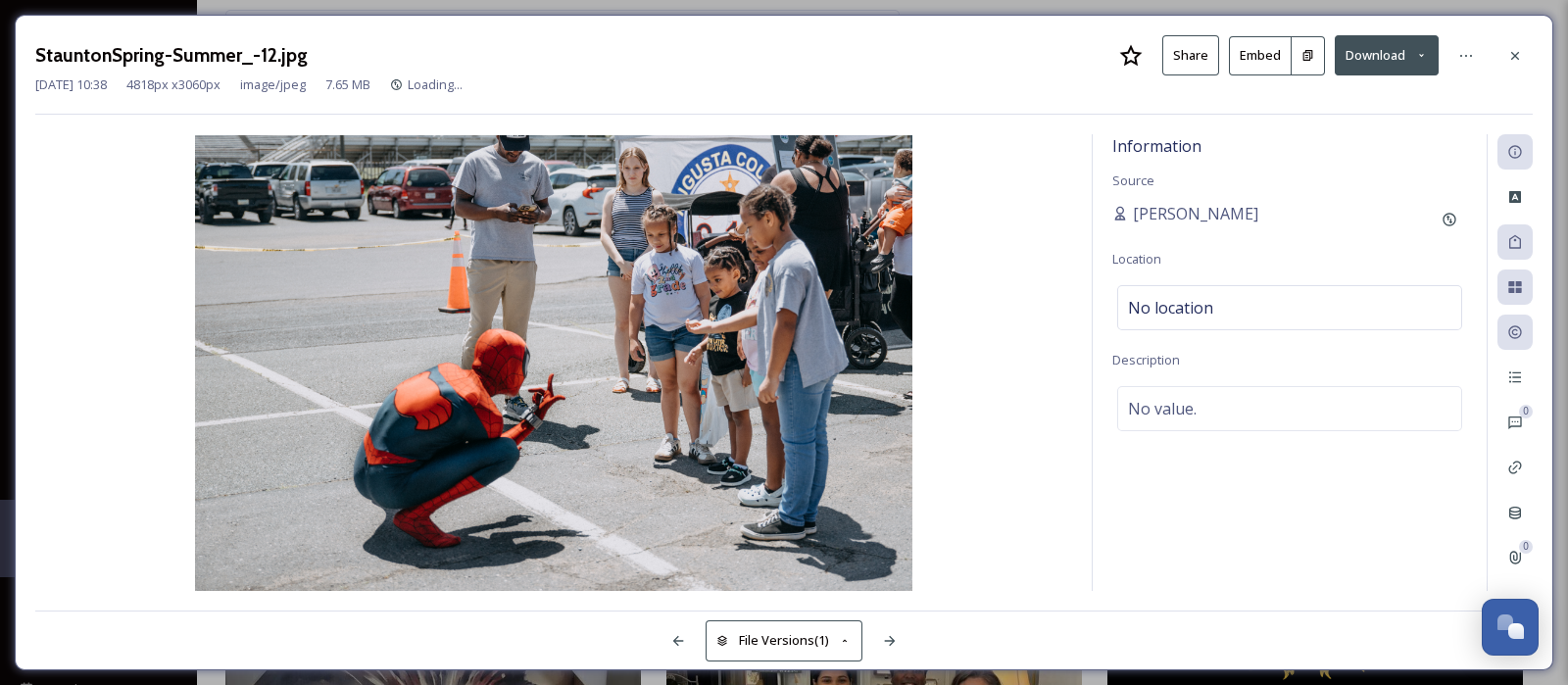
click at [1305, 51] on icon at bounding box center [1308, 55] width 10 height 11
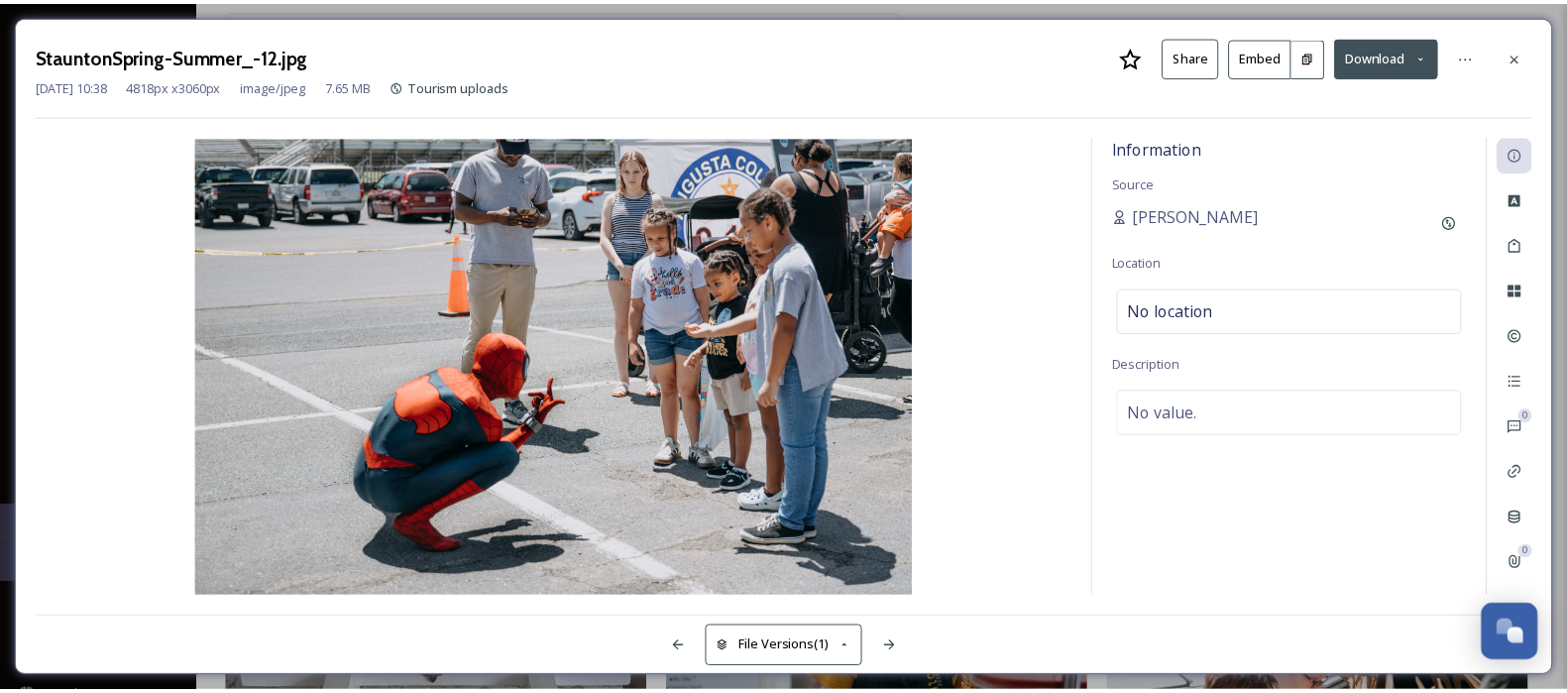
scroll to position [61025, 0]
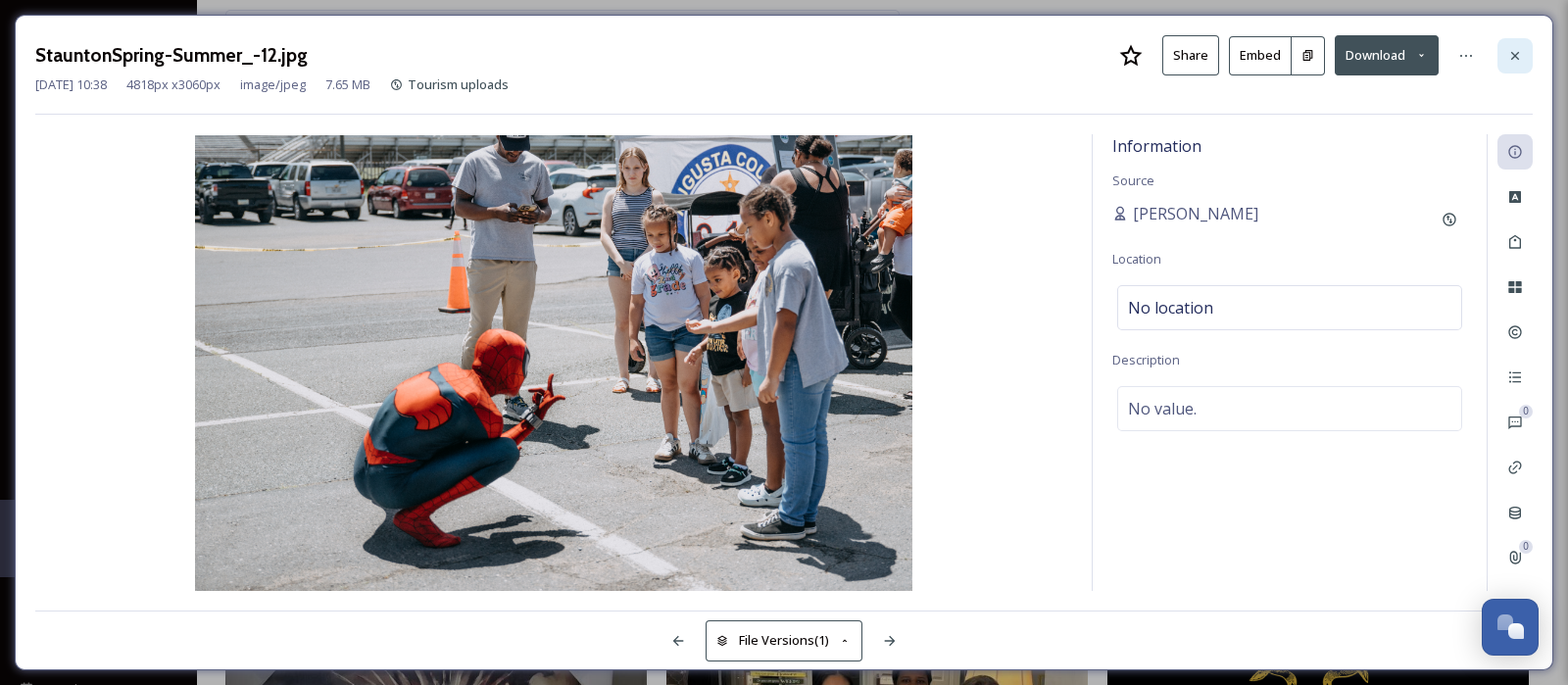
click at [1514, 60] on icon at bounding box center [1515, 56] width 16 height 16
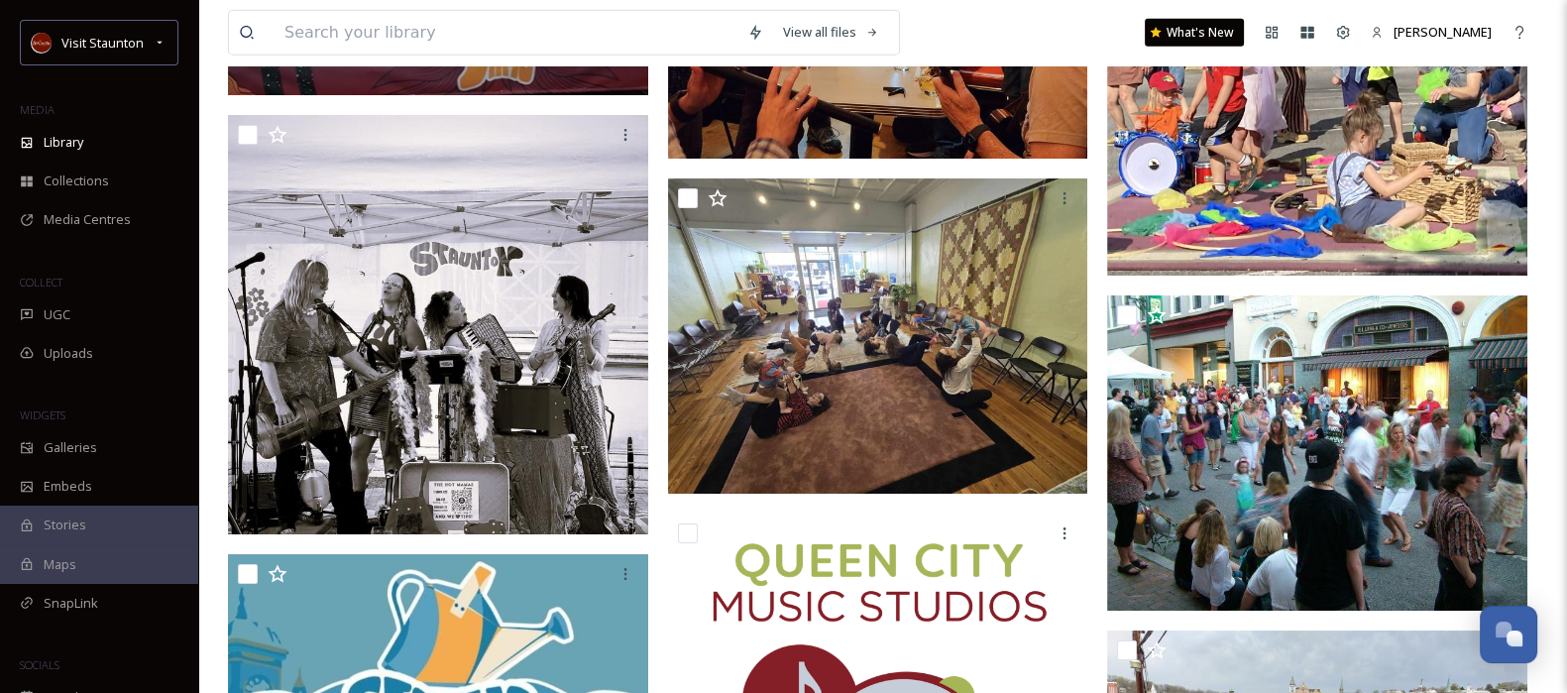
scroll to position [91137, 0]
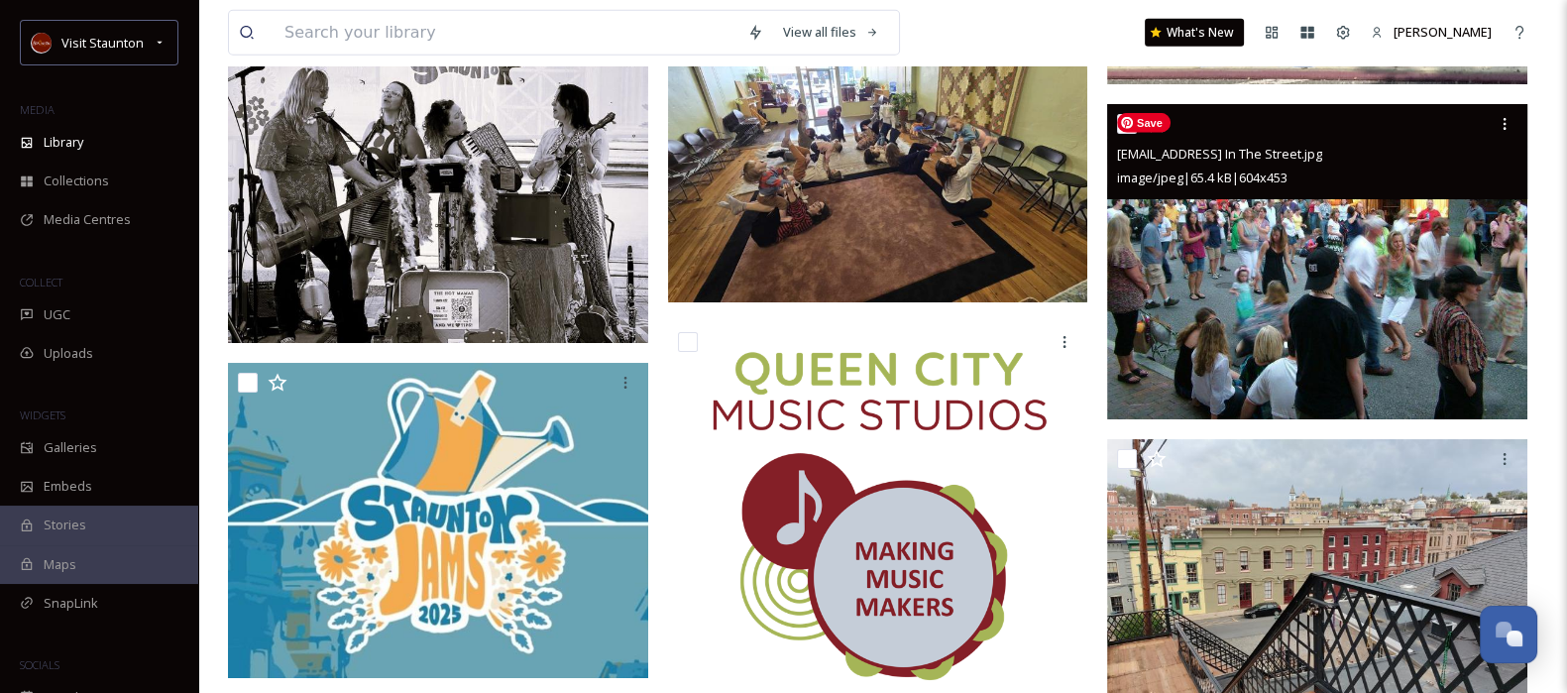
click at [1417, 333] on img at bounding box center [1317, 261] width 420 height 315
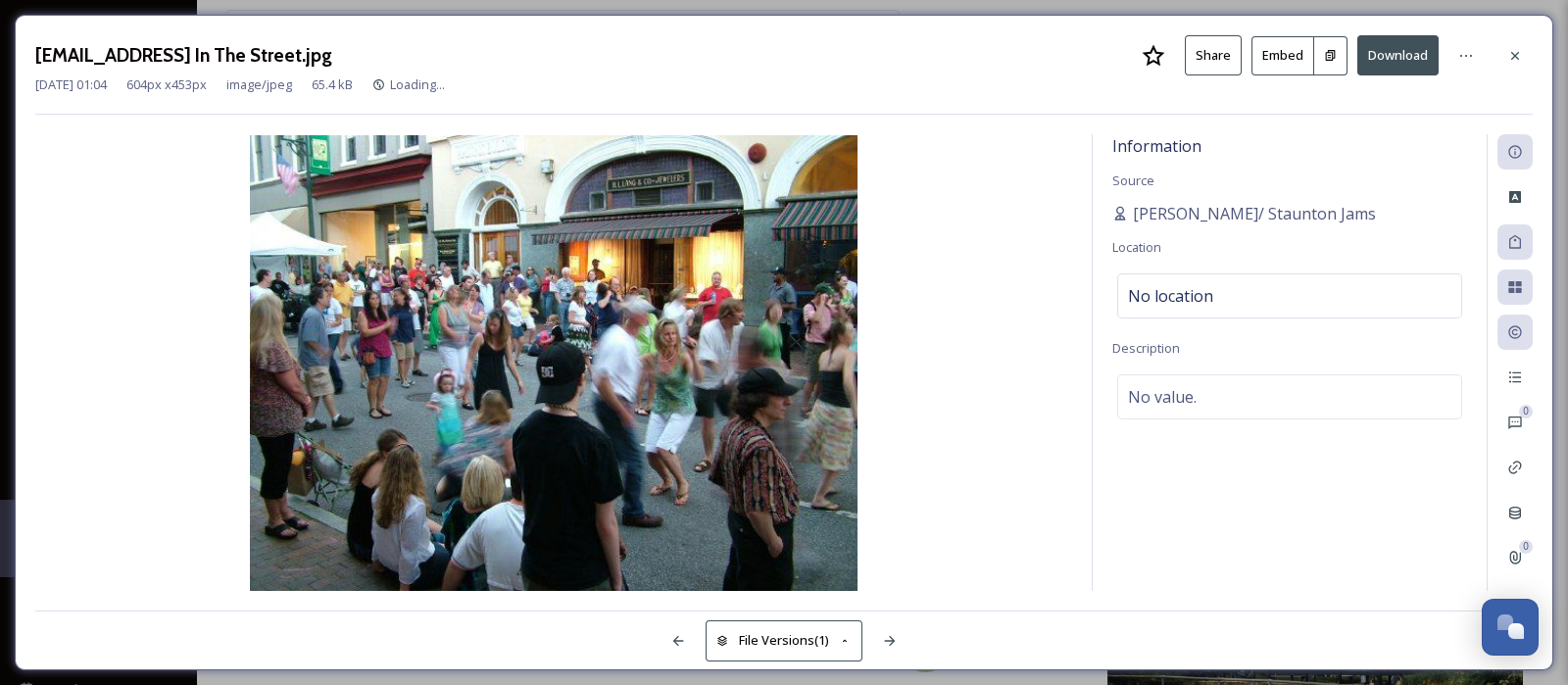
click at [1332, 57] on icon at bounding box center [1330, 55] width 13 height 13
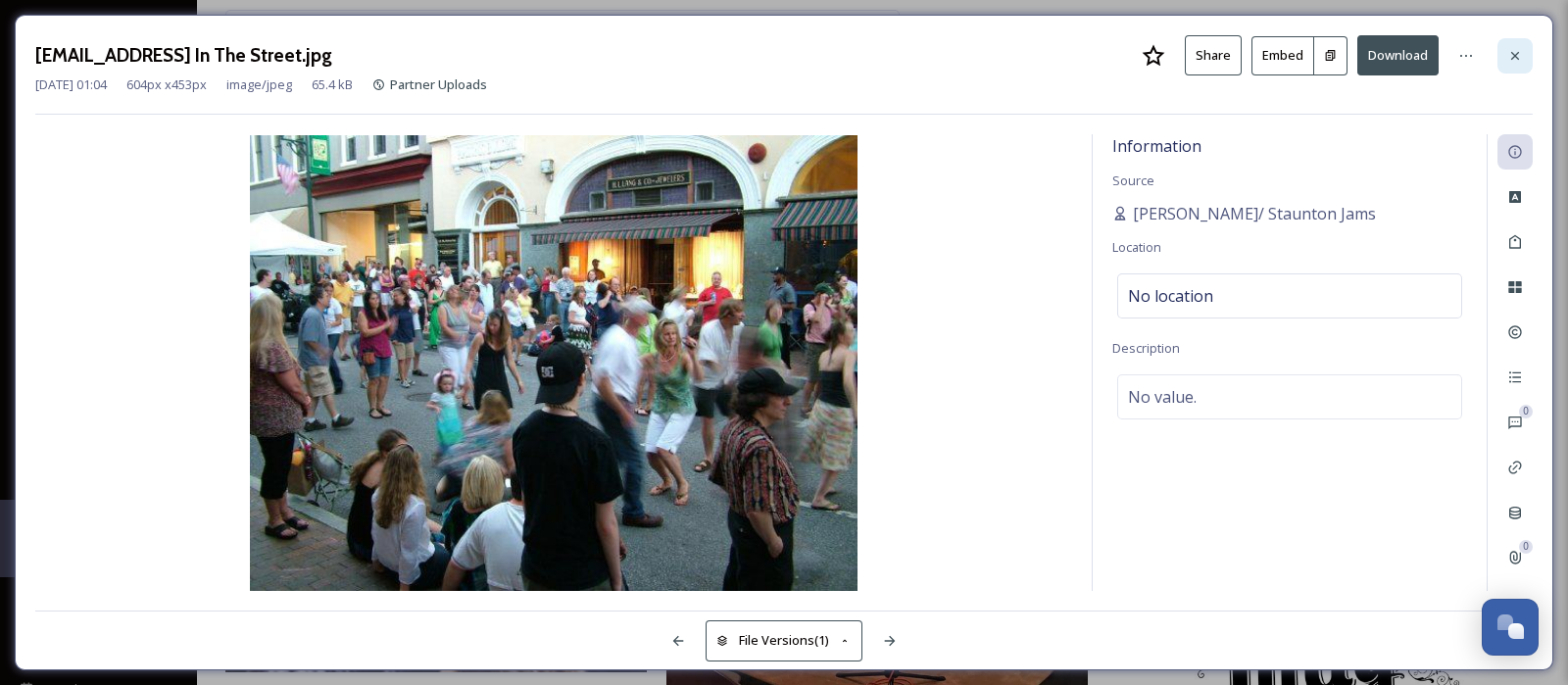
click at [1504, 51] on div at bounding box center [1515, 56] width 36 height 36
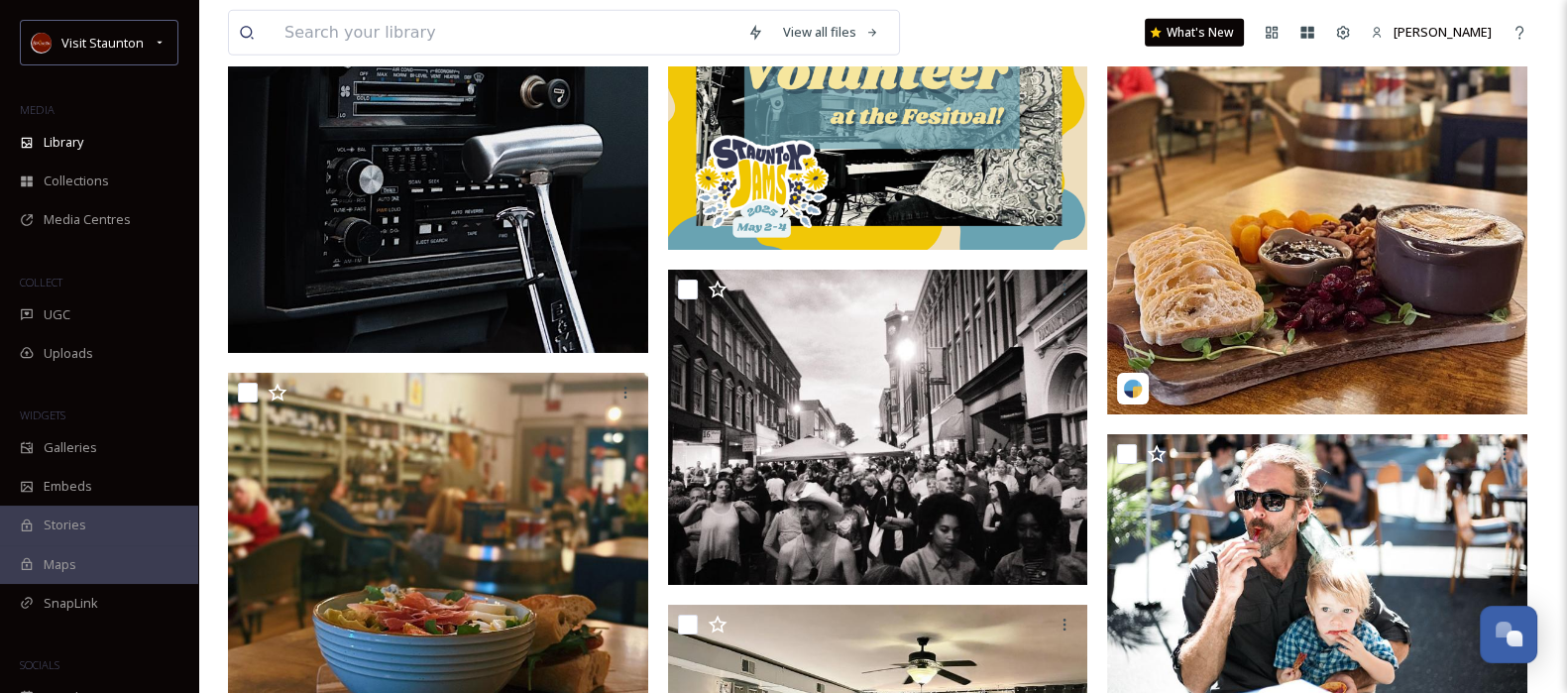
scroll to position [92283, 0]
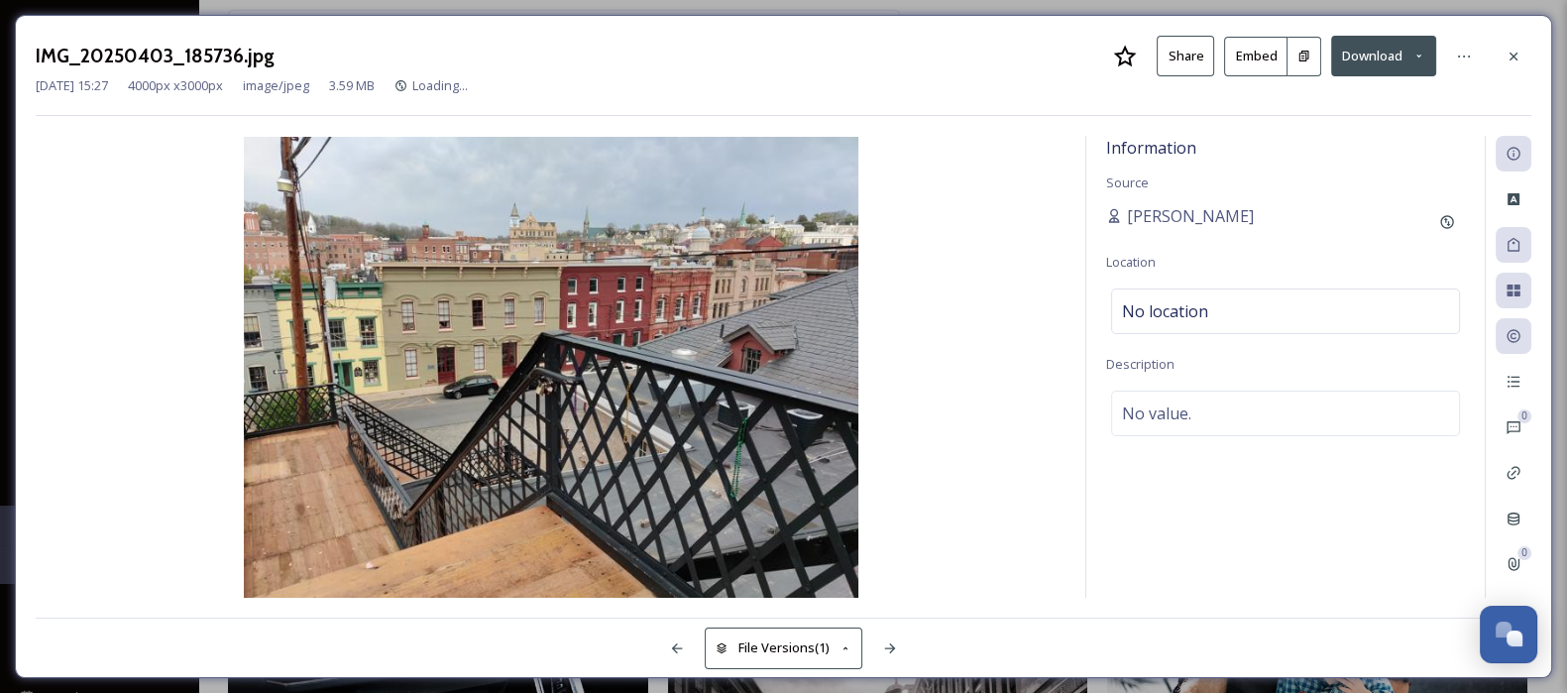
click at [1310, 58] on icon at bounding box center [1303, 56] width 13 height 13
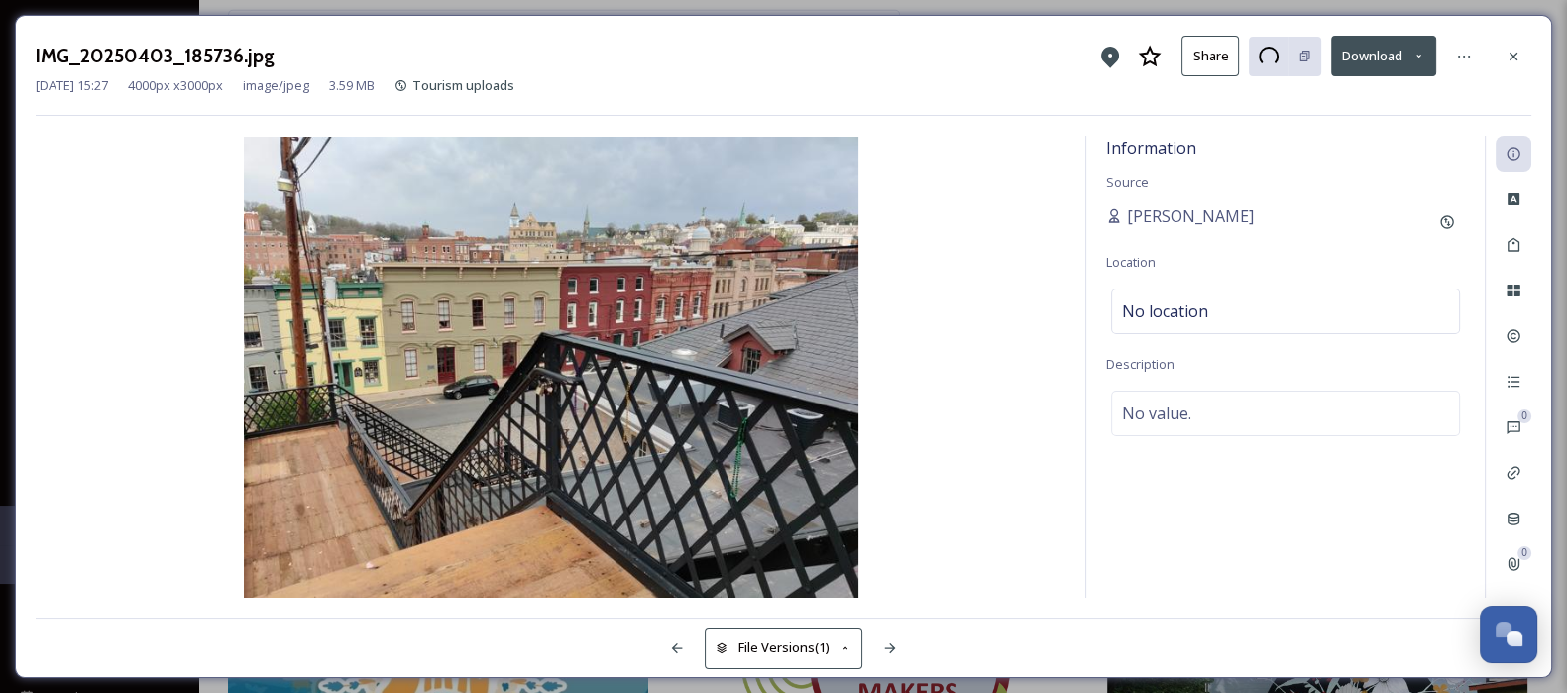
scroll to position [91468, 0]
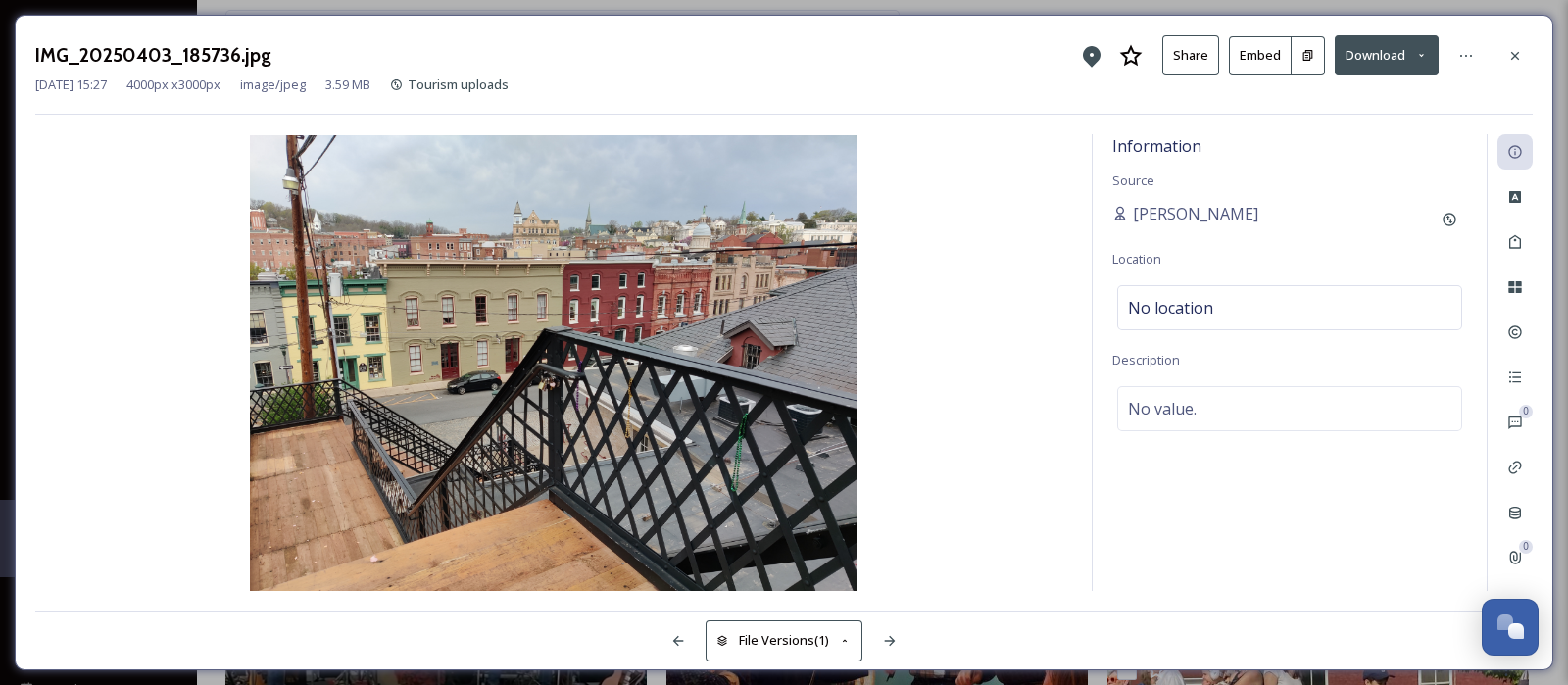
click at [1516, 49] on icon at bounding box center [1515, 56] width 16 height 16
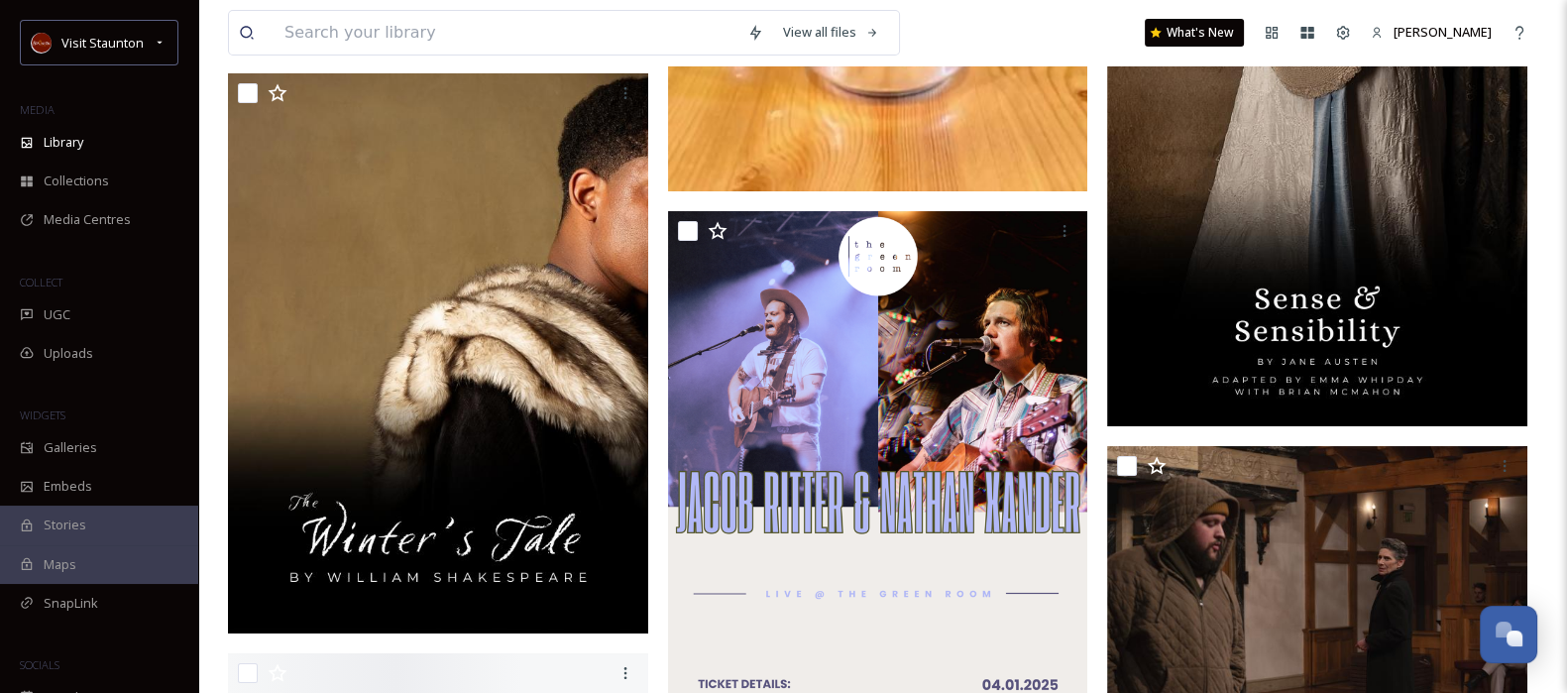
scroll to position [112991, 0]
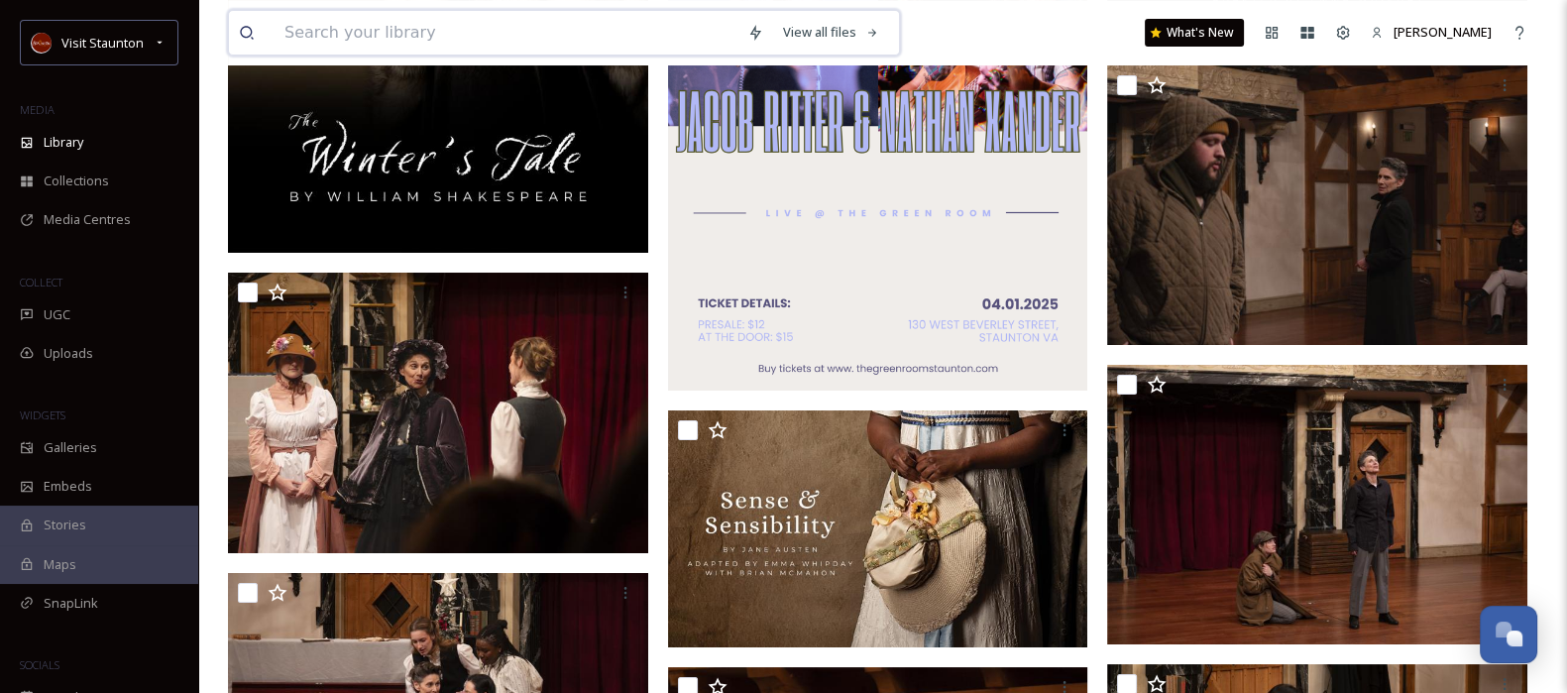
click at [589, 25] on input at bounding box center [506, 33] width 463 height 44
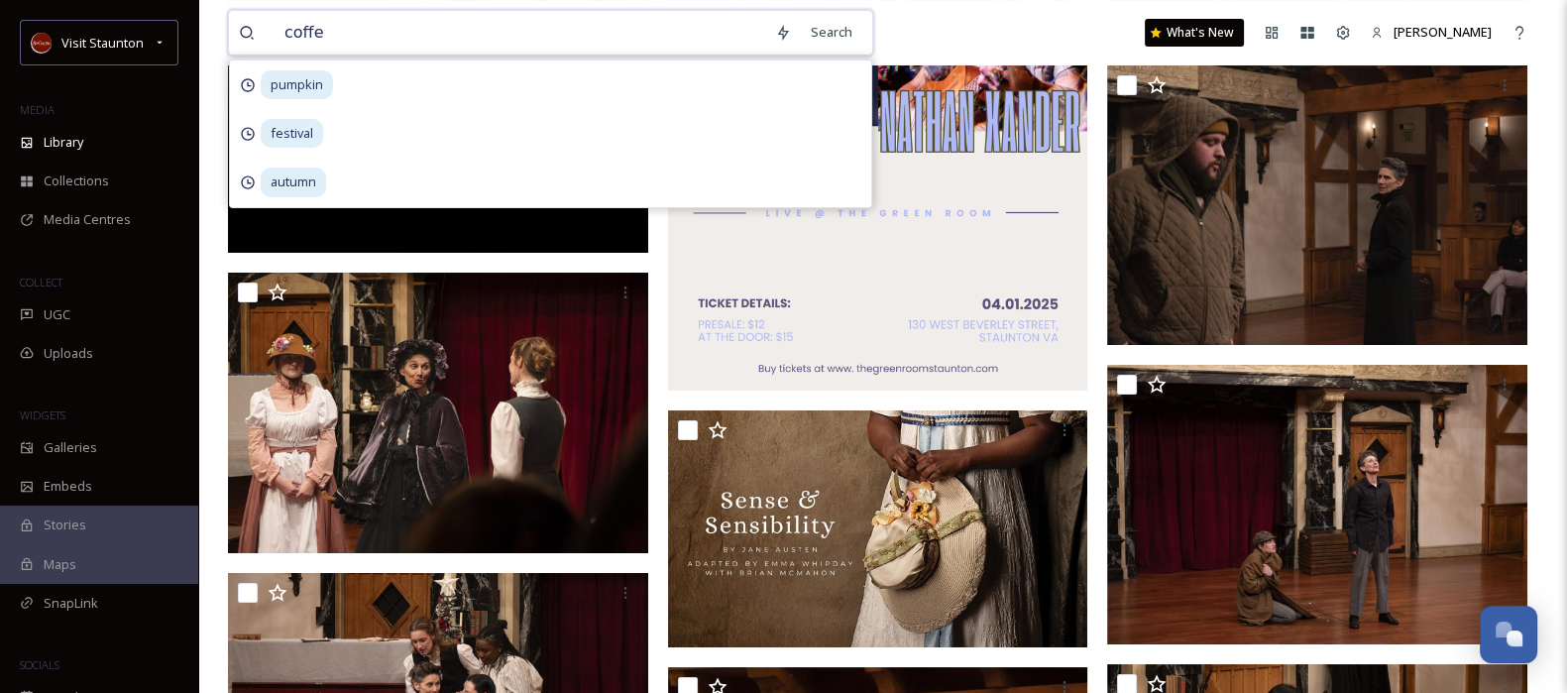
type input "coffee"
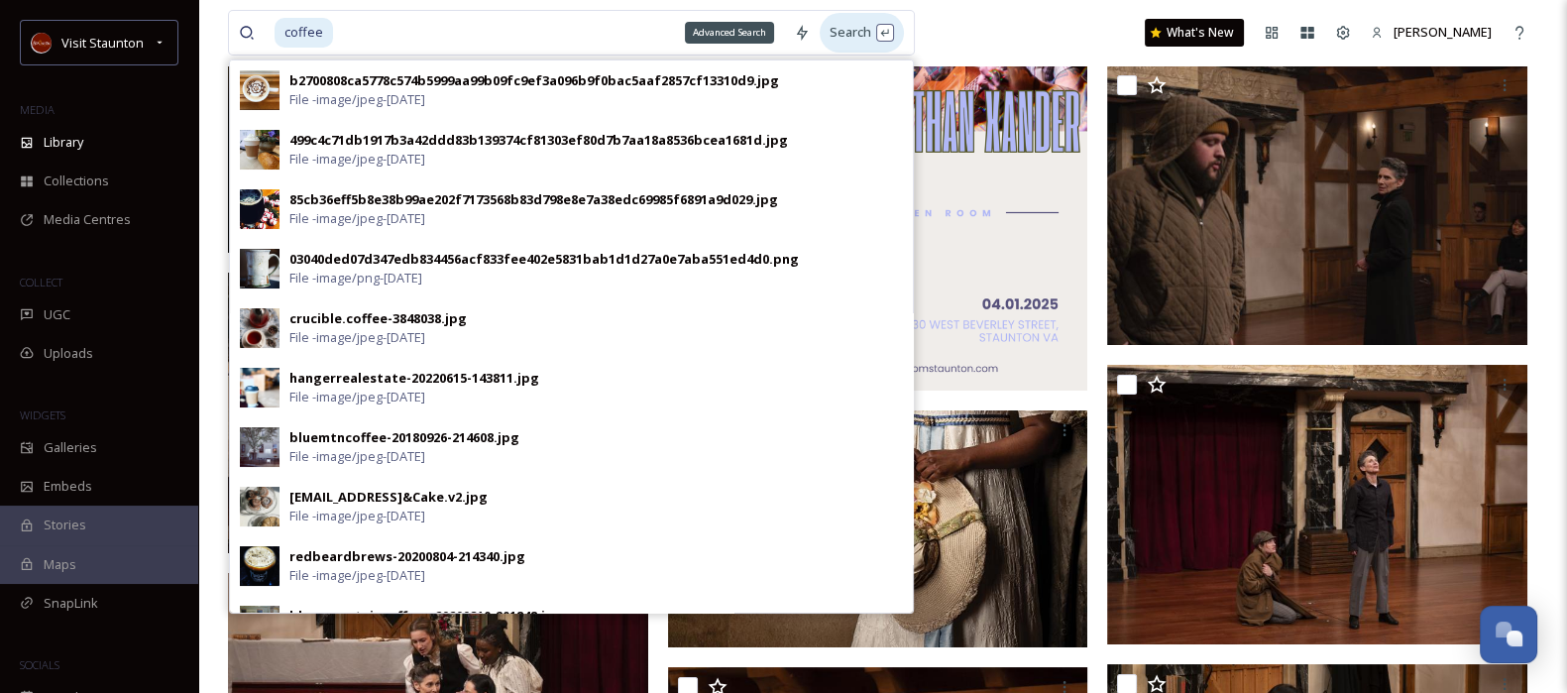
click at [852, 32] on div "Search" at bounding box center [862, 32] width 84 height 39
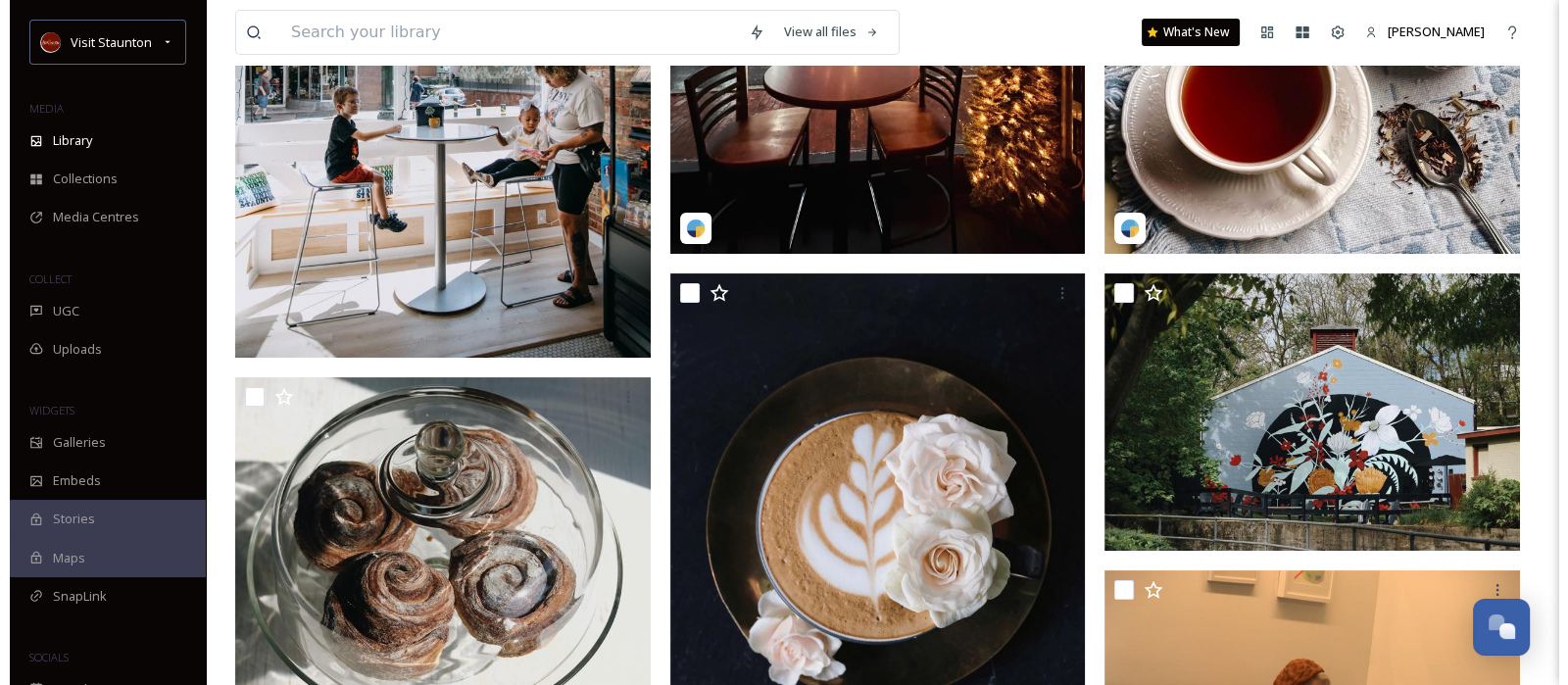
scroll to position [522, 0]
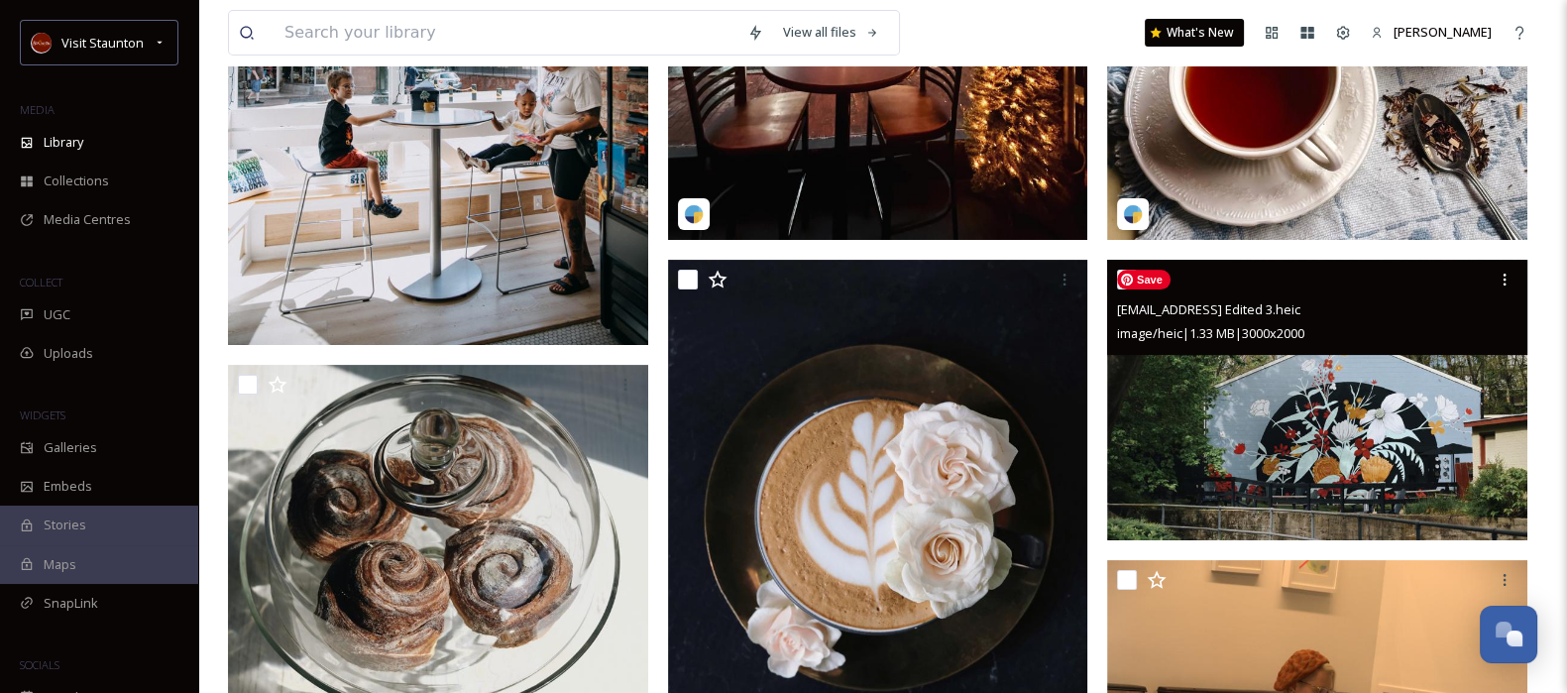
click at [1342, 451] on img at bounding box center [1317, 400] width 420 height 280
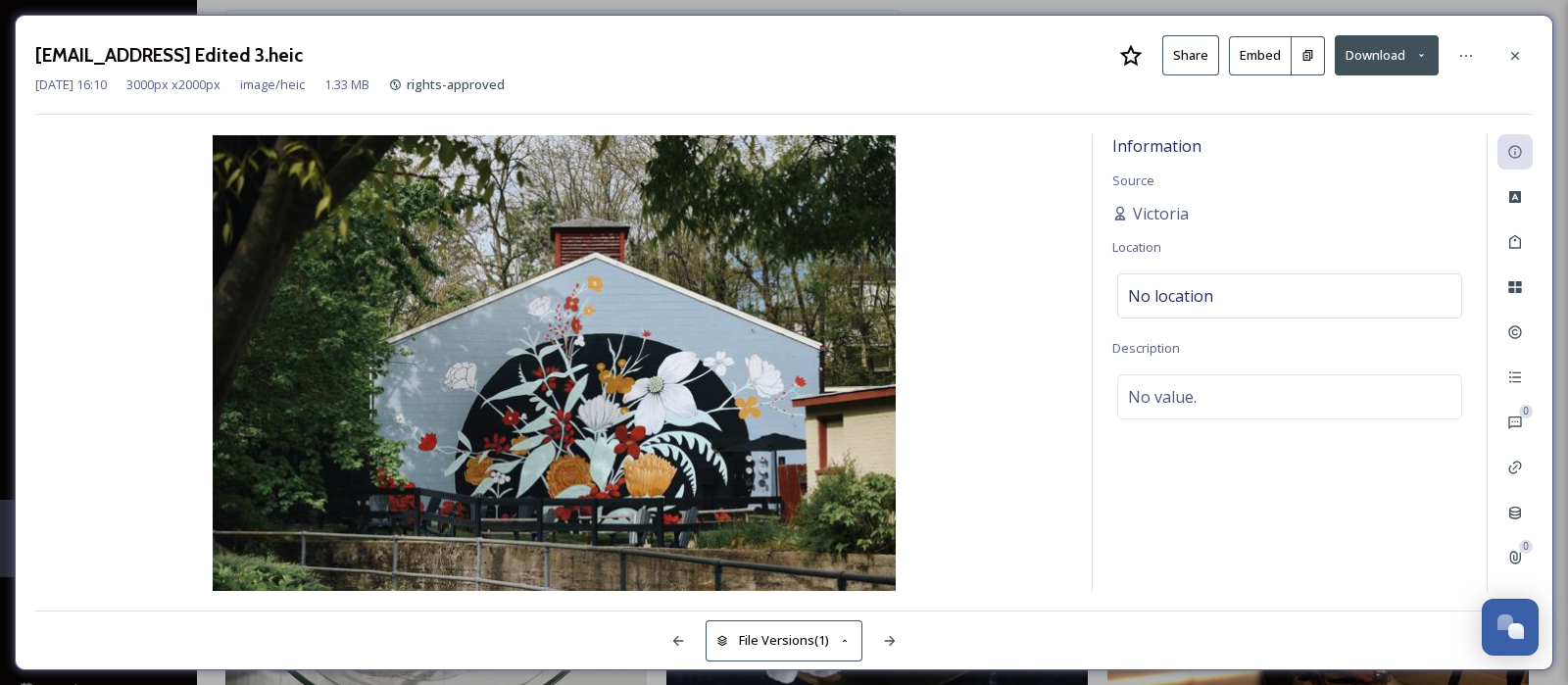
click at [1309, 54] on icon at bounding box center [1308, 55] width 10 height 11
